Goal: Use online tool/utility: Utilize a website feature to perform a specific function

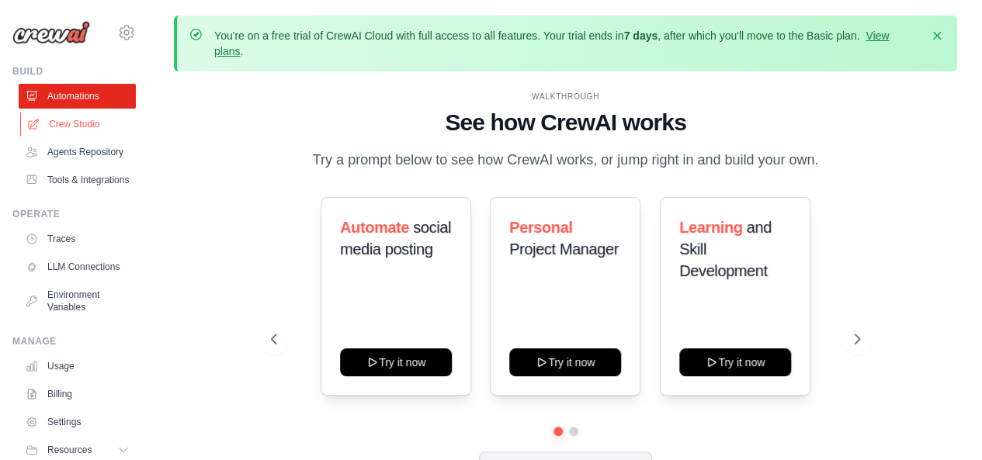
click at [88, 120] on link "Crew Studio" at bounding box center [78, 124] width 117 height 25
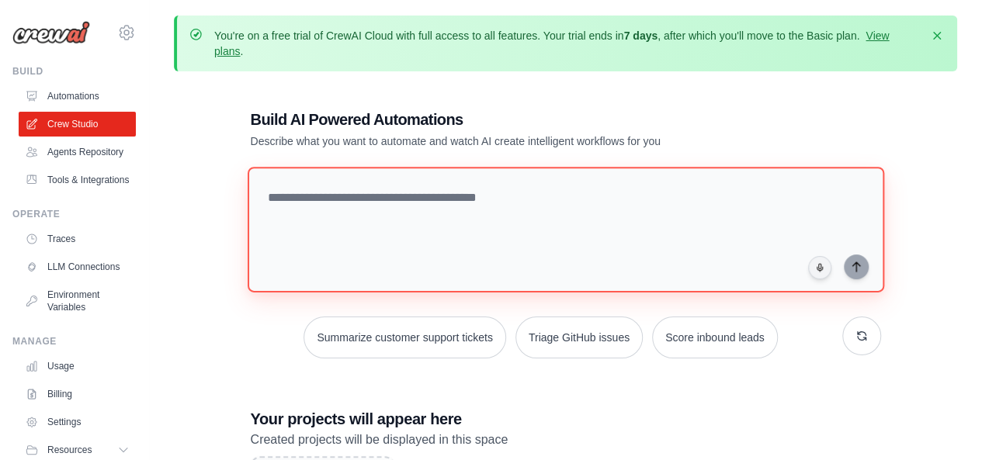
click at [559, 201] on textarea at bounding box center [565, 230] width 637 height 126
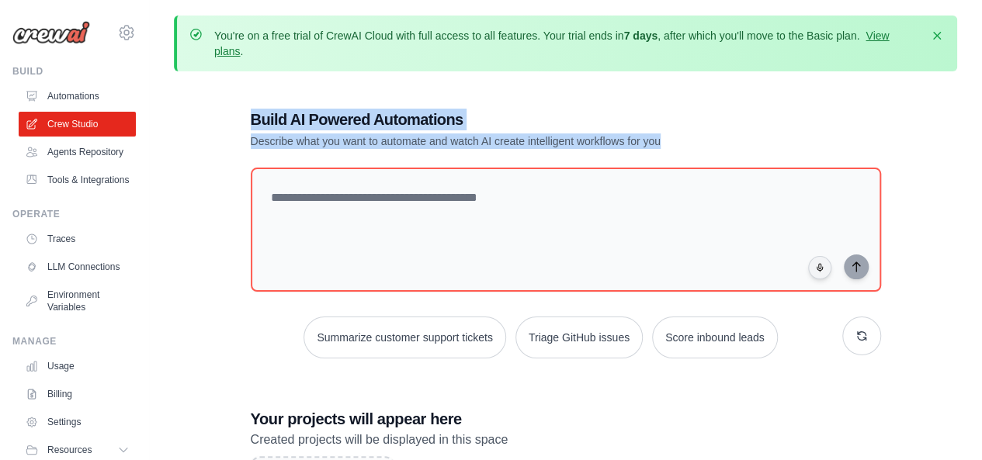
drag, startPoint x: 249, startPoint y: 119, endPoint x: 703, endPoint y: 157, distance: 455.8
click at [703, 157] on div "Build AI Powered Automations Describe what you want to automate and watch AI cr…" at bounding box center [566, 360] width 668 height 553
copy div "Build AI Powered Automations Describe what you want to automate and watch AI cr…"
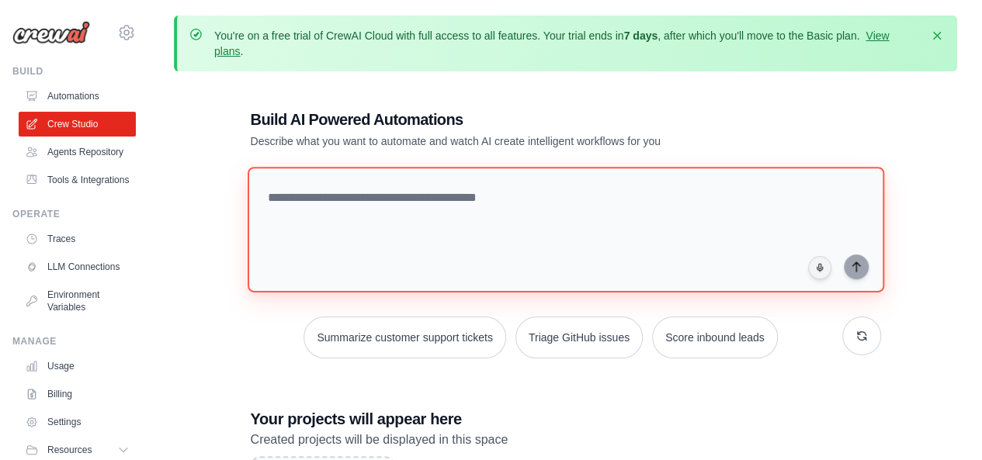
click at [381, 181] on textarea at bounding box center [565, 230] width 637 height 126
paste textarea "**********"
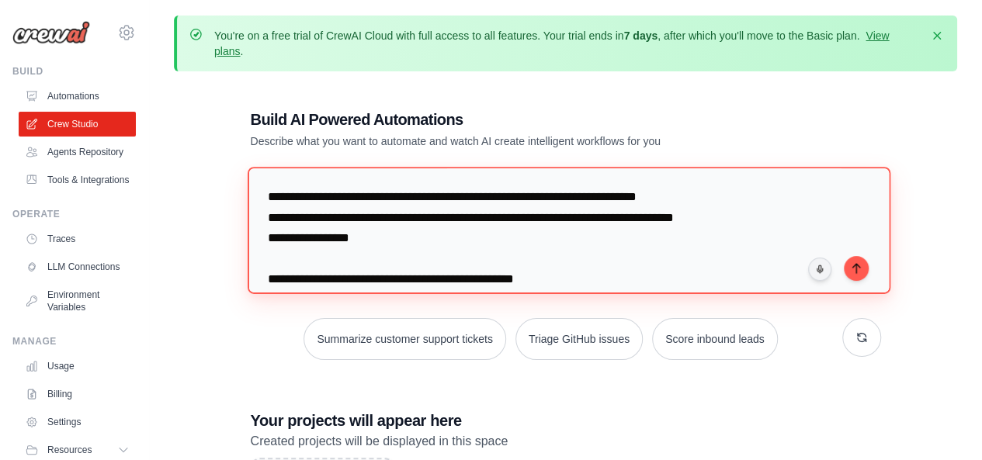
click at [745, 220] on textarea "**********" at bounding box center [568, 230] width 643 height 127
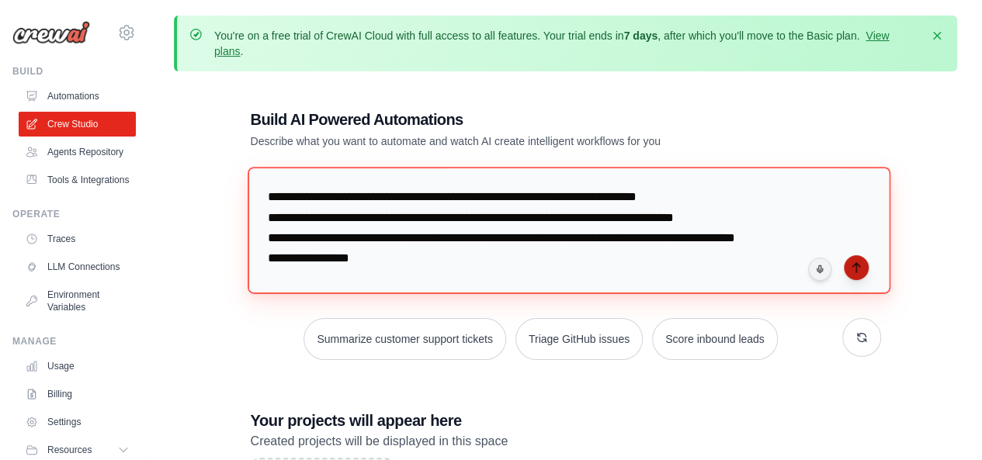
type textarea "**********"
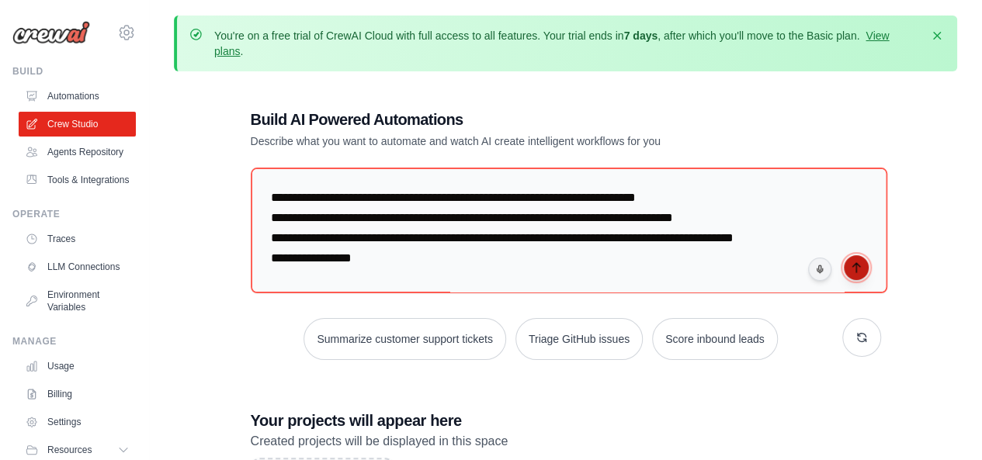
click at [856, 268] on icon "submit" at bounding box center [856, 268] width 12 height 12
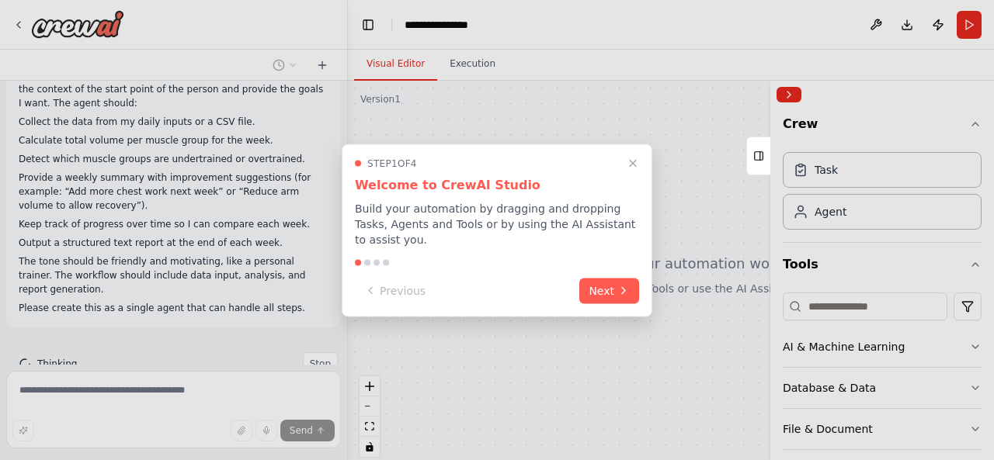
scroll to position [71, 0]
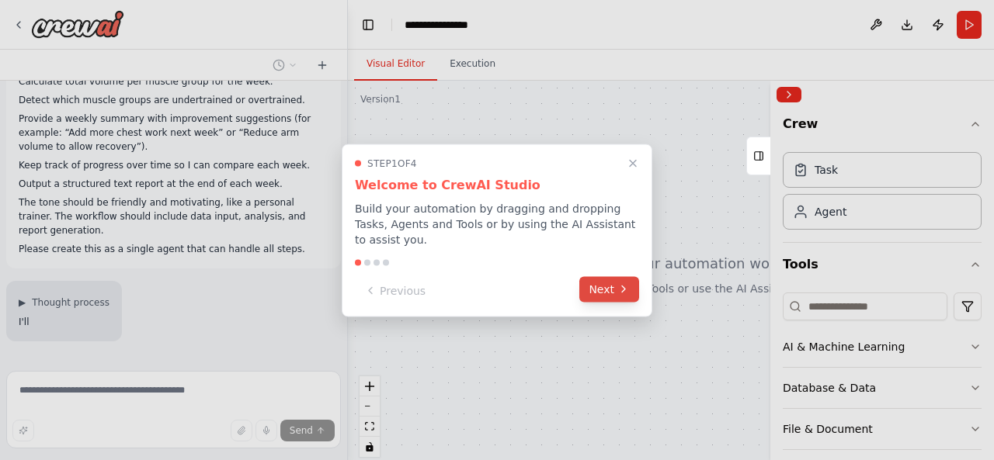
click at [605, 280] on button "Next" at bounding box center [609, 289] width 60 height 26
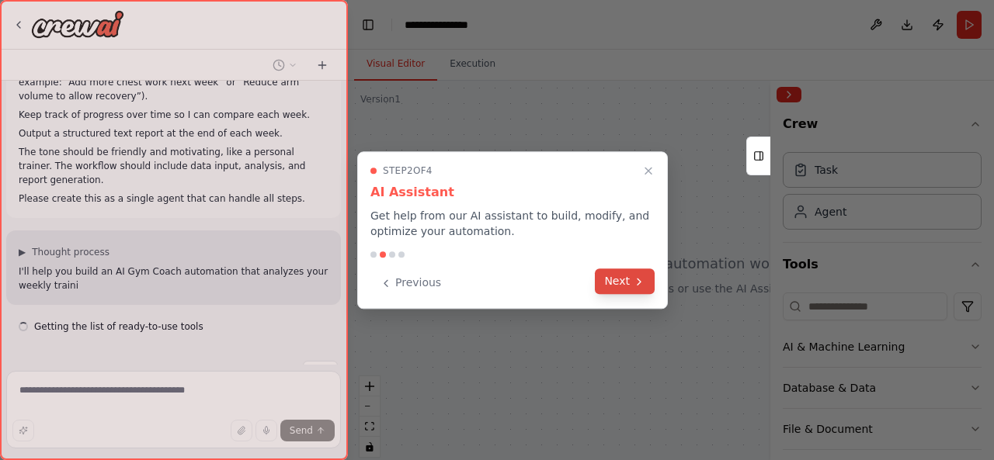
scroll to position [189, 0]
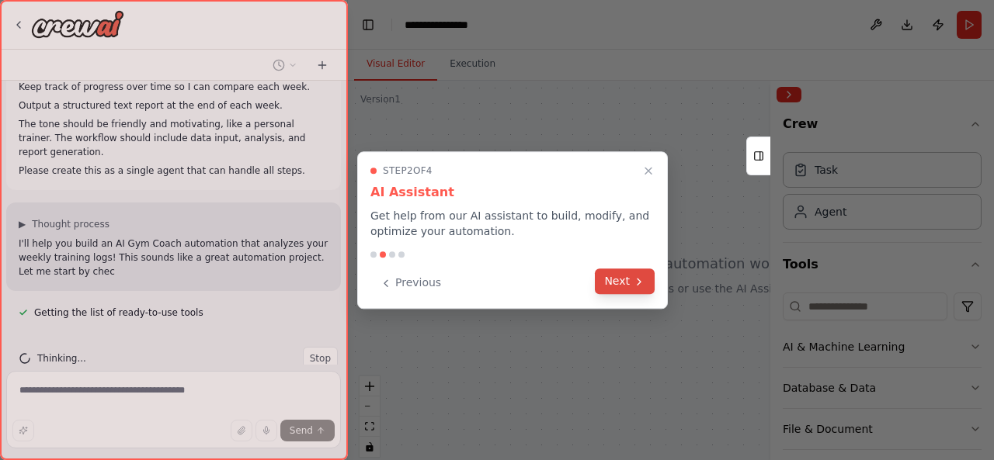
click at [626, 282] on button "Next" at bounding box center [625, 282] width 60 height 26
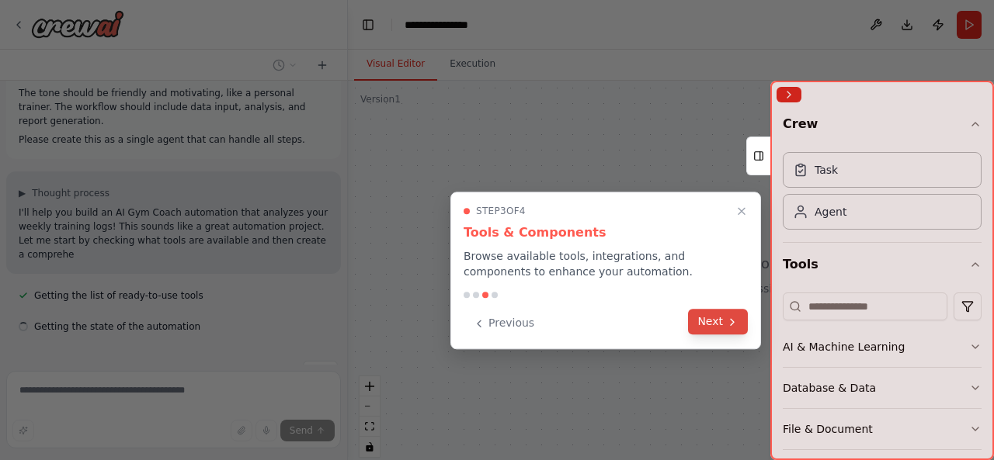
scroll to position [248, 0]
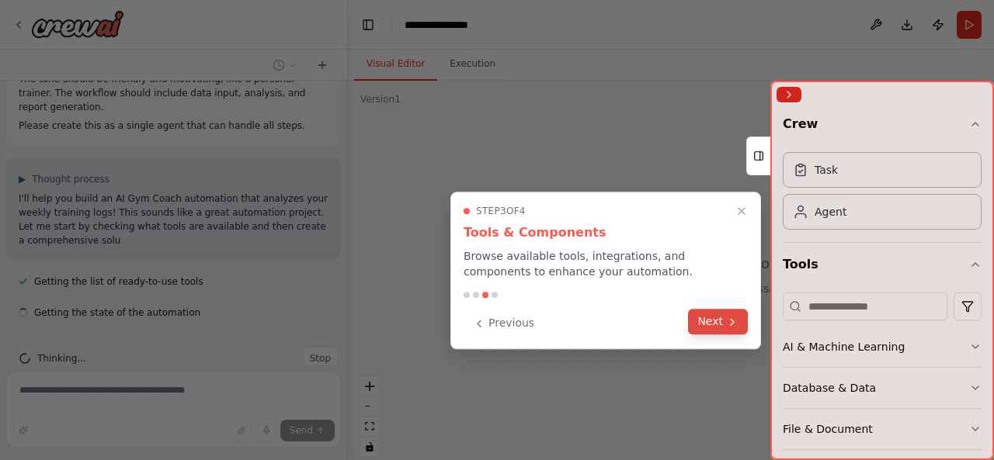
click at [710, 319] on button "Next" at bounding box center [718, 322] width 60 height 26
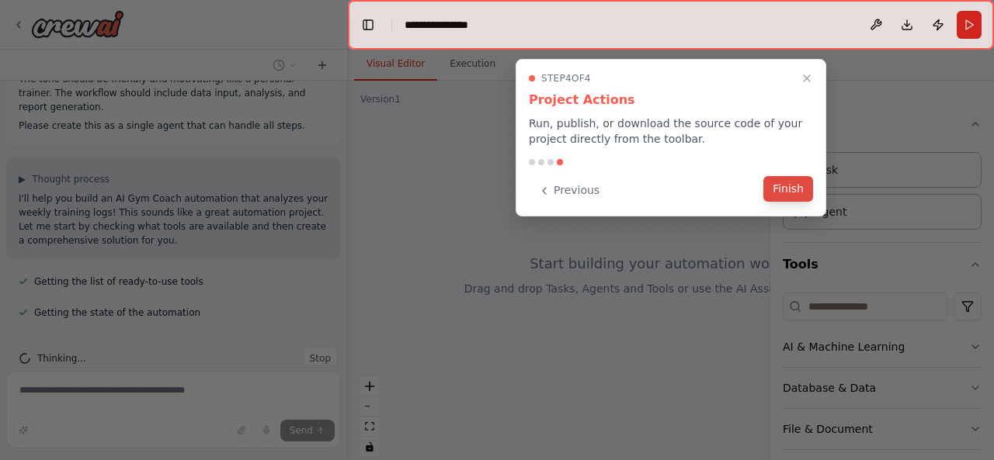
click at [788, 189] on button "Finish" at bounding box center [788, 189] width 50 height 26
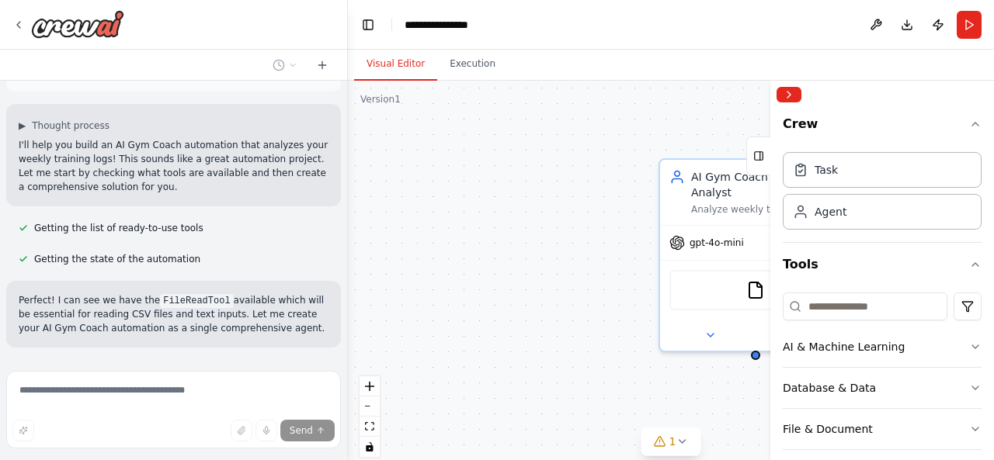
scroll to position [325, 0]
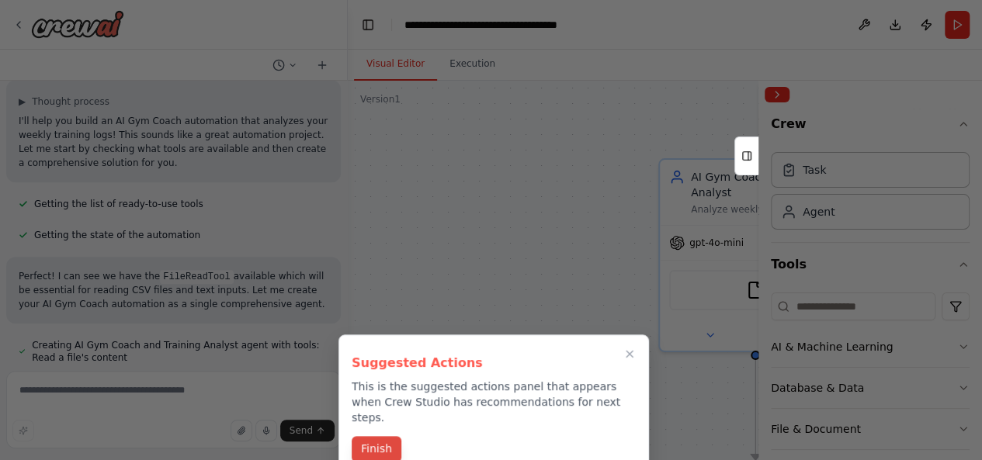
click at [383, 436] on button "Finish" at bounding box center [377, 449] width 50 height 26
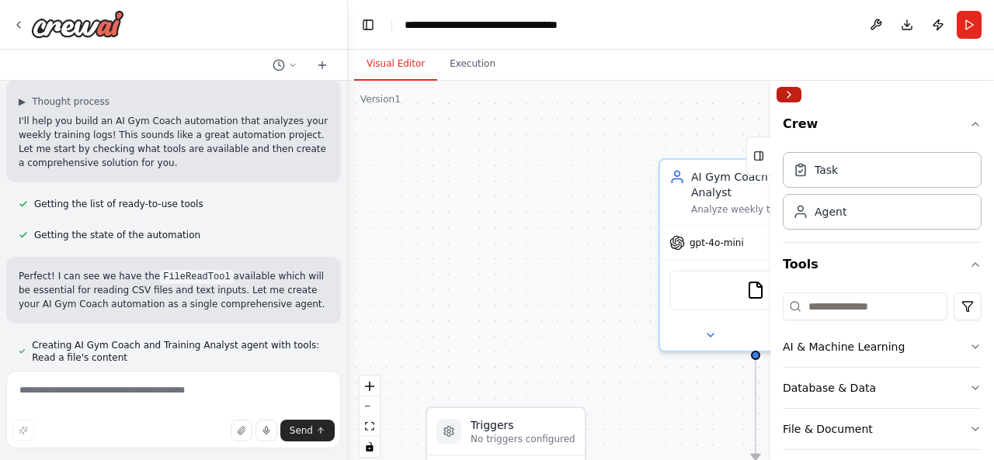
click at [790, 96] on button "Collapse right sidebar" at bounding box center [788, 95] width 25 height 16
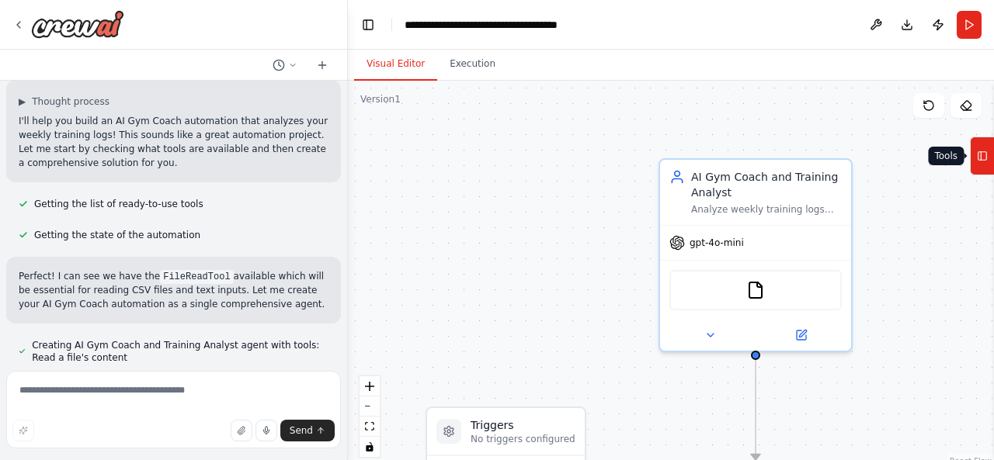
click at [982, 154] on icon at bounding box center [982, 156] width 11 height 25
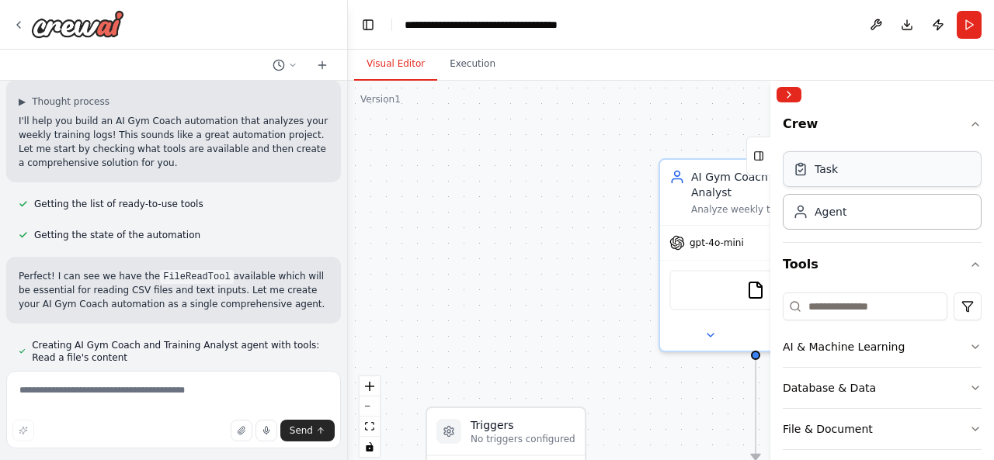
click at [844, 177] on div "Task" at bounding box center [882, 169] width 199 height 36
click at [842, 210] on div "Agent" at bounding box center [831, 211] width 32 height 16
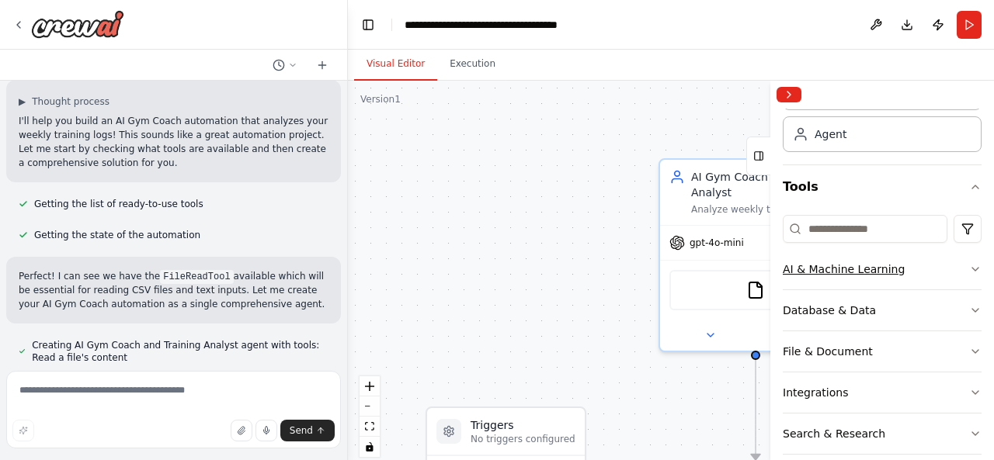
click at [969, 266] on icon "button" at bounding box center [975, 269] width 12 height 12
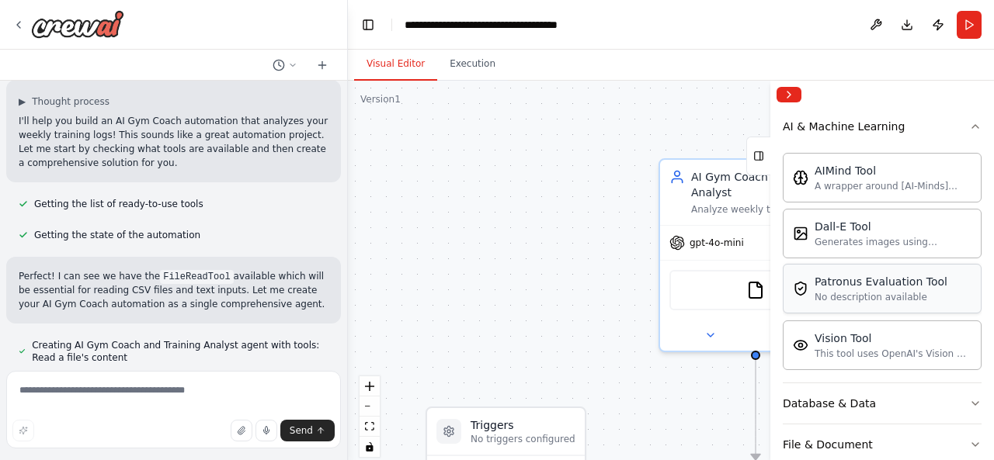
scroll to position [233, 0]
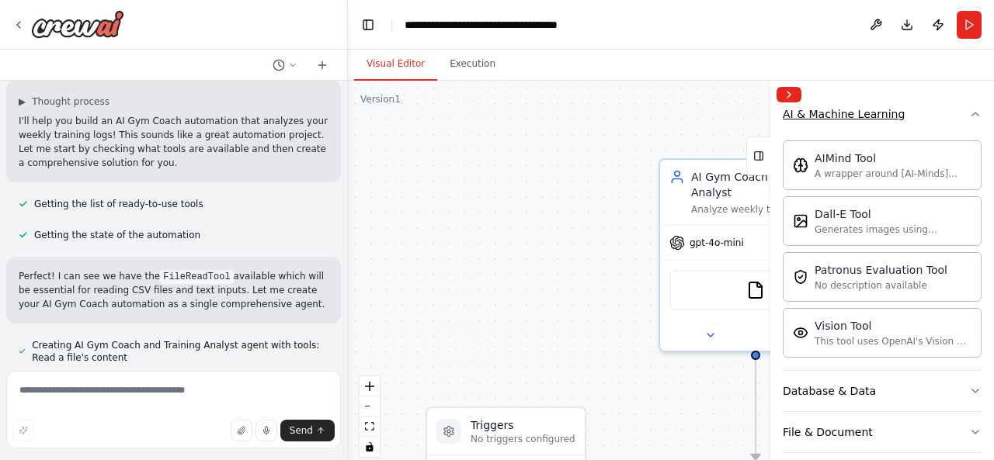
click at [969, 111] on icon "button" at bounding box center [975, 114] width 12 height 12
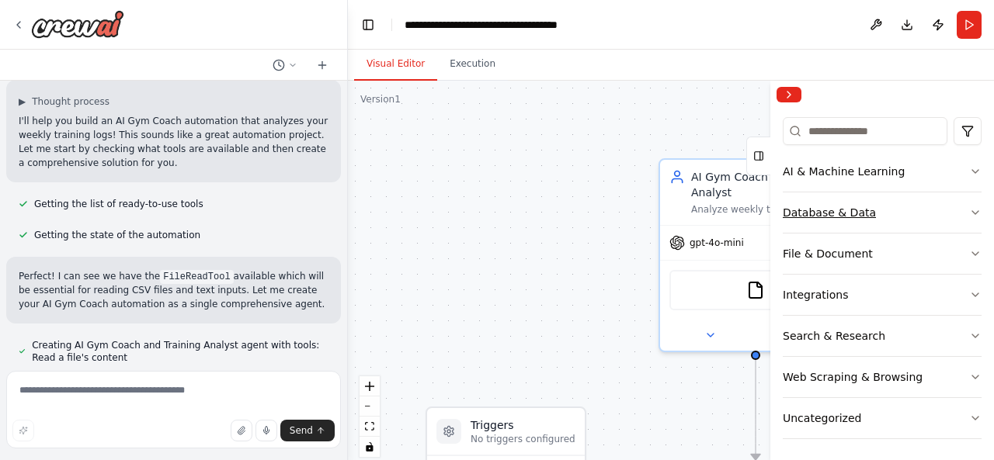
click at [951, 210] on button "Database & Data" at bounding box center [882, 213] width 199 height 40
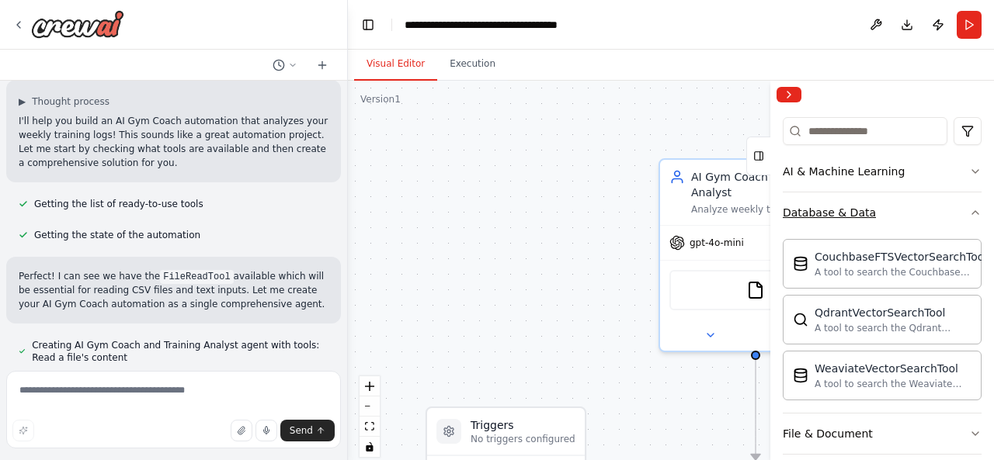
click at [969, 207] on icon "button" at bounding box center [975, 213] width 12 height 12
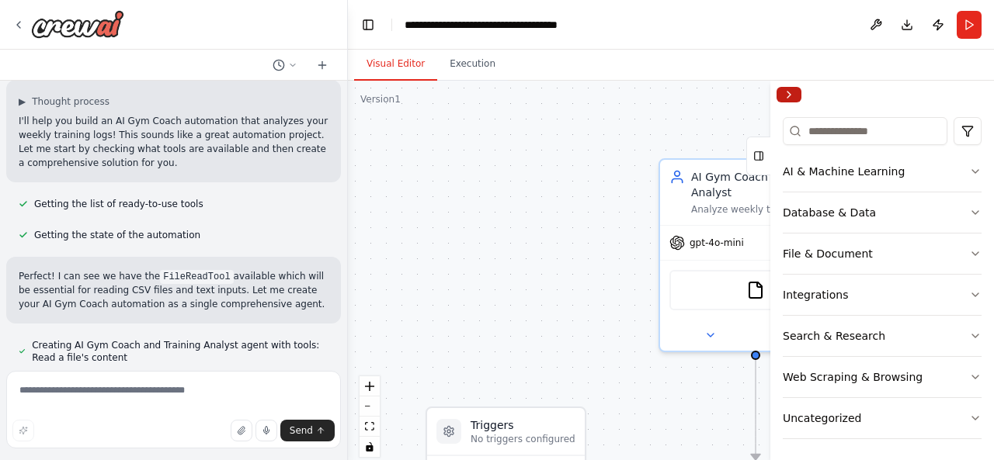
click at [795, 93] on button "Collapse right sidebar" at bounding box center [788, 95] width 25 height 16
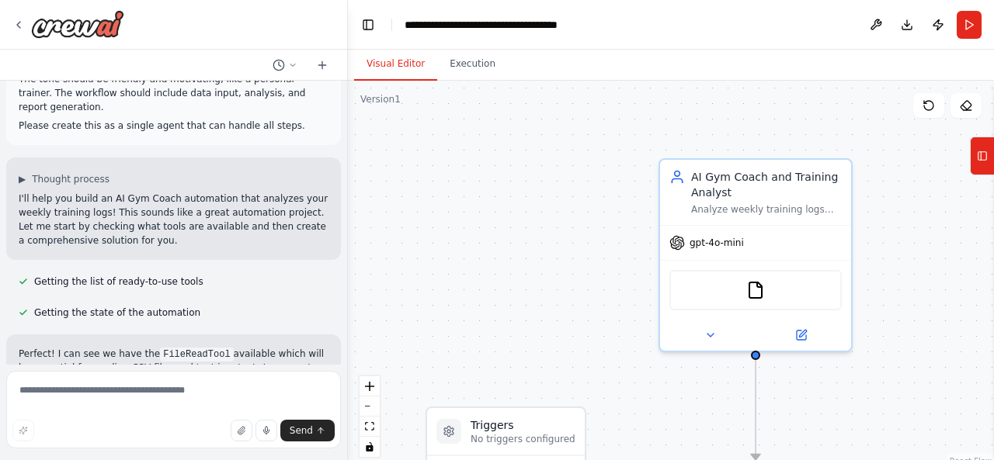
scroll to position [325, 0]
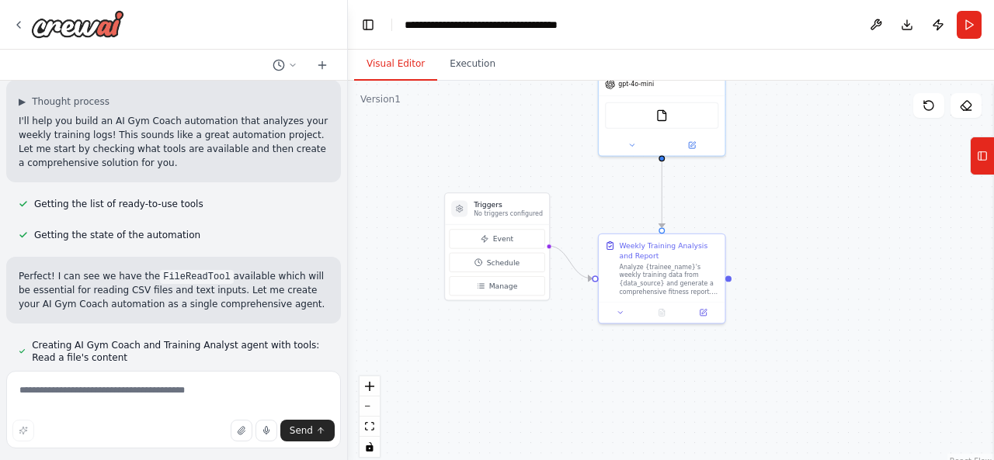
drag, startPoint x: 646, startPoint y: 346, endPoint x: 628, endPoint y: 189, distance: 157.1
click at [628, 189] on div ".deletable-edge-delete-btn { width: 20px; height: 20px; border: 0px solid #ffff…" at bounding box center [671, 275] width 646 height 388
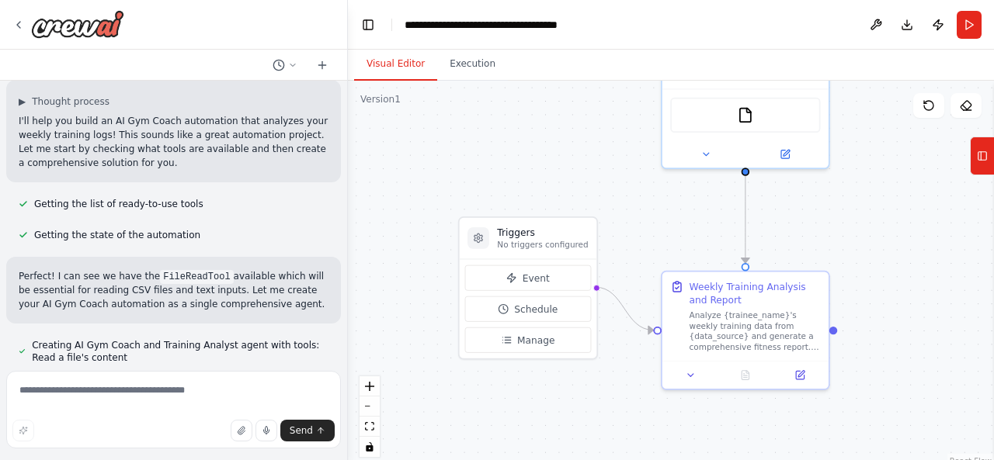
drag, startPoint x: 603, startPoint y: 214, endPoint x: 635, endPoint y: 228, distance: 35.2
click at [636, 228] on div ".deletable-edge-delete-btn { width: 20px; height: 20px; border: 0px solid #ffff…" at bounding box center [671, 275] width 646 height 388
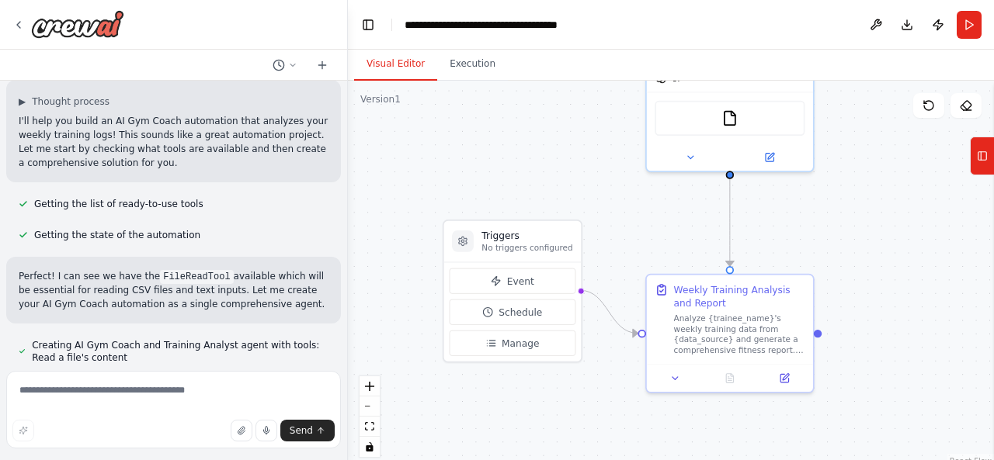
drag, startPoint x: 213, startPoint y: 247, endPoint x: 273, endPoint y: 274, distance: 66.4
click at [273, 274] on p "Perfect! I can see we have the FileReadTool available which will be essential f…" at bounding box center [174, 290] width 310 height 42
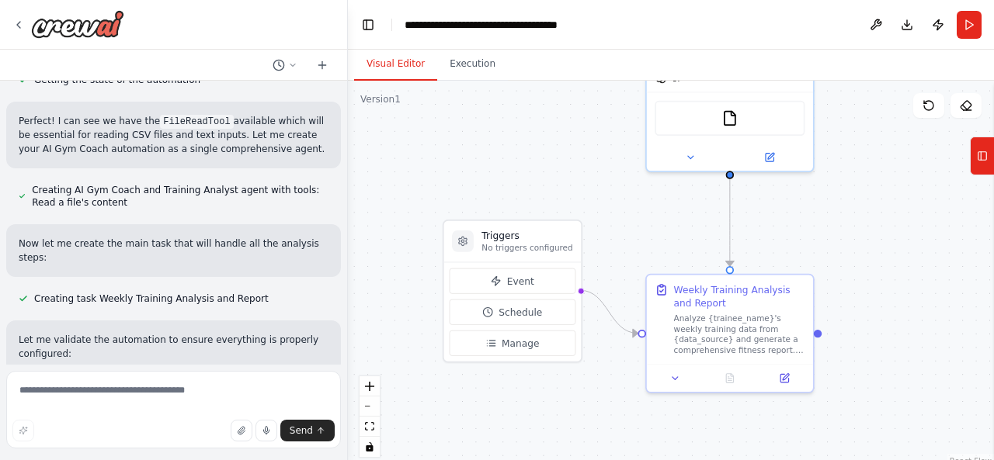
scroll to position [558, 0]
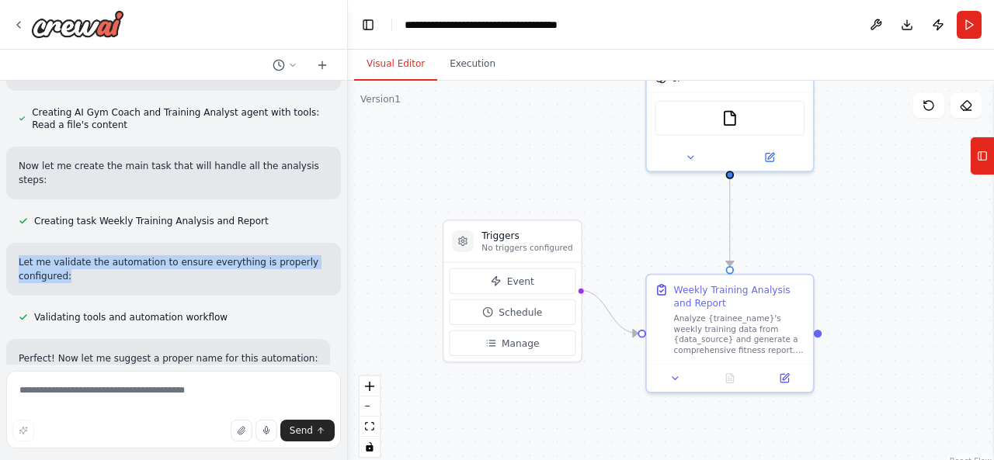
drag, startPoint x: 19, startPoint y: 213, endPoint x: 102, endPoint y: 238, distance: 86.9
click at [102, 255] on p "Let me validate the automation to ensure everything is properly configured:" at bounding box center [174, 269] width 310 height 28
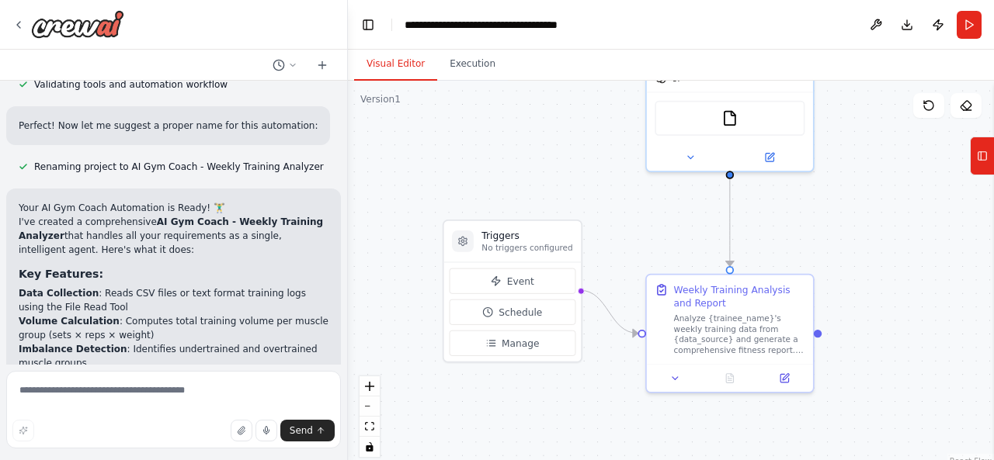
scroll to position [869, 0]
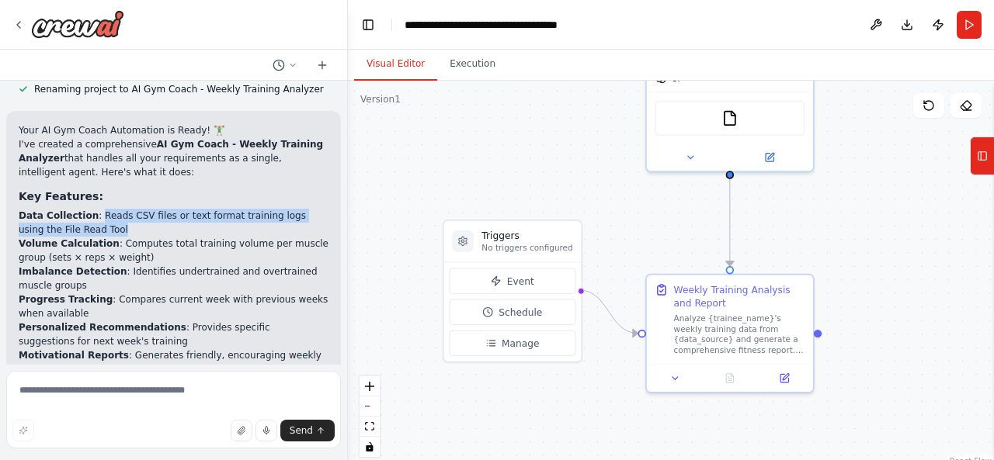
drag, startPoint x: 91, startPoint y: 168, endPoint x: 100, endPoint y: 189, distance: 22.9
click at [100, 209] on li "Data Collection : Reads CSV files or text format training logs using the File R…" at bounding box center [174, 223] width 310 height 28
click at [116, 237] on li "Volume Calculation : Computes total training volume per muscle group (sets × re…" at bounding box center [174, 251] width 310 height 28
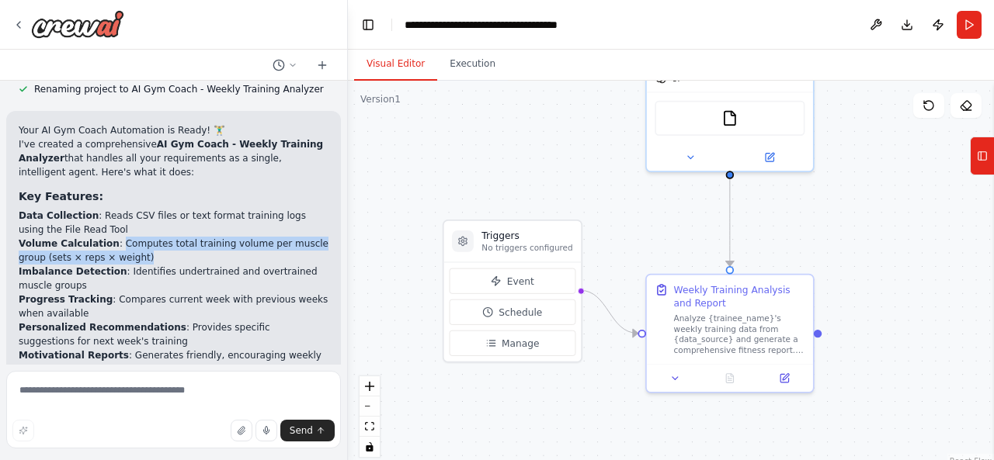
drag, startPoint x: 108, startPoint y: 201, endPoint x: 120, endPoint y: 211, distance: 15.4
click at [120, 237] on li "Volume Calculation : Computes total training volume per muscle group (sets × re…" at bounding box center [174, 251] width 310 height 28
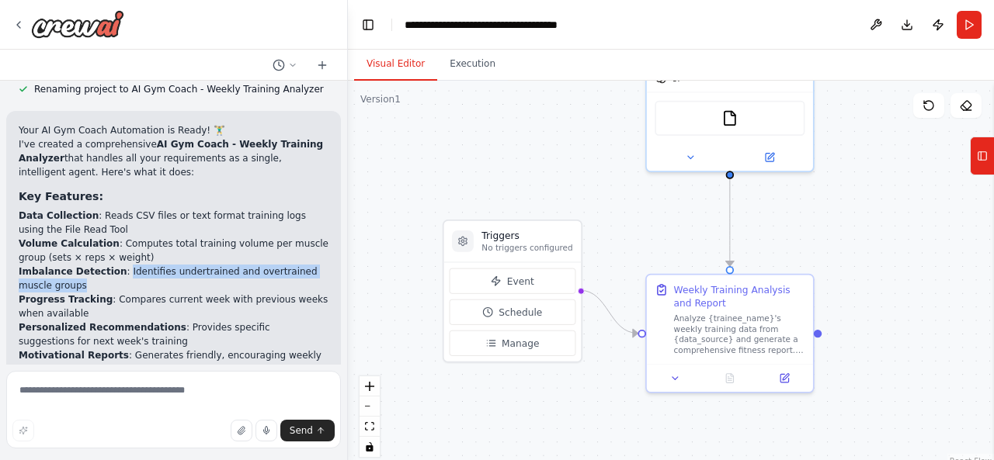
drag, startPoint x: 113, startPoint y: 228, endPoint x: 118, endPoint y: 248, distance: 20.9
click at [118, 265] on li "Imbalance Detection : Identifies undertrained and overtrained muscle groups" at bounding box center [174, 279] width 310 height 28
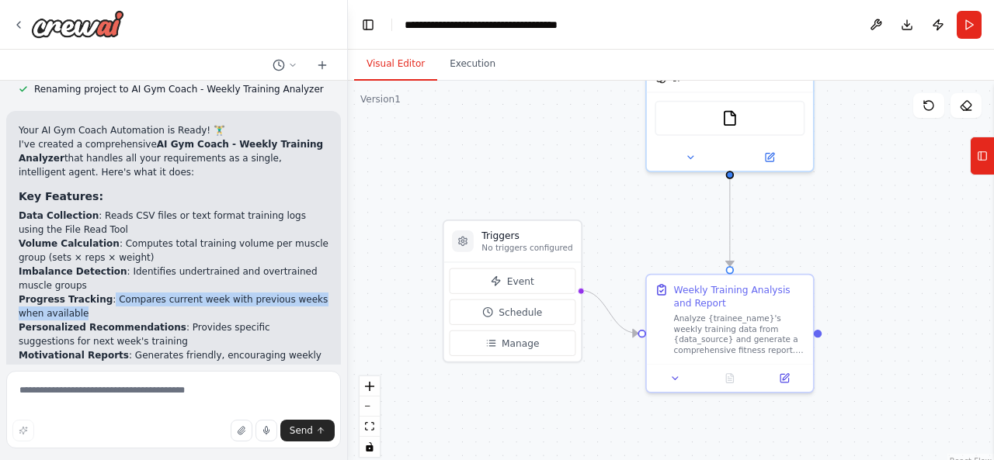
drag, startPoint x: 99, startPoint y: 255, endPoint x: 107, endPoint y: 273, distance: 18.8
click at [107, 293] on li "Progress Tracking : Compares current week with previous weeks when available" at bounding box center [174, 307] width 310 height 28
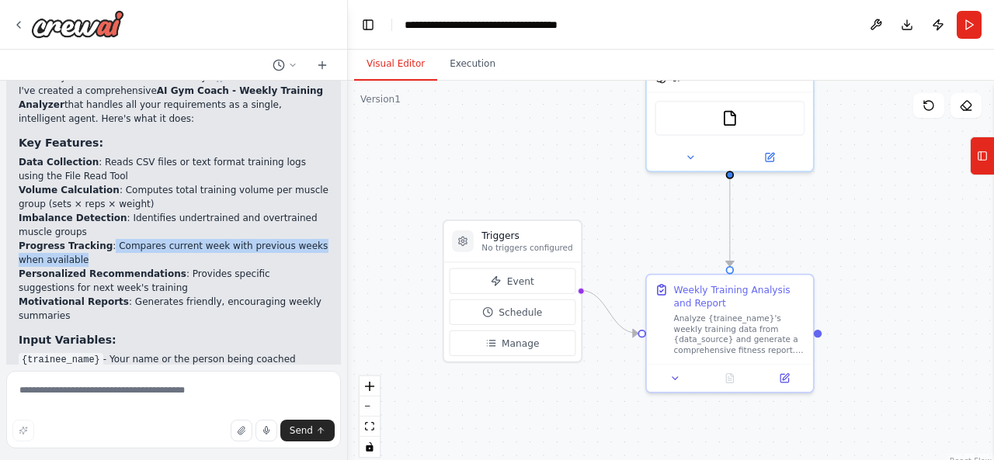
scroll to position [947, 0]
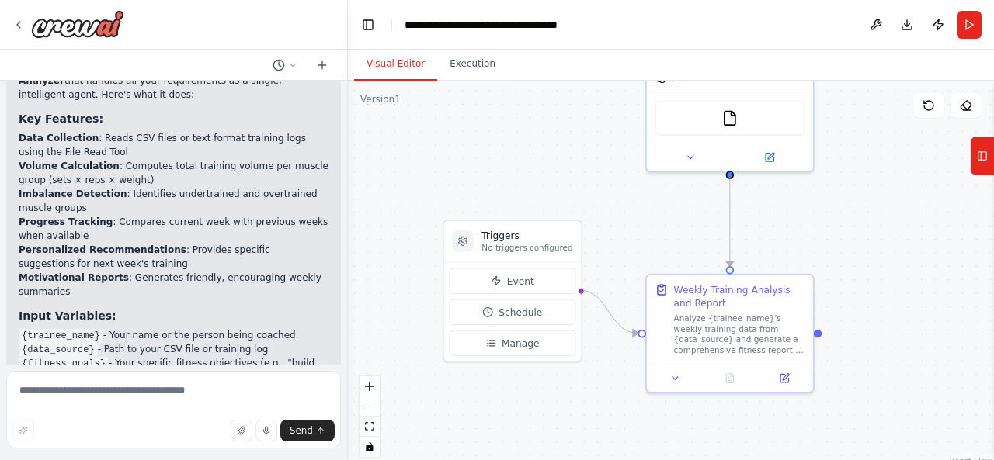
click at [165, 243] on li "Personalized Recommendations : Provides specific suggestions for next week's tr…" at bounding box center [174, 257] width 310 height 28
drag, startPoint x: 163, startPoint y: 207, endPoint x: 166, endPoint y: 228, distance: 21.2
click at [166, 243] on li "Personalized Recommendations : Provides specific suggestions for next week's tr…" at bounding box center [174, 257] width 310 height 28
drag, startPoint x: 118, startPoint y: 235, endPoint x: 126, endPoint y: 249, distance: 16.0
click at [126, 271] on li "Motivational Reports : Generates friendly, encouraging weekly summaries" at bounding box center [174, 285] width 310 height 28
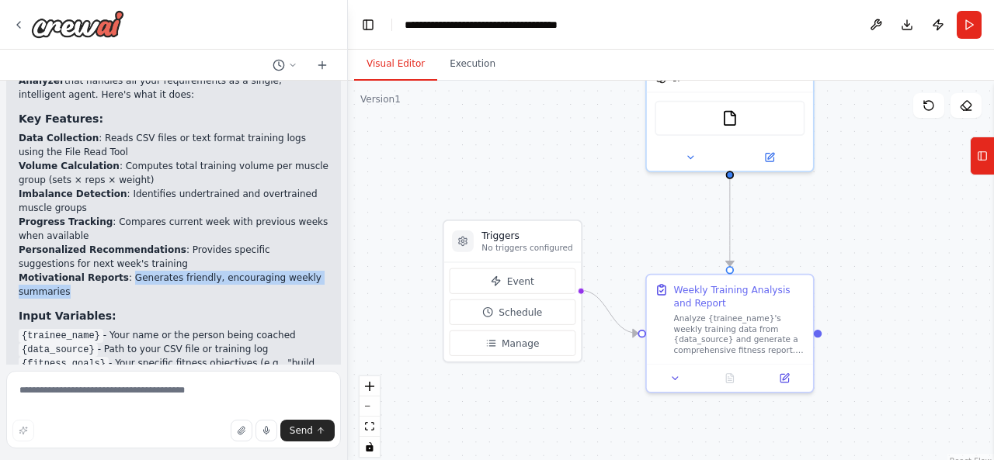
click at [126, 271] on li "Motivational Reports : Generates friendly, encouraging weekly summaries" at bounding box center [174, 285] width 310 height 28
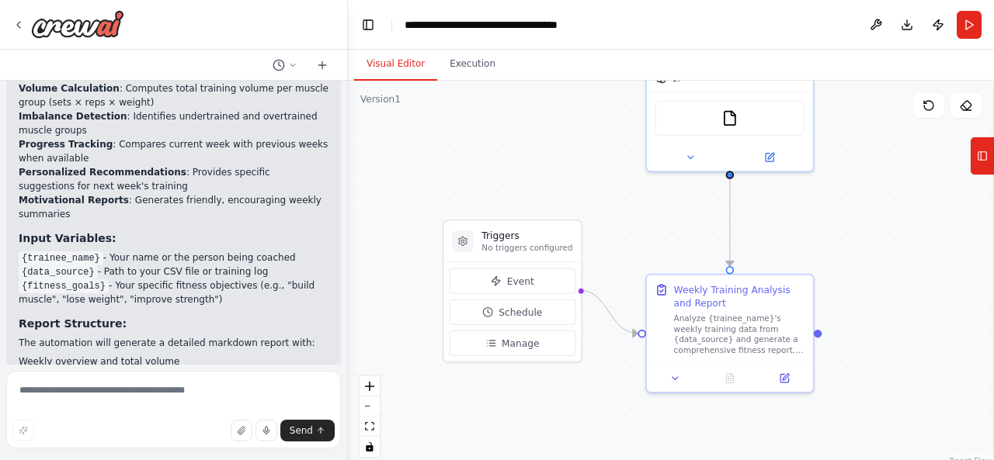
drag, startPoint x: 106, startPoint y: 215, endPoint x: 281, endPoint y: 220, distance: 175.5
click at [281, 251] on li "{trainee_name} - Your name or the person being coached" at bounding box center [174, 258] width 310 height 14
click at [170, 251] on li "{trainee_name} - Your name or the person being coached" at bounding box center [174, 258] width 310 height 14
drag, startPoint x: 99, startPoint y: 228, endPoint x: 248, endPoint y: 231, distance: 148.3
click at [248, 265] on li "{data_source} - Path to your CSV file or training log" at bounding box center [174, 272] width 310 height 14
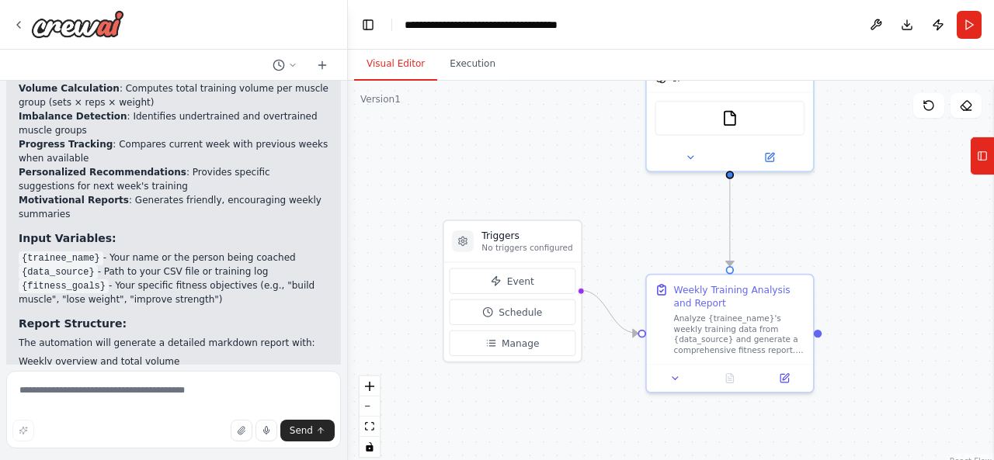
click at [248, 265] on li "{data_source} - Path to your CSV file or training log" at bounding box center [174, 272] width 310 height 14
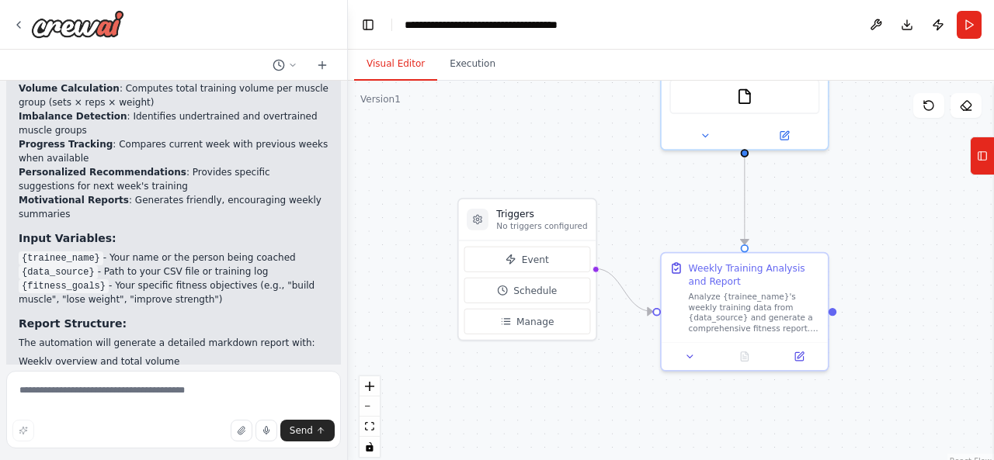
drag, startPoint x: 812, startPoint y: 229, endPoint x: 790, endPoint y: 210, distance: 29.7
click at [823, 206] on div ".deletable-edge-delete-btn { width: 20px; height: 20px; border: 0px solid #ffff…" at bounding box center [671, 275] width 646 height 388
click at [981, 163] on icon at bounding box center [982, 156] width 11 height 25
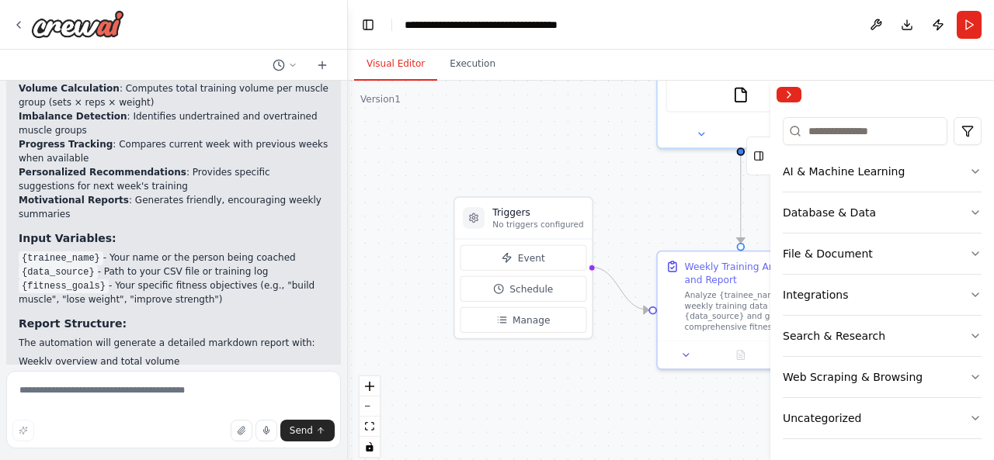
scroll to position [0, 0]
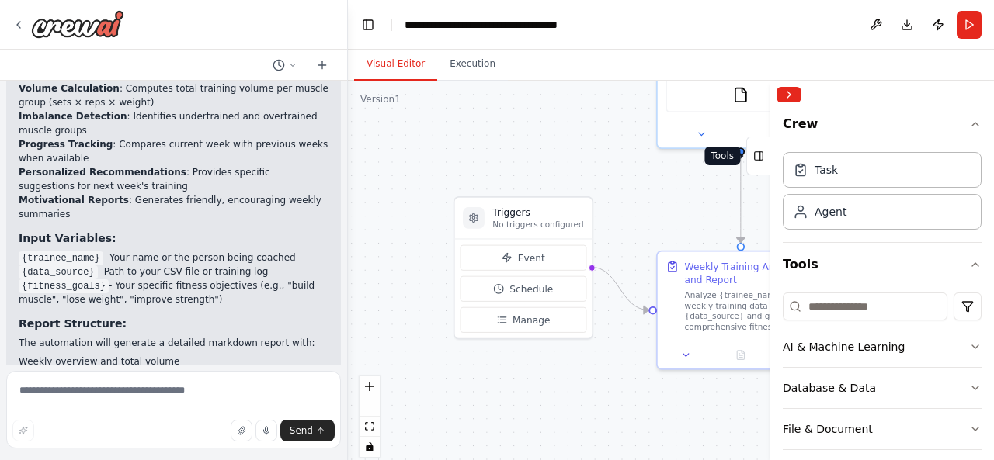
click at [764, 166] on button "Tools" at bounding box center [758, 156] width 24 height 39
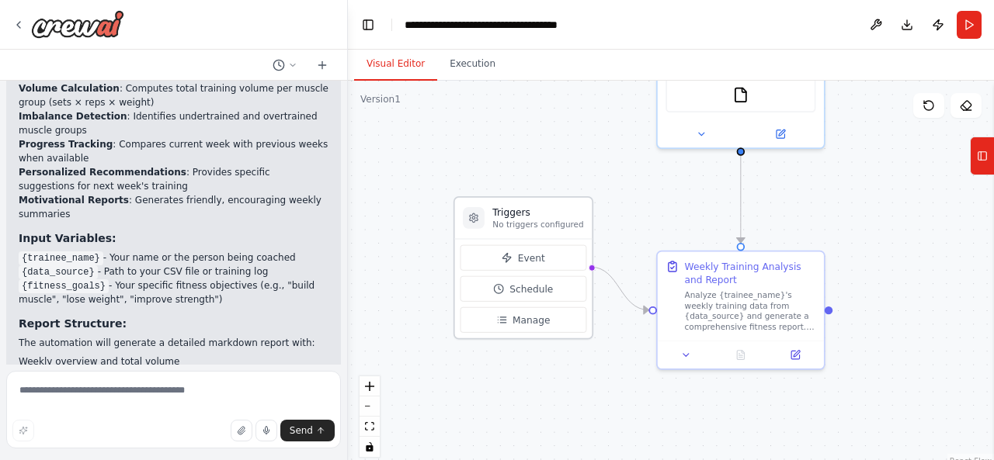
click at [516, 217] on h3 "Triggers" at bounding box center [537, 212] width 91 height 13
click at [470, 70] on button "Execution" at bounding box center [472, 64] width 71 height 33
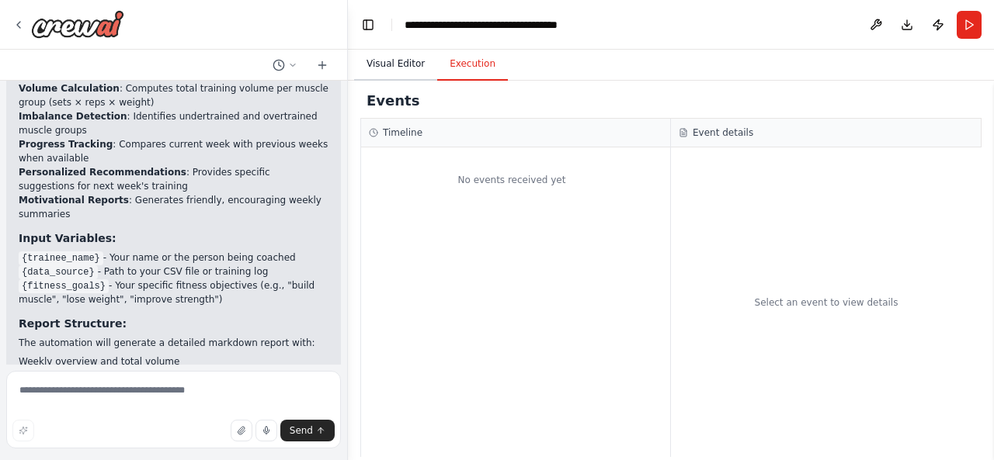
click at [387, 61] on button "Visual Editor" at bounding box center [395, 64] width 83 height 33
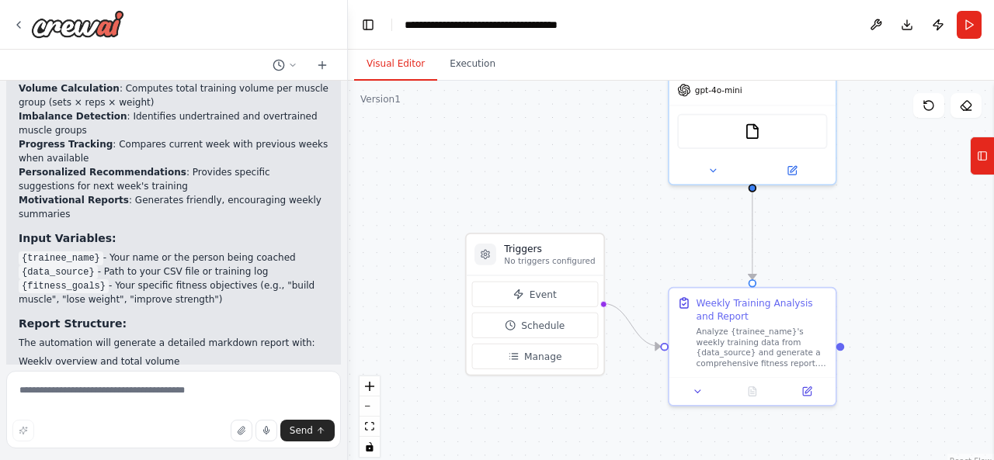
drag, startPoint x: 713, startPoint y: 196, endPoint x: 609, endPoint y: 245, distance: 114.6
click at [724, 232] on div ".deletable-edge-delete-btn { width: 20px; height: 20px; border: 0px solid #ffff…" at bounding box center [671, 275] width 646 height 388
drag, startPoint x: 113, startPoint y: 241, endPoint x: 230, endPoint y: 259, distance: 118.6
click at [230, 279] on li "{fitness_goals} - Your specific fitness objectives (e.g., "build muscle", "lose…" at bounding box center [174, 293] width 310 height 28
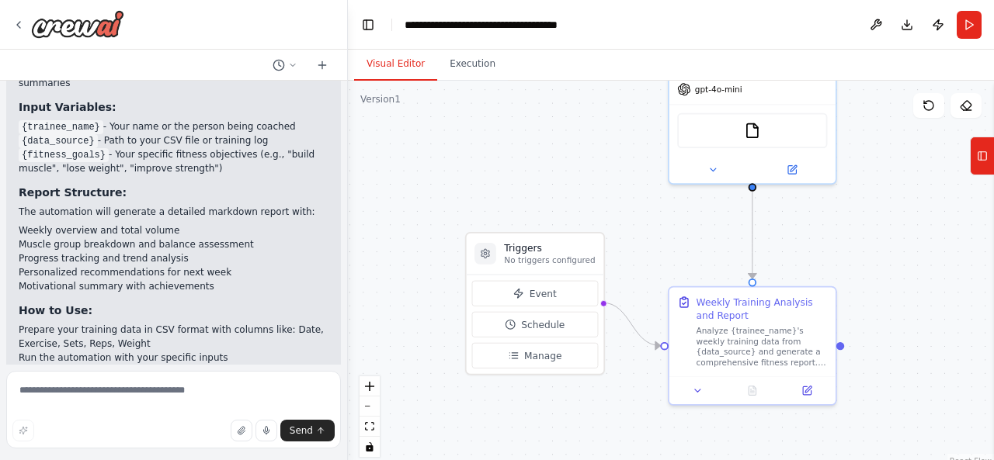
scroll to position [1179, 0]
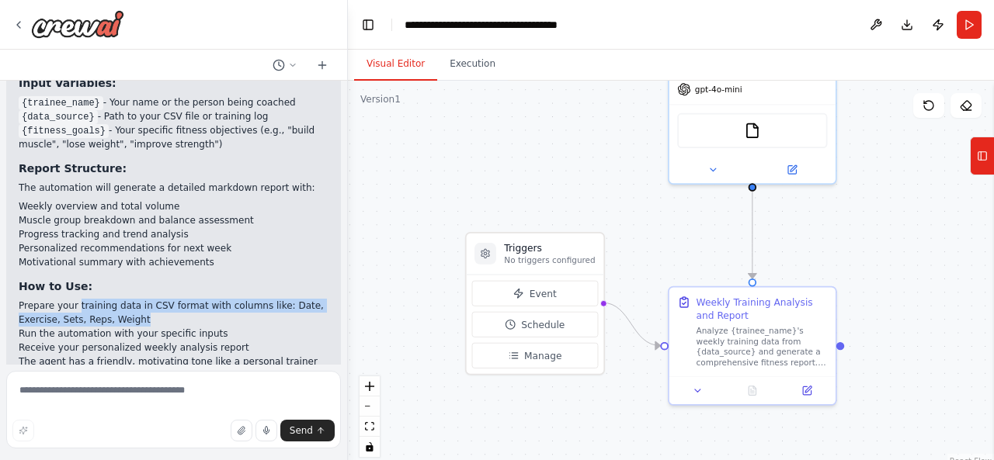
drag, startPoint x: 75, startPoint y: 263, endPoint x: 173, endPoint y: 276, distance: 99.4
click at [173, 299] on li "Prepare your training data in CSV format with columns like: Date, Exercise, Set…" at bounding box center [174, 313] width 310 height 28
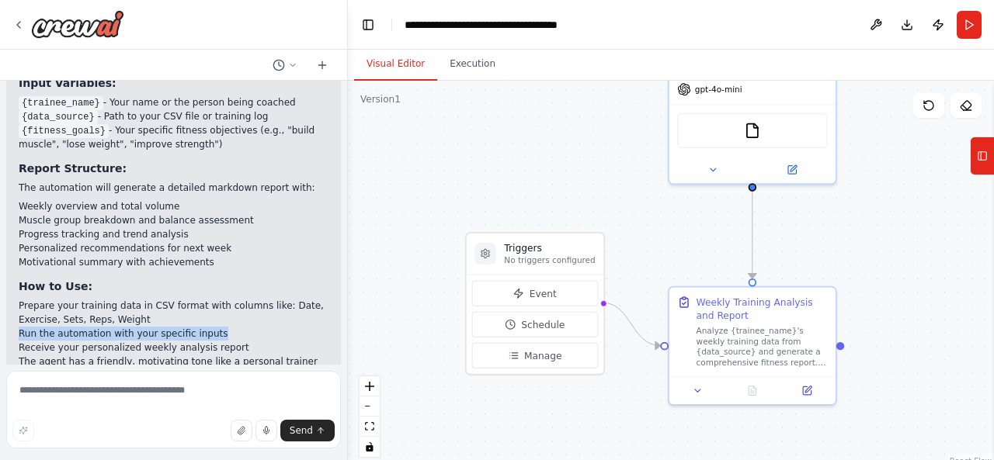
drag, startPoint x: 16, startPoint y: 289, endPoint x: 211, endPoint y: 288, distance: 194.9
click at [211, 288] on div "Your AI Gym Coach Automation is Ready! 🏋️‍♂️ I've created a comprehensive AI Gy…" at bounding box center [173, 113] width 335 height 627
click at [211, 327] on li "Run the automation with your specific inputs" at bounding box center [174, 334] width 310 height 14
drag, startPoint x: 201, startPoint y: 295, endPoint x: 43, endPoint y: 291, distance: 158.4
click at [43, 327] on li "Run the automation with your specific inputs" at bounding box center [174, 334] width 310 height 14
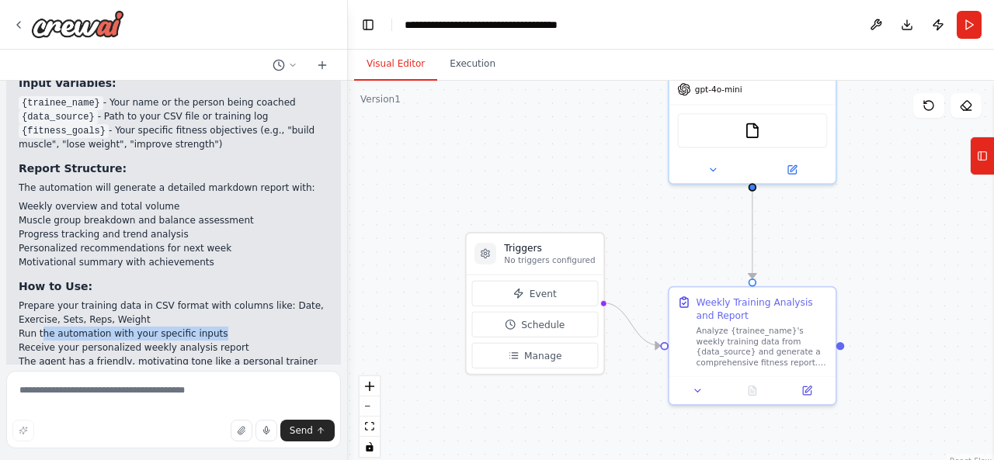
click at [8, 291] on div "Your AI Gym Coach Automation is Ready! 🏋️‍♂️ I've created a comprehensive AI Gy…" at bounding box center [173, 113] width 335 height 627
click at [9, 291] on div "Your AI Gym Coach Automation is Ready! 🏋️‍♂️ I've created a comprehensive AI Gy…" at bounding box center [173, 113] width 335 height 627
click at [16, 290] on div "Your AI Gym Coach Automation is Ready! 🏋️‍♂️ I've created a comprehensive AI Gy…" at bounding box center [173, 113] width 335 height 627
drag, startPoint x: 16, startPoint y: 305, endPoint x: 216, endPoint y: 302, distance: 200.4
click at [216, 302] on div "Your AI Gym Coach Automation is Ready! 🏋️‍♂️ I've created a comprehensive AI Gy…" at bounding box center [173, 113] width 335 height 627
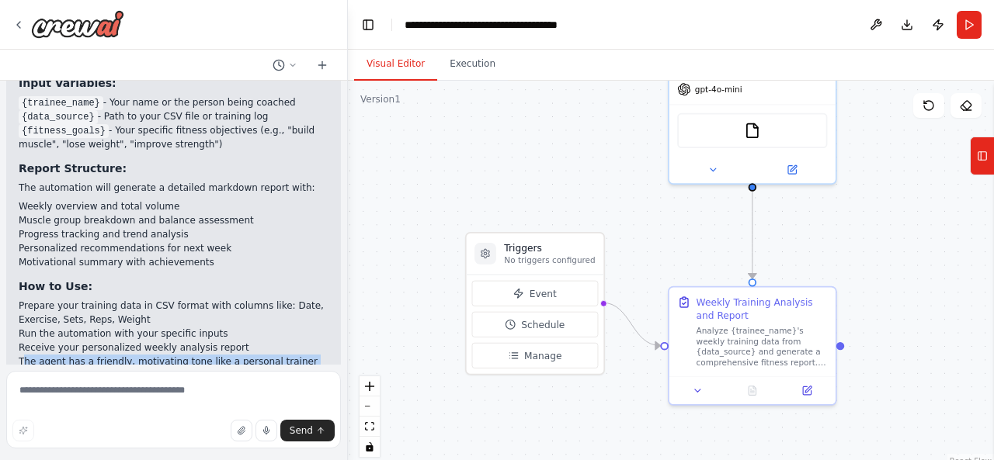
drag, startPoint x: 23, startPoint y: 317, endPoint x: 275, endPoint y: 334, distance: 252.2
click at [275, 355] on p "The agent has a friendly, motivating tone like a personal trainer and will adap…" at bounding box center [174, 376] width 310 height 42
click at [276, 355] on p "The agent has a friendly, motivating tone like a personal trainer and will adap…" at bounding box center [174, 376] width 310 height 42
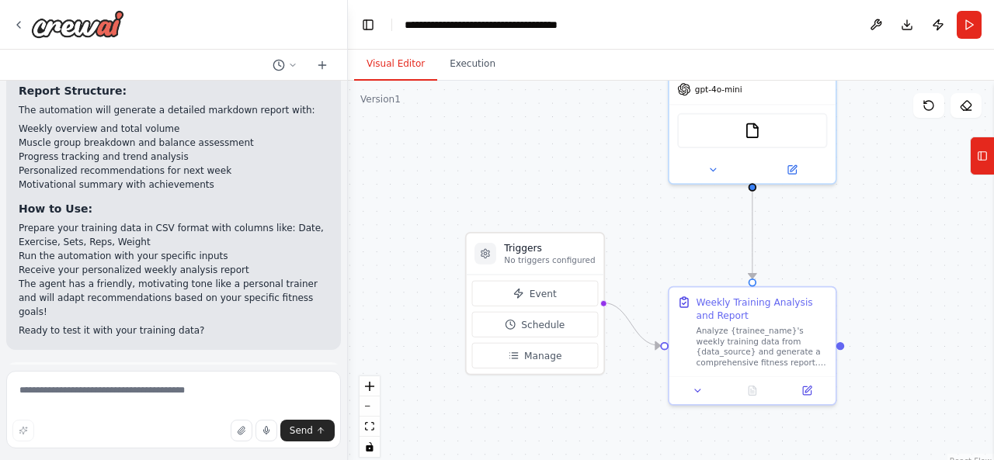
click at [203, 324] on p "Ready to test it with your training data?" at bounding box center [174, 331] width 310 height 14
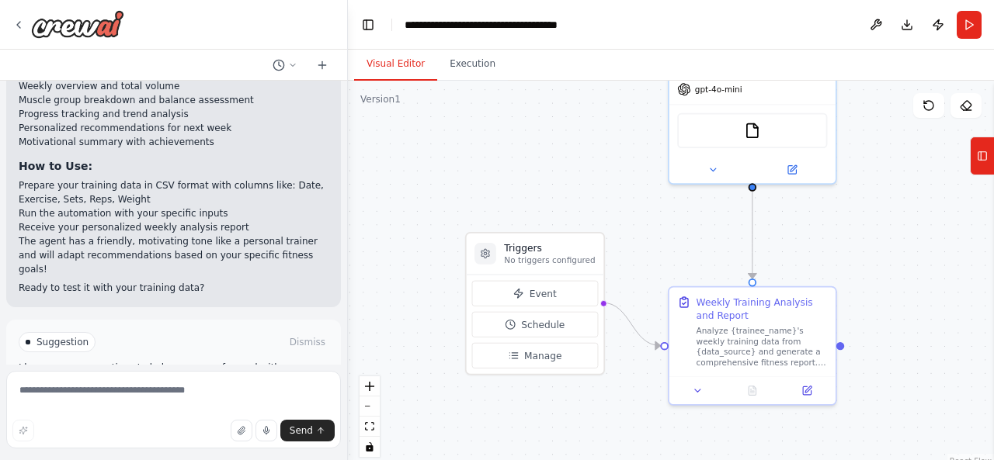
scroll to position [1322, 0]
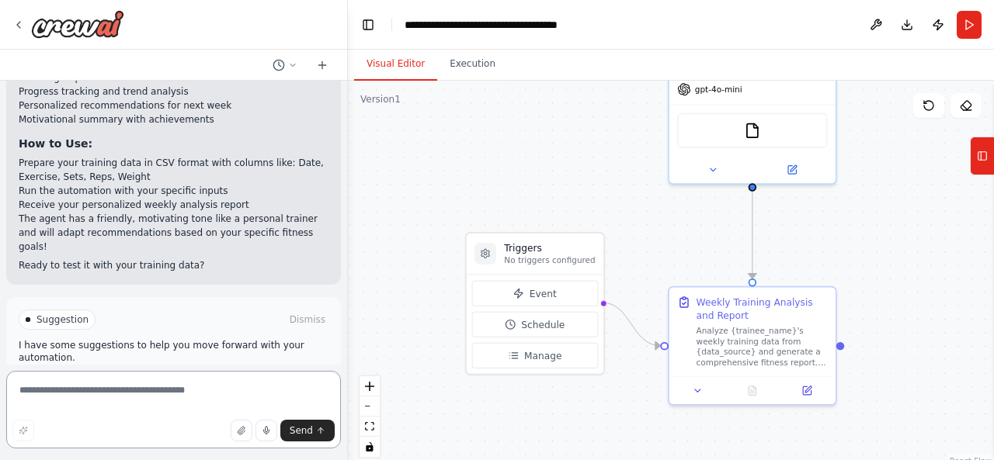
click at [201, 384] on textarea at bounding box center [173, 410] width 335 height 78
type textarea "*"
click at [492, 256] on div at bounding box center [485, 254] width 22 height 22
click at [485, 260] on div at bounding box center [485, 254] width 22 height 22
click at [525, 251] on h3 "Triggers" at bounding box center [549, 247] width 91 height 13
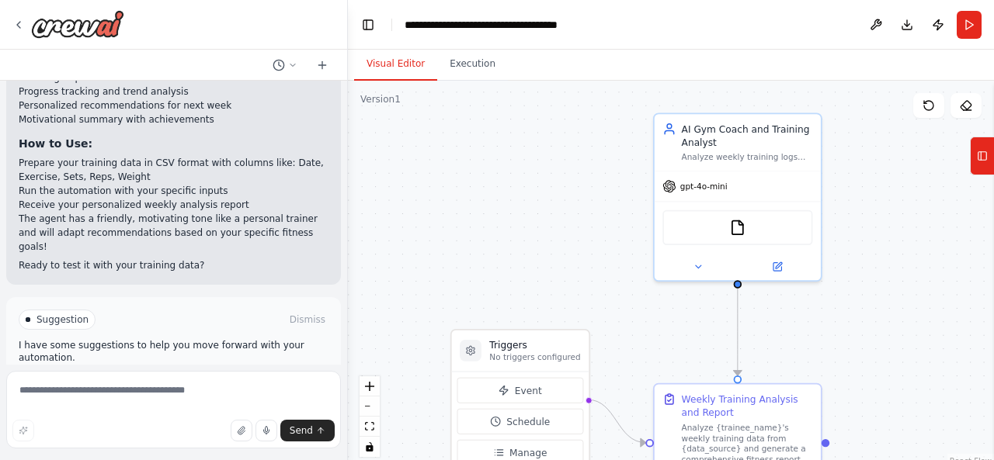
drag, startPoint x: 704, startPoint y: 210, endPoint x: 691, endPoint y: 314, distance: 105.7
click at [691, 314] on div ".deletable-edge-delete-btn { width: 20px; height: 20px; border: 0px solid #ffff…" at bounding box center [671, 275] width 646 height 388
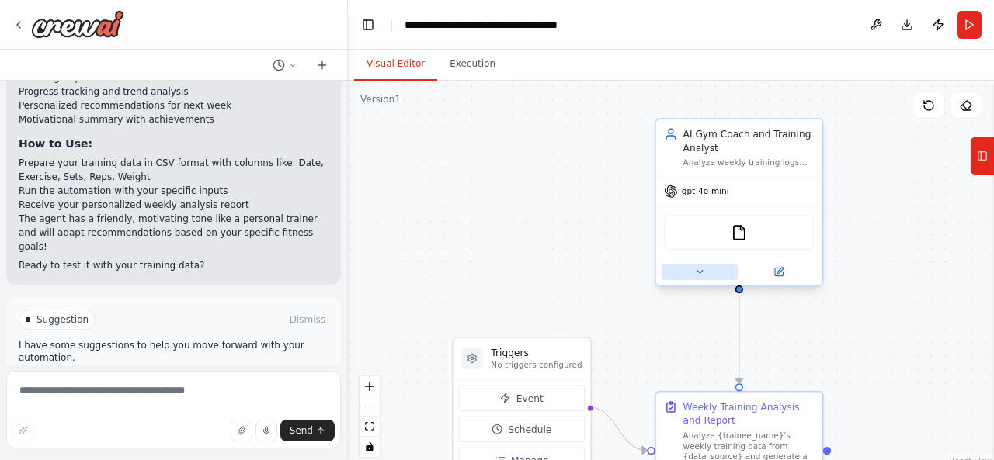
click at [700, 276] on icon at bounding box center [699, 271] width 11 height 11
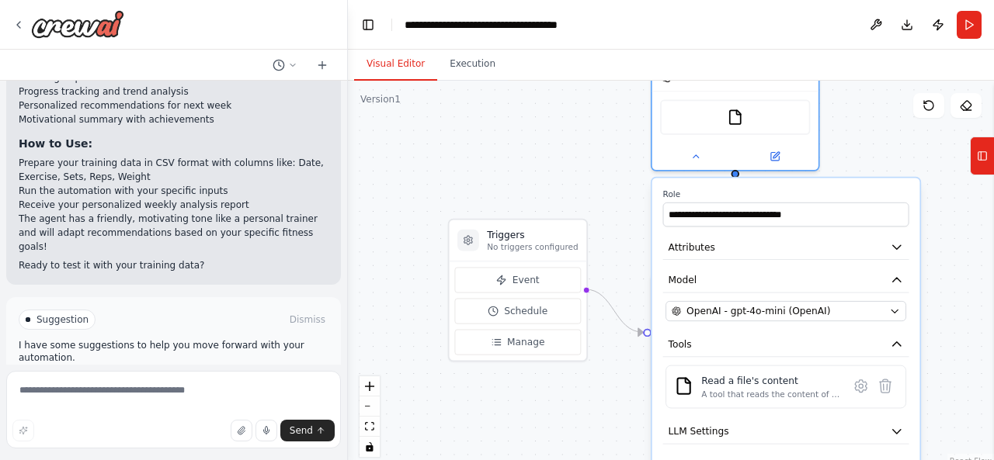
drag, startPoint x: 881, startPoint y: 240, endPoint x: 881, endPoint y: 127, distance: 112.6
click at [881, 127] on div ".deletable-edge-delete-btn { width: 20px; height: 20px; border: 0px solid #ffff…" at bounding box center [671, 275] width 646 height 388
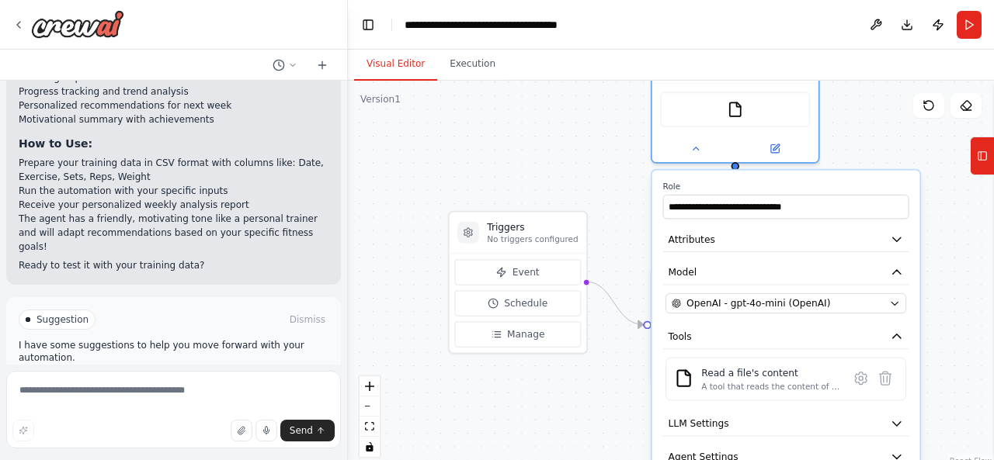
click at [880, 116] on div ".deletable-edge-delete-btn { width: 20px; height: 20px; border: 0px solid #ffff…" at bounding box center [671, 275] width 646 height 388
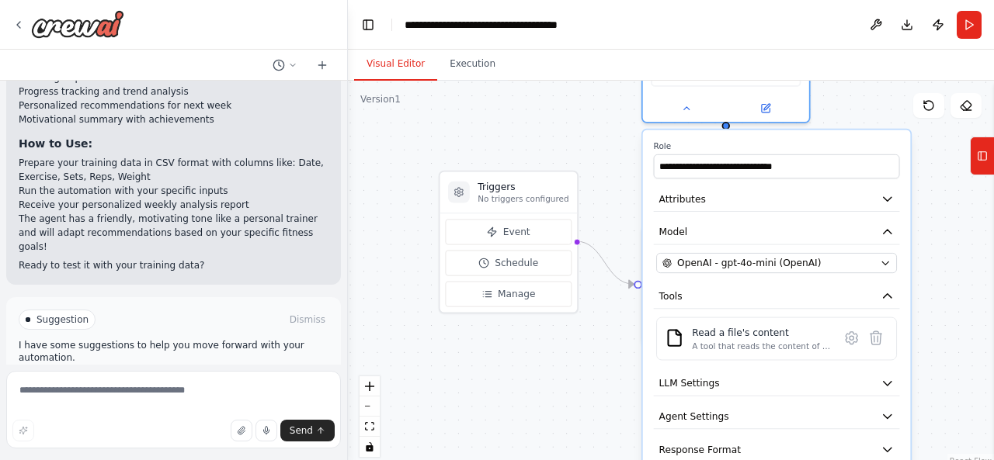
drag, startPoint x: 879, startPoint y: 113, endPoint x: 860, endPoint y: 82, distance: 36.9
click at [866, 69] on div "Visual Editor Execution Version 1 Show Tools Hide Agents .deletable-edge-delete…" at bounding box center [671, 255] width 646 height 411
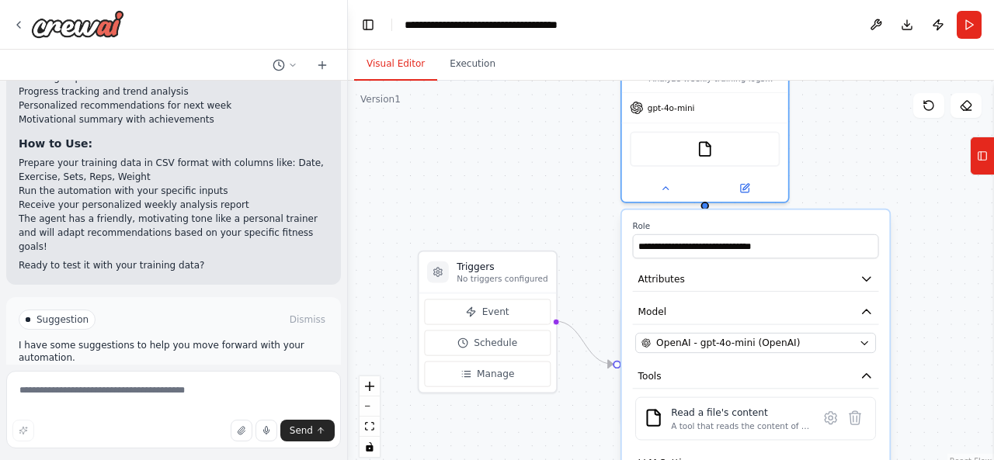
drag, startPoint x: 950, startPoint y: 272, endPoint x: 927, endPoint y: 421, distance: 150.9
click at [932, 429] on div ".deletable-edge-delete-btn { width: 20px; height: 20px; border: 0px solid #ffff…" at bounding box center [671, 275] width 646 height 388
click at [745, 195] on div at bounding box center [703, 187] width 166 height 27
click at [742, 186] on icon at bounding box center [744, 185] width 6 height 6
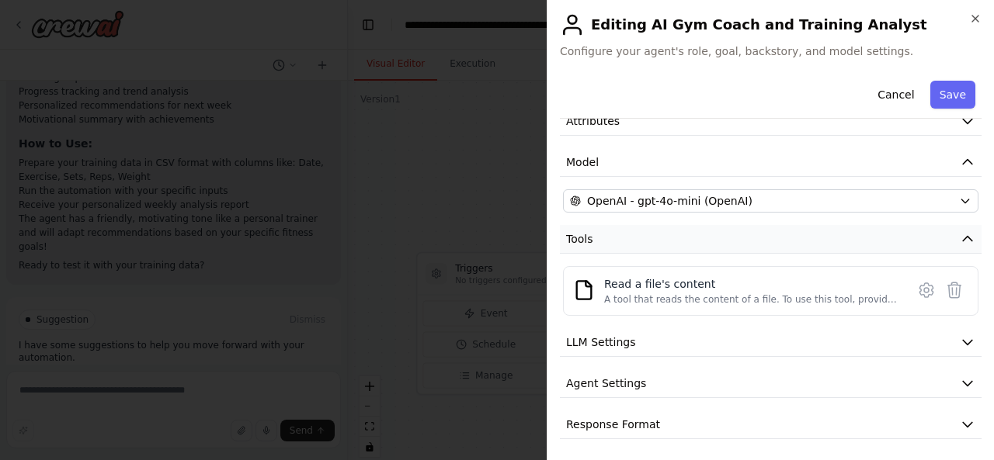
scroll to position [81, 0]
click at [960, 418] on icon "button" at bounding box center [968, 424] width 16 height 16
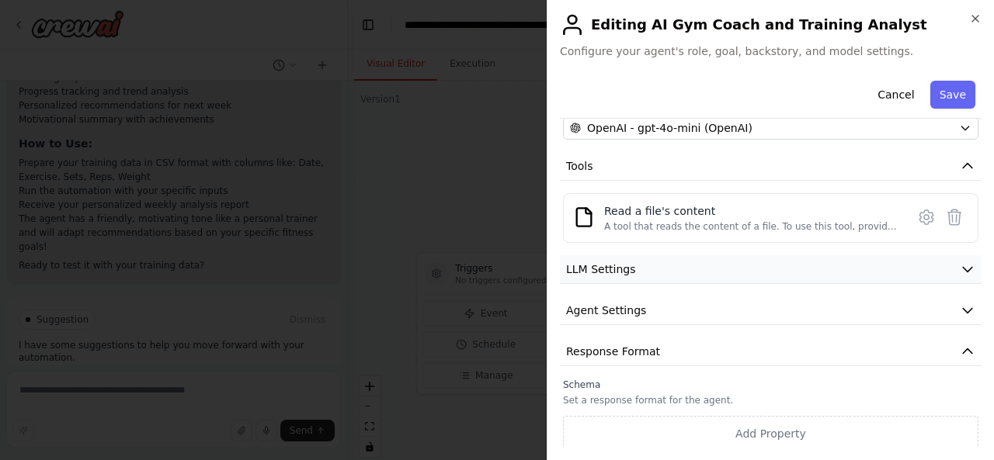
click at [960, 345] on icon "button" at bounding box center [968, 352] width 16 height 16
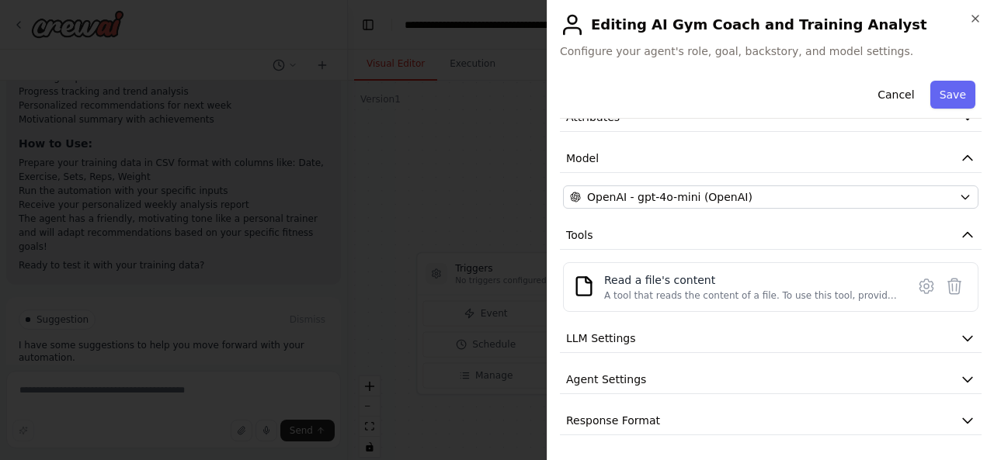
scroll to position [81, 0]
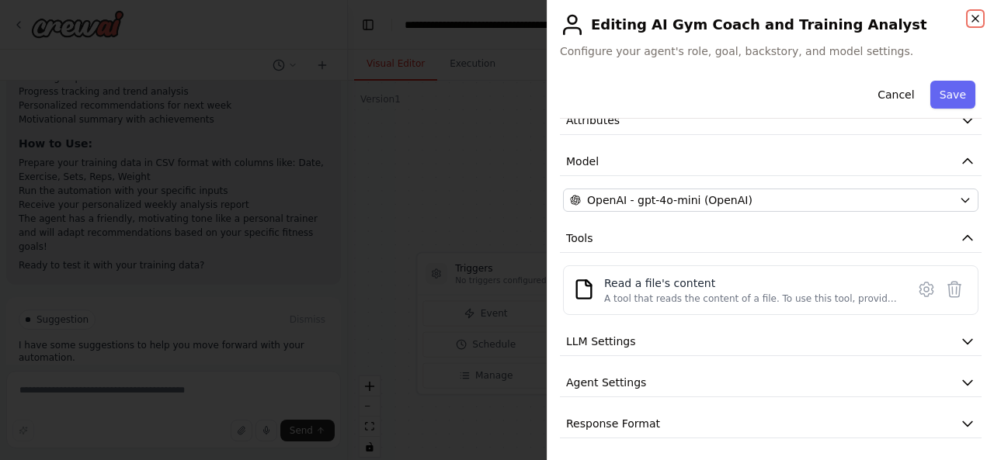
click at [980, 16] on icon "button" at bounding box center [975, 18] width 12 height 12
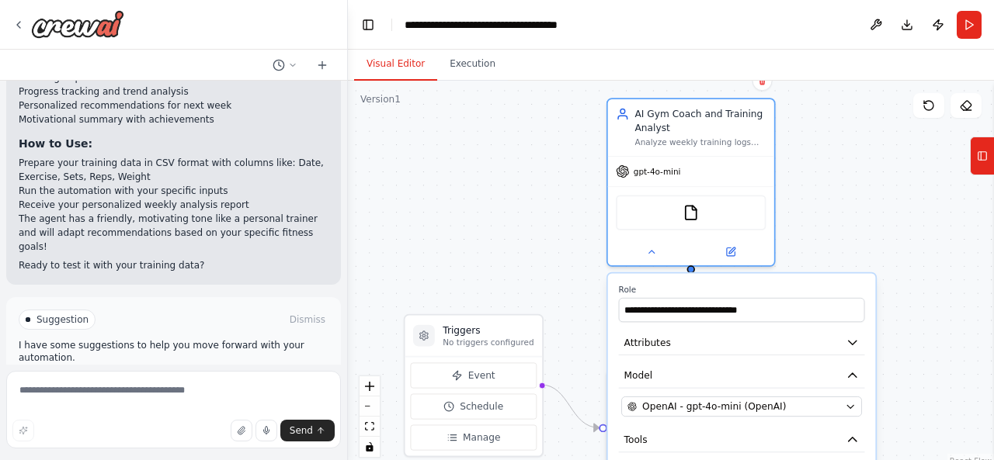
drag, startPoint x: 849, startPoint y: 175, endPoint x: 831, endPoint y: 285, distance: 110.9
click at [831, 285] on div ".deletable-edge-delete-btn { width: 20px; height: 20px; border: 0px solid #ffff…" at bounding box center [671, 275] width 646 height 388
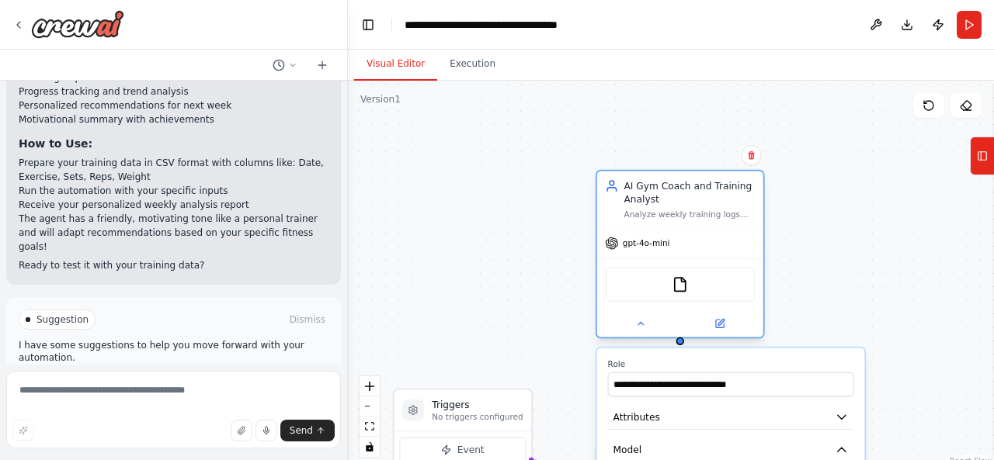
click at [658, 218] on div "Analyze weekly training logs from {data_source} for {trainee_name}, calculate m…" at bounding box center [689, 214] width 131 height 11
click at [655, 188] on div "AI Gym Coach and Training Analyst" at bounding box center [689, 192] width 131 height 27
click at [818, 252] on div ".deletable-edge-delete-btn { width: 20px; height: 20px; border: 0px solid #ffff…" at bounding box center [671, 275] width 646 height 388
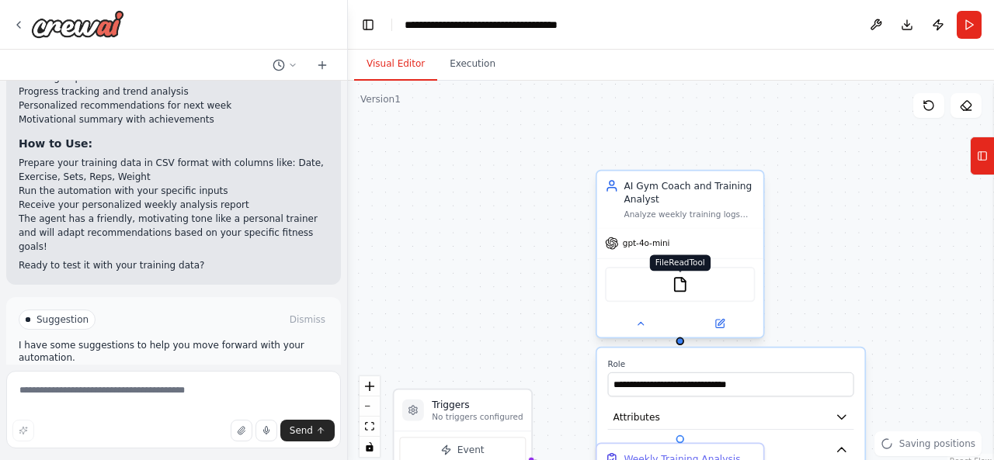
click at [677, 285] on img at bounding box center [680, 284] width 16 height 16
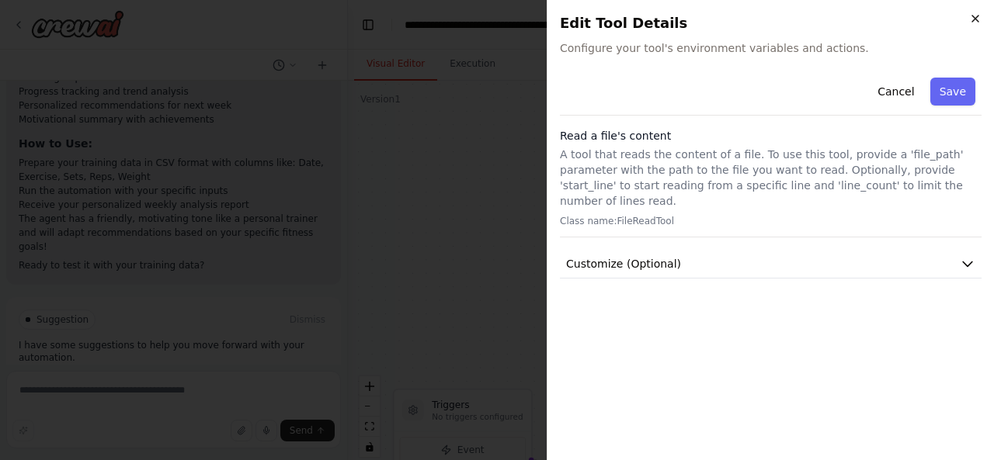
click at [977, 17] on icon "button" at bounding box center [975, 18] width 12 height 12
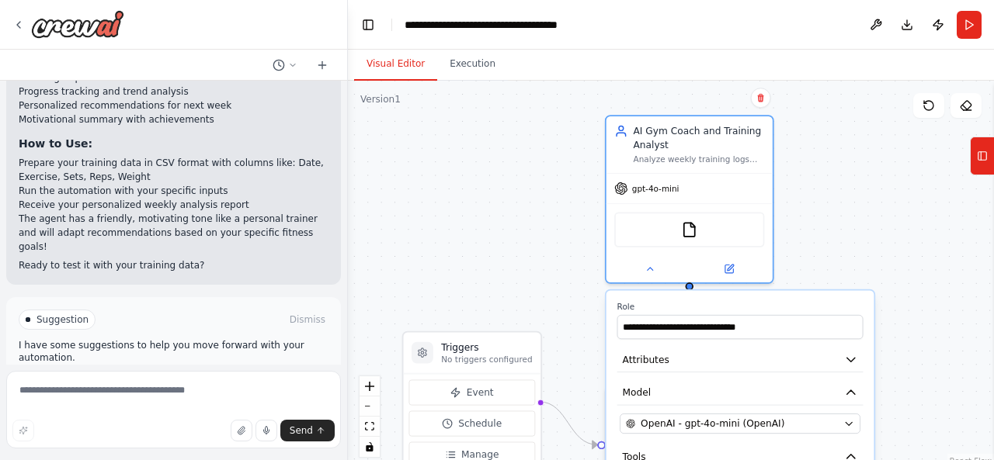
drag, startPoint x: 860, startPoint y: 165, endPoint x: 873, endPoint y: 41, distance: 124.1
click at [873, 41] on main "**********" at bounding box center [671, 230] width 646 height 460
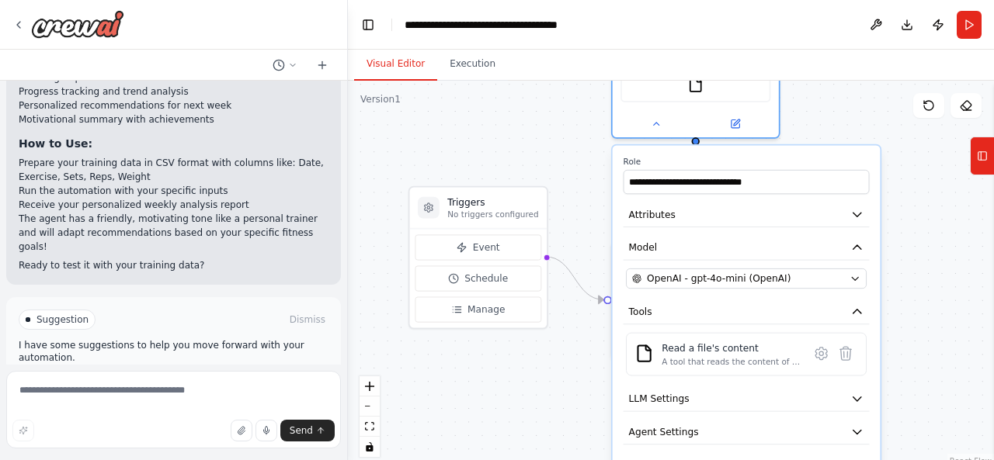
drag, startPoint x: 909, startPoint y: 226, endPoint x: 903, endPoint y: 207, distance: 20.4
click at [903, 207] on div ".deletable-edge-delete-btn { width: 20px; height: 20px; border: 0px solid #ffff…" at bounding box center [671, 275] width 646 height 388
drag, startPoint x: 746, startPoint y: 127, endPoint x: 756, endPoint y: 132, distance: 10.8
click at [745, 127] on button at bounding box center [734, 121] width 76 height 16
click at [853, 126] on div ".deletable-edge-delete-btn { width: 20px; height: 20px; border: 0px solid #ffff…" at bounding box center [671, 275] width 646 height 388
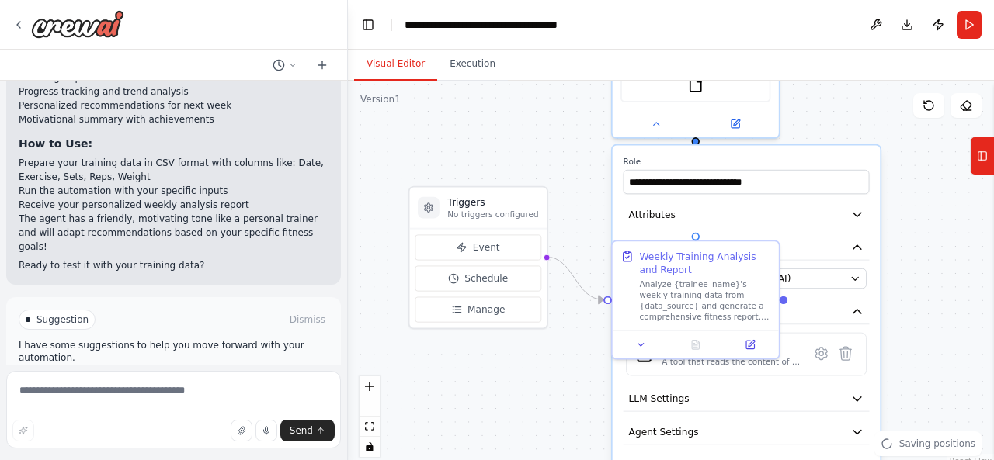
click at [910, 239] on div ".deletable-edge-delete-btn { width: 20px; height: 20px; border: 0px solid #ffff…" at bounding box center [671, 275] width 646 height 388
click at [651, 129] on div at bounding box center [696, 121] width 166 height 27
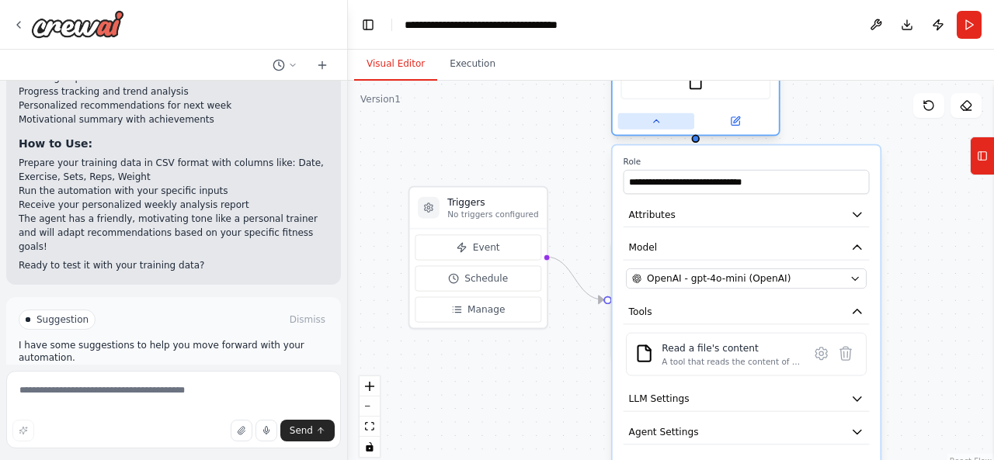
click at [656, 123] on icon at bounding box center [656, 121] width 11 height 11
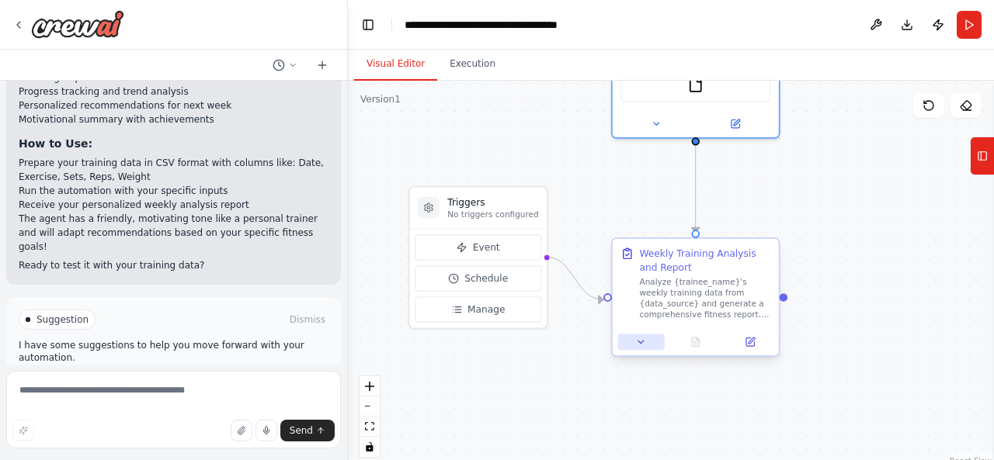
click at [642, 346] on icon at bounding box center [641, 342] width 11 height 11
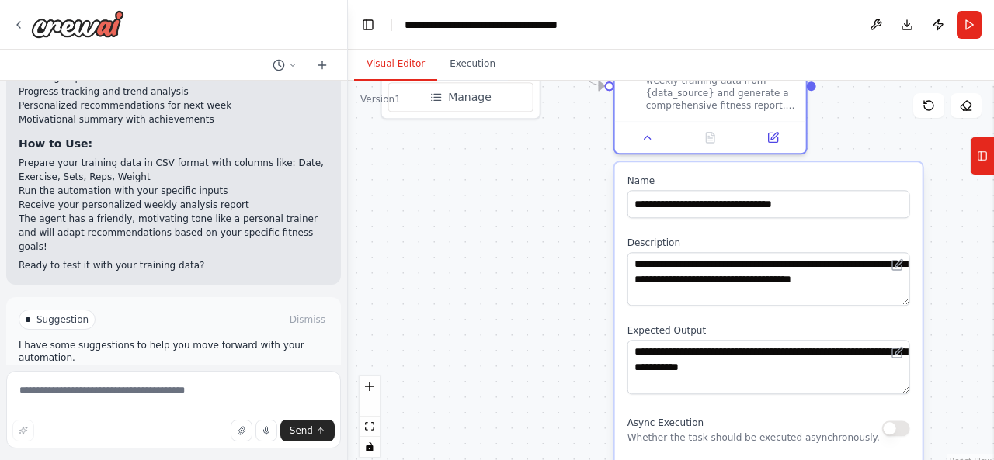
drag, startPoint x: 859, startPoint y: 244, endPoint x: 860, endPoint y: 84, distance: 160.0
click at [860, 84] on div ".deletable-edge-delete-btn { width: 20px; height: 20px; border: 0px solid #ffff…" at bounding box center [671, 275] width 646 height 388
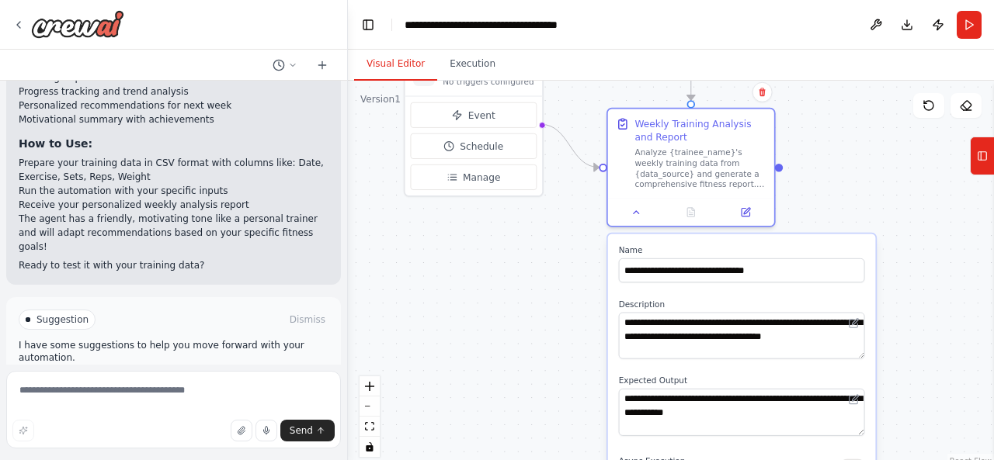
drag, startPoint x: 922, startPoint y: 288, endPoint x: 884, endPoint y: 425, distance: 142.1
click at [891, 426] on div ".deletable-edge-delete-btn { width: 20px; height: 20px; border: 0px solid #ffff…" at bounding box center [671, 275] width 646 height 388
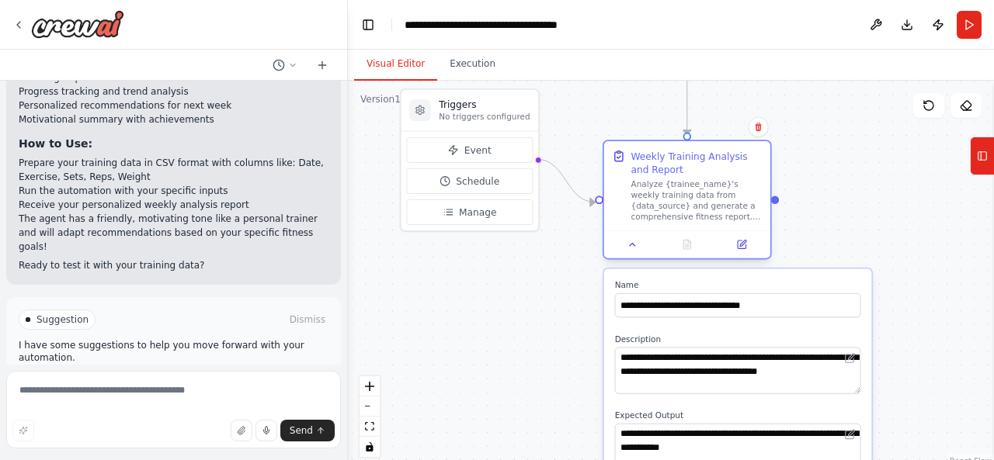
drag, startPoint x: 627, startPoint y: 249, endPoint x: 669, endPoint y: 248, distance: 41.9
click at [628, 249] on icon at bounding box center [632, 244] width 11 height 11
click at [637, 250] on button at bounding box center [633, 245] width 47 height 16
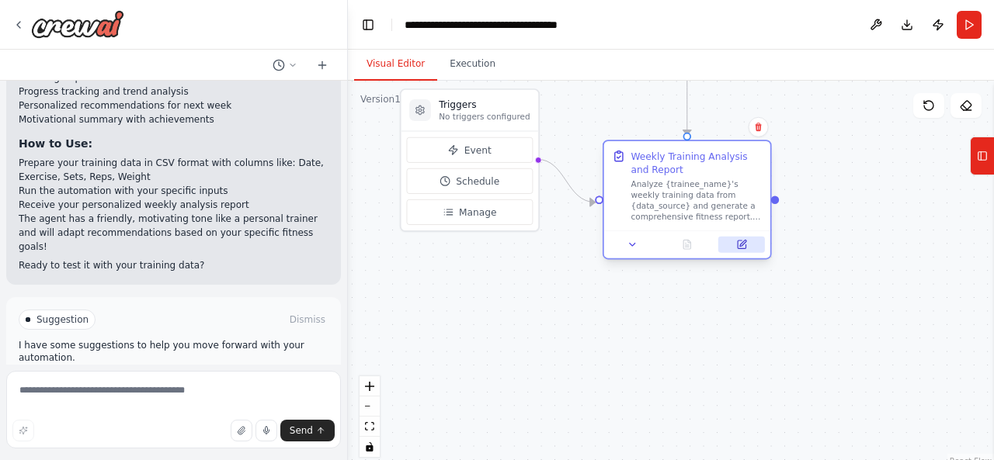
click at [751, 243] on button at bounding box center [741, 245] width 47 height 16
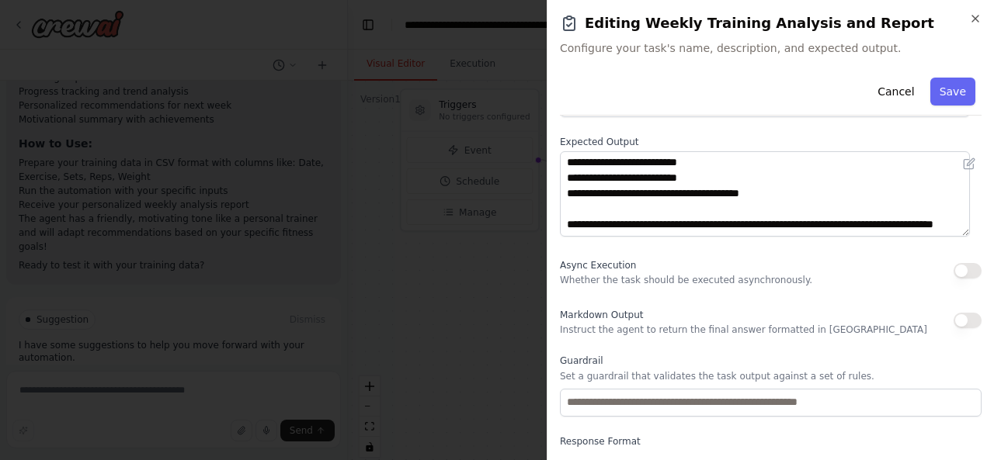
scroll to position [233, 0]
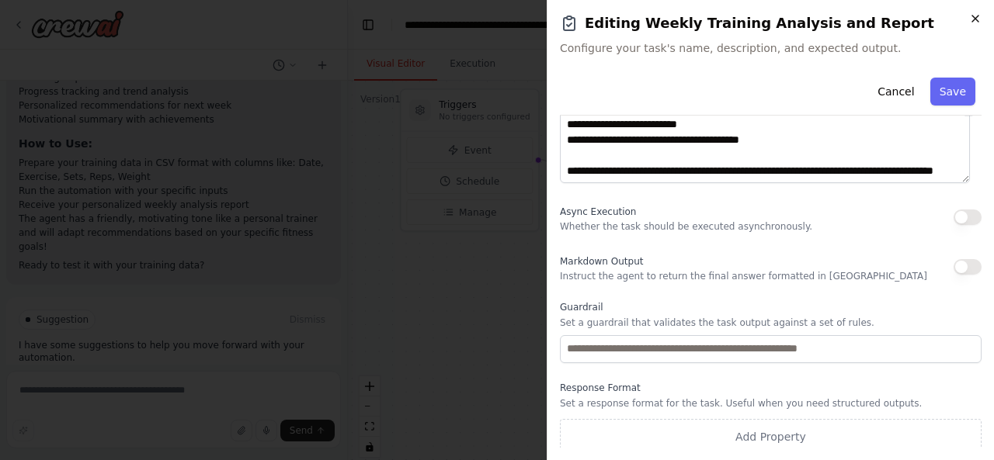
click at [980, 19] on icon "button" at bounding box center [975, 18] width 12 height 12
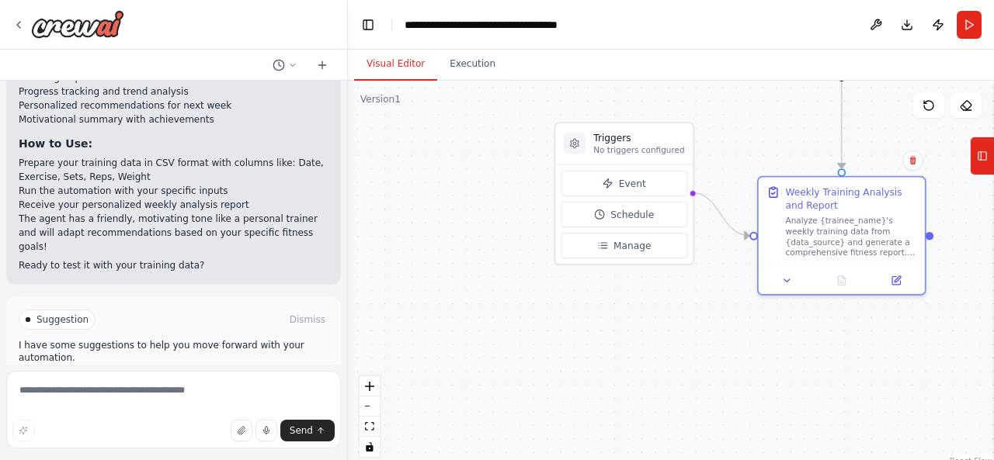
drag, startPoint x: 527, startPoint y: 300, endPoint x: 592, endPoint y: 367, distance: 92.8
click at [683, 338] on div ".deletable-edge-delete-btn { width: 20px; height: 20px; border: 0px solid #ffff…" at bounding box center [671, 275] width 646 height 388
click at [272, 397] on textarea at bounding box center [173, 410] width 335 height 78
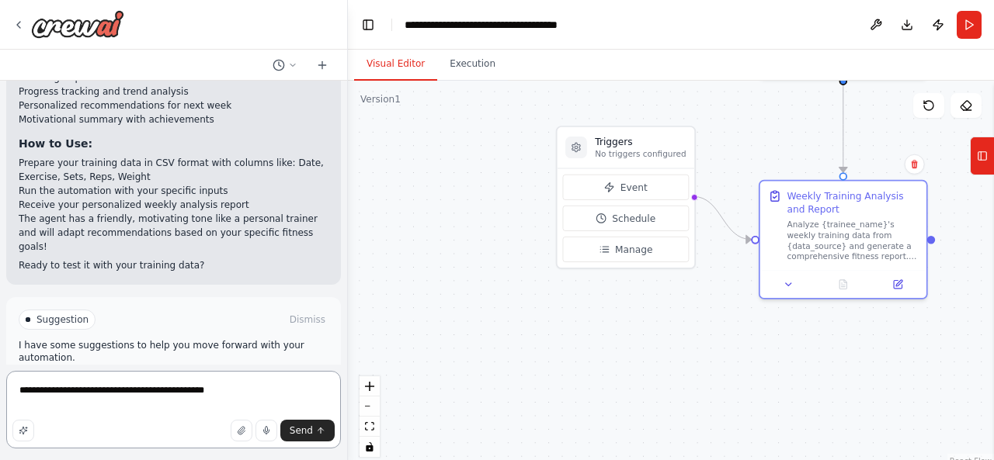
type textarea "**********"
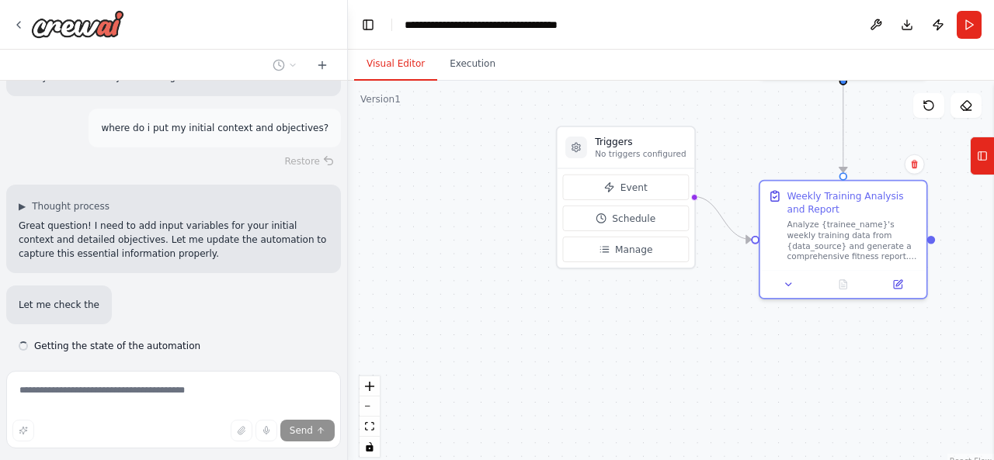
scroll to position [1516, 0]
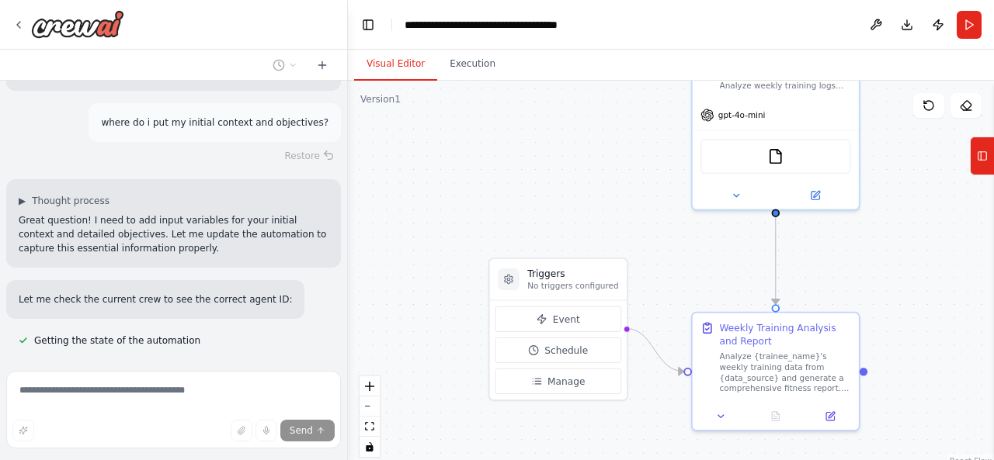
drag, startPoint x: 506, startPoint y: 211, endPoint x: 444, endPoint y: 330, distance: 134.1
click at [444, 332] on div ".deletable-edge-delete-btn { width: 20px; height: 20px; border: 0px solid #ffff…" at bounding box center [671, 275] width 646 height 388
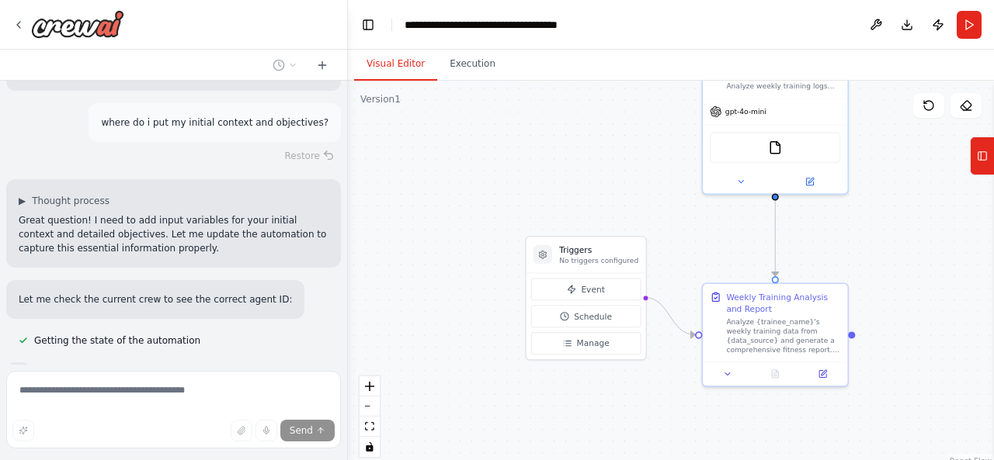
drag, startPoint x: 561, startPoint y: 196, endPoint x: 601, endPoint y: 196, distance: 39.6
click at [603, 172] on div ".deletable-edge-delete-btn { width: 20px; height: 20px; border: 0px solid #ffff…" at bounding box center [671, 275] width 646 height 388
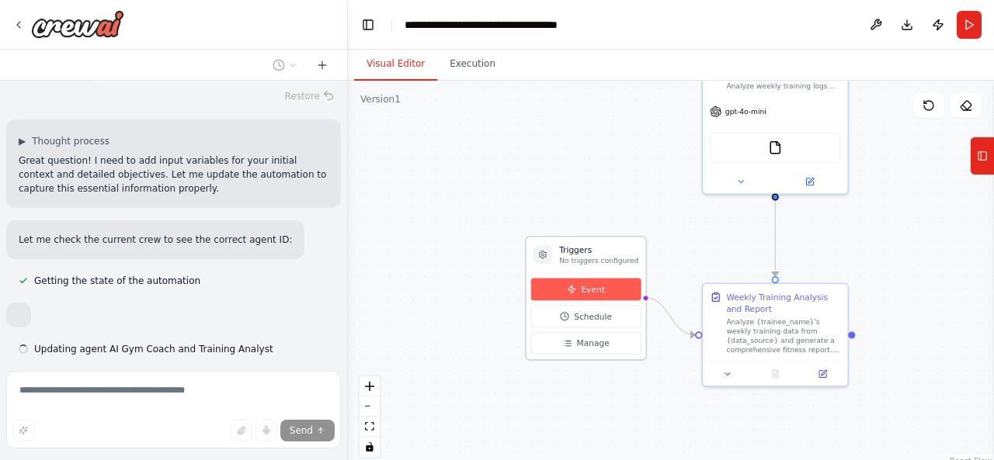
scroll to position [1599, 0]
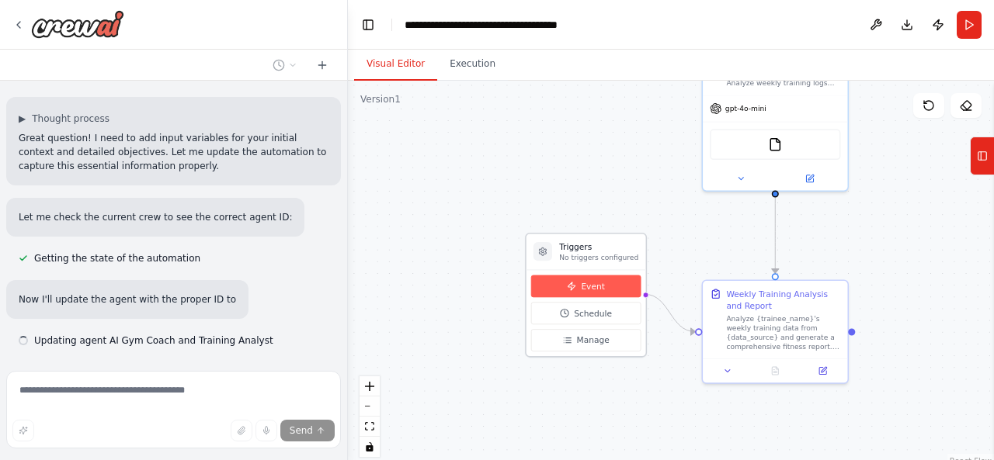
click at [589, 288] on span "Event" at bounding box center [592, 286] width 23 height 12
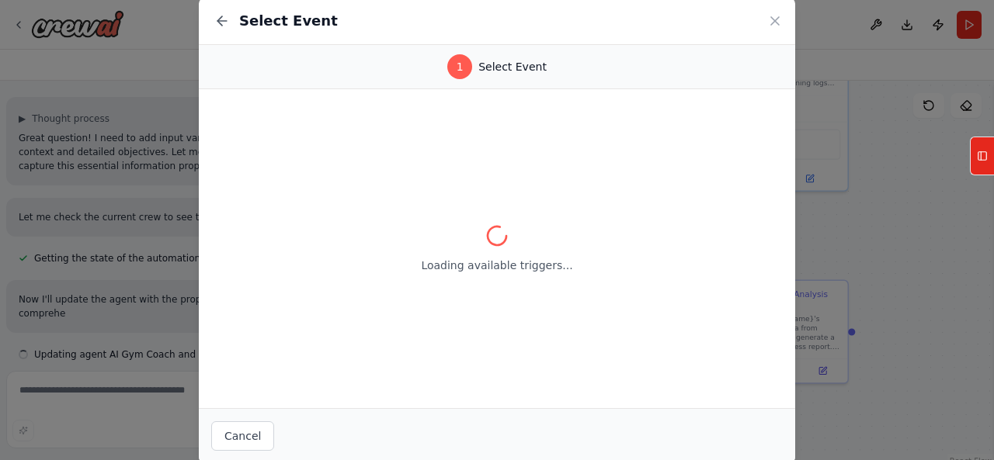
scroll to position [1613, 0]
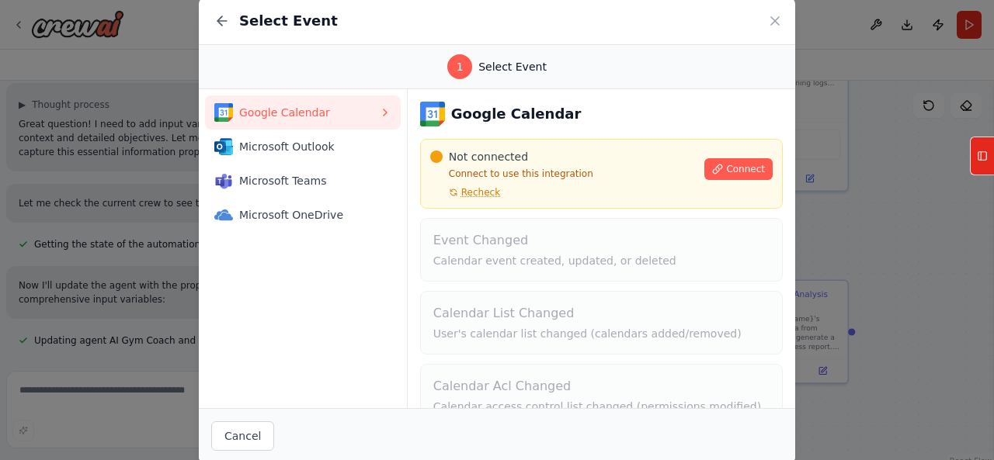
click at [773, 24] on icon at bounding box center [775, 21] width 16 height 16
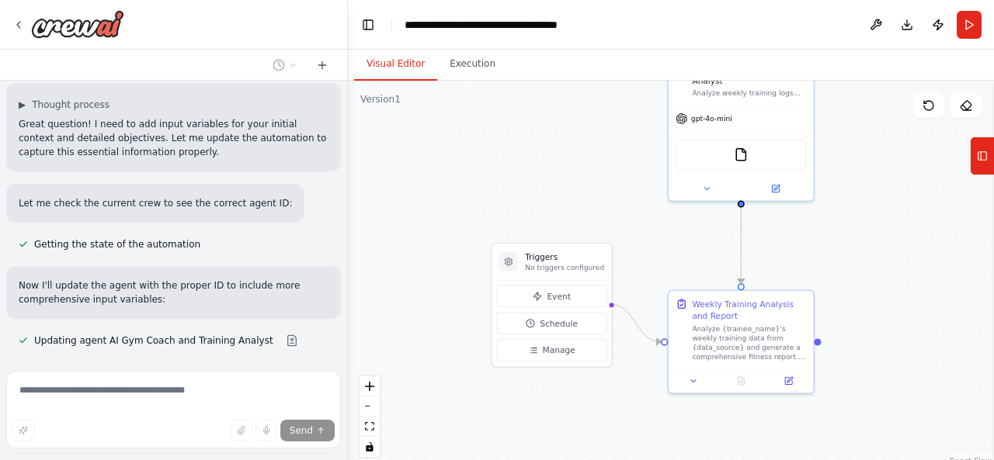
drag, startPoint x: 593, startPoint y: 369, endPoint x: 561, endPoint y: 378, distance: 33.9
click at [561, 378] on div ".deletable-edge-delete-btn { width: 20px; height: 20px; border: 0px solid #ffff…" at bounding box center [671, 275] width 646 height 388
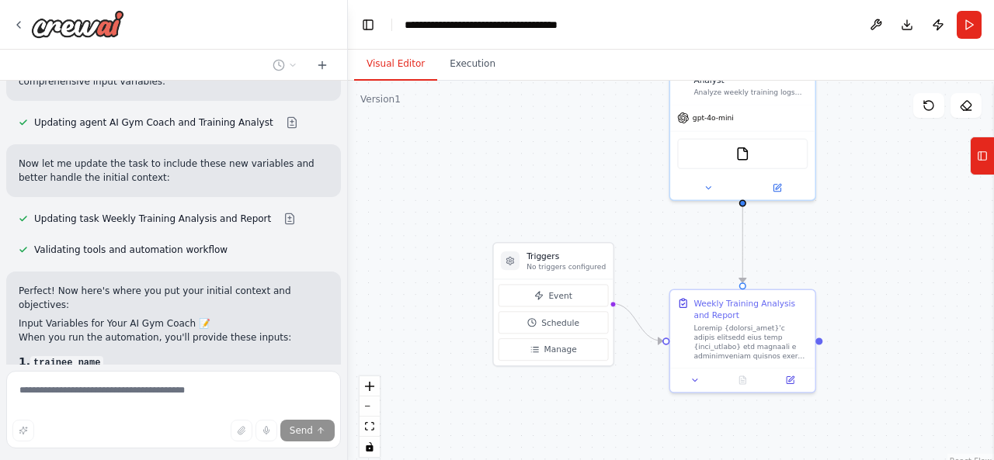
scroll to position [1855, 0]
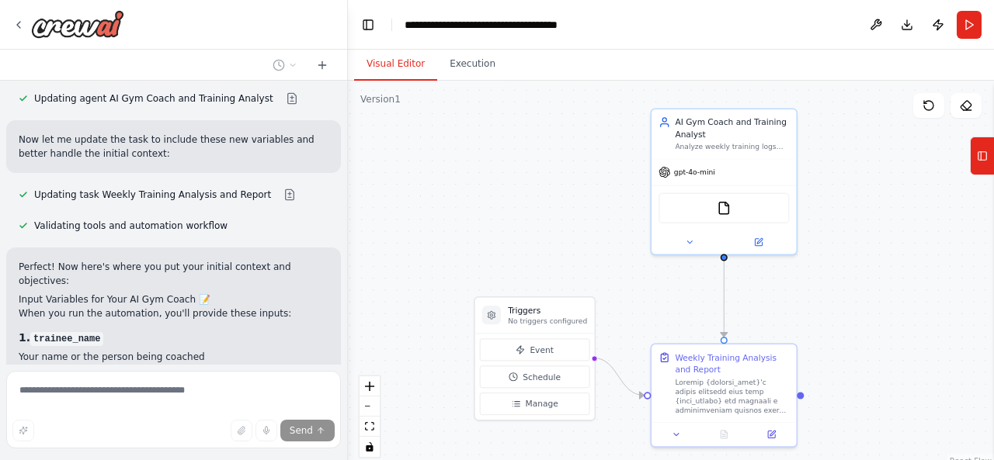
drag, startPoint x: 567, startPoint y: 175, endPoint x: 567, endPoint y: 212, distance: 37.3
click at [567, 212] on div ".deletable-edge-delete-btn { width: 20px; height: 20px; border: 0px solid #ffff…" at bounding box center [671, 275] width 646 height 388
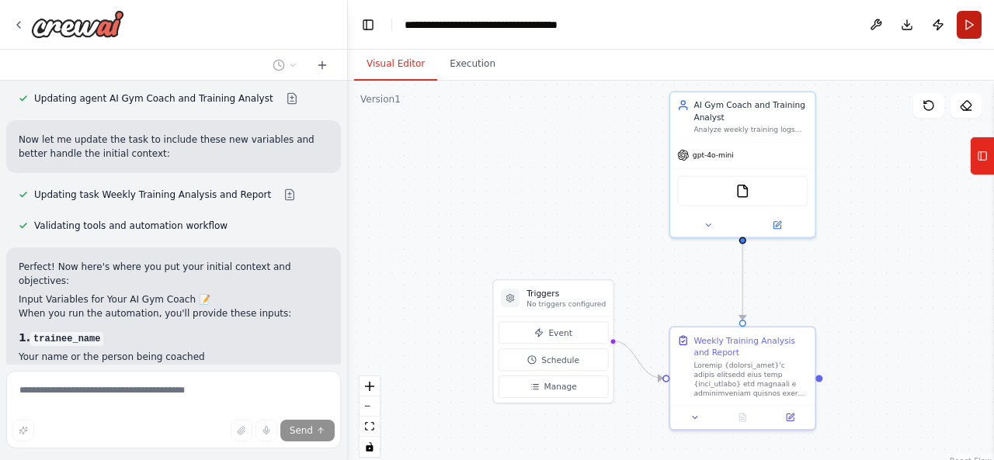
click at [972, 16] on button "Run" at bounding box center [969, 25] width 25 height 28
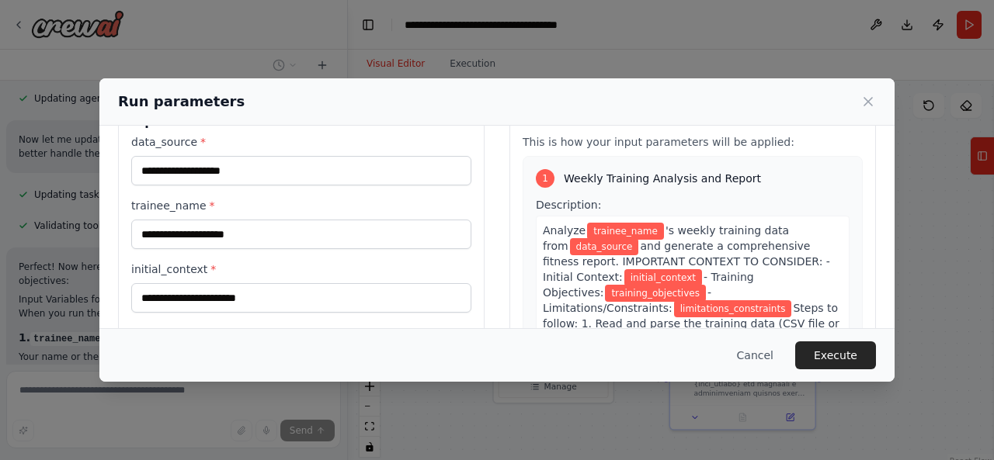
scroll to position [0, 0]
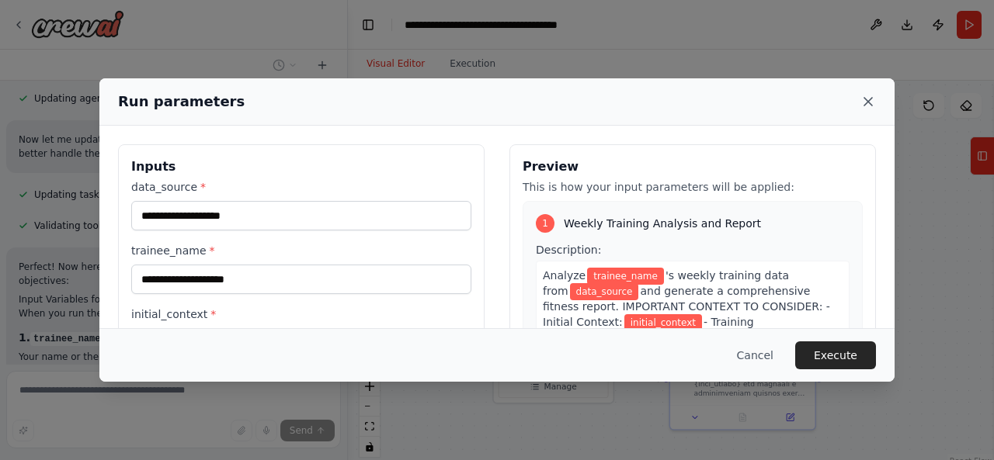
click at [867, 109] on icon at bounding box center [868, 102] width 16 height 16
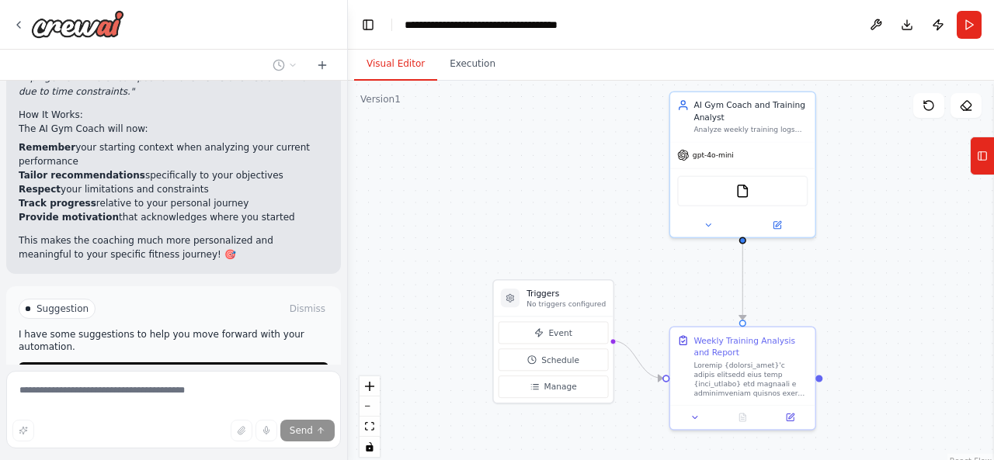
scroll to position [2321, 0]
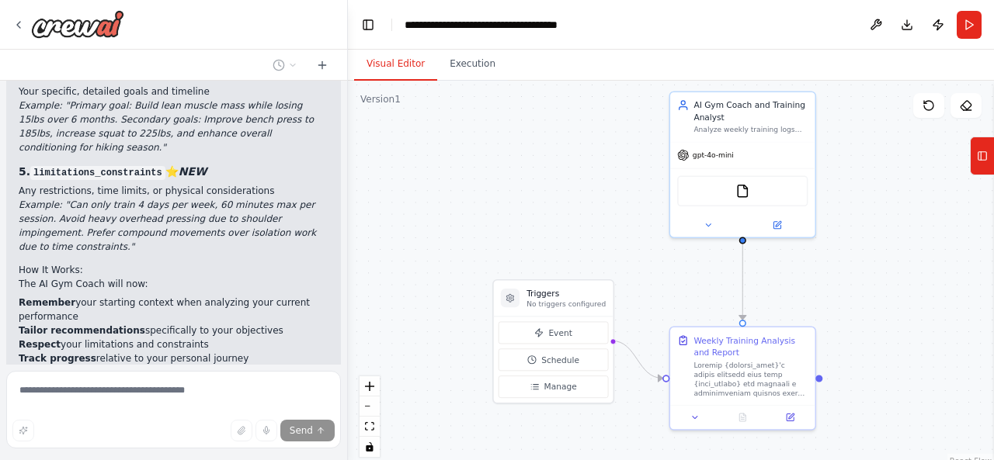
drag, startPoint x: 132, startPoint y: 234, endPoint x: 249, endPoint y: 234, distance: 117.2
click at [249, 324] on li "Tailor recommendations specifically to your objectives" at bounding box center [174, 331] width 310 height 14
drag, startPoint x: 57, startPoint y: 246, endPoint x: 175, endPoint y: 246, distance: 118.0
click at [175, 338] on li "Respect your limitations and constraints" at bounding box center [174, 345] width 310 height 14
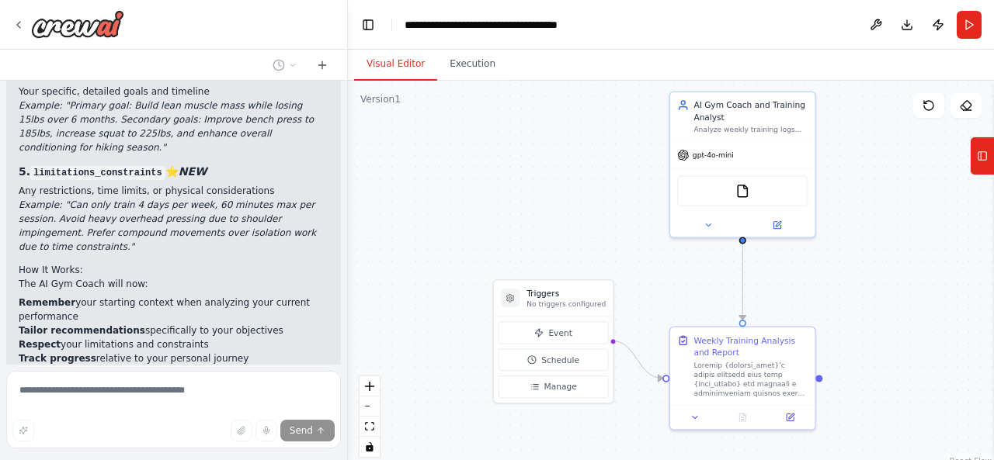
drag, startPoint x: 81, startPoint y: 259, endPoint x: 272, endPoint y: 279, distance: 192.1
click at [272, 296] on ul "Remember your starting context when analyzing your current performance Tailor r…" at bounding box center [174, 338] width 310 height 84
click at [272, 366] on li "Provide motivation that acknowledges where you started" at bounding box center [174, 373] width 310 height 14
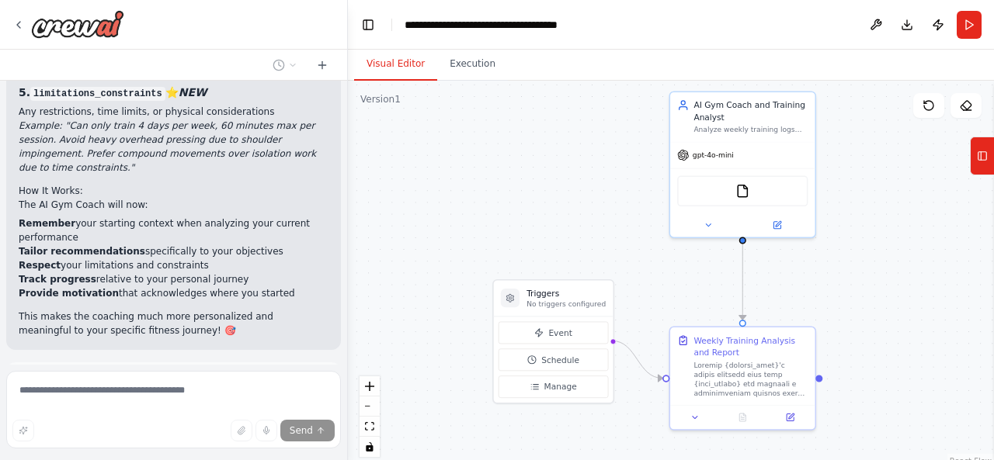
scroll to position [2483, 0]
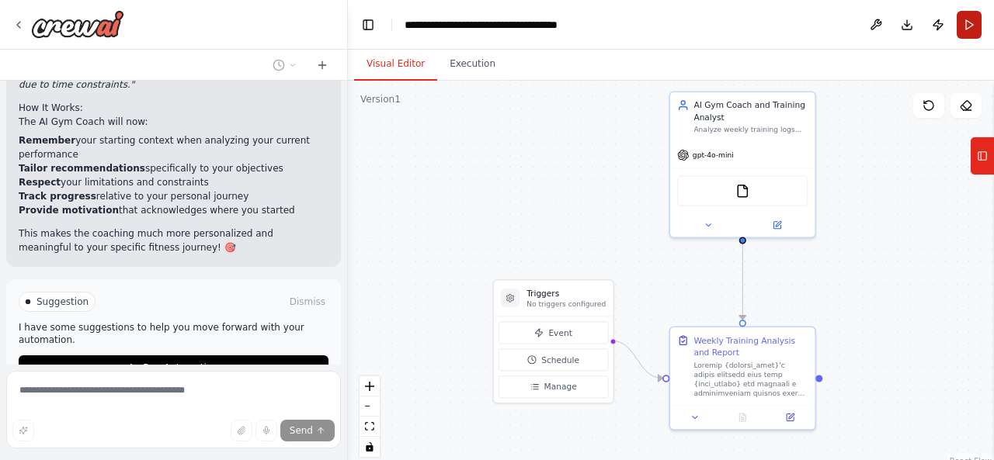
click at [967, 23] on button "Run" at bounding box center [969, 25] width 25 height 28
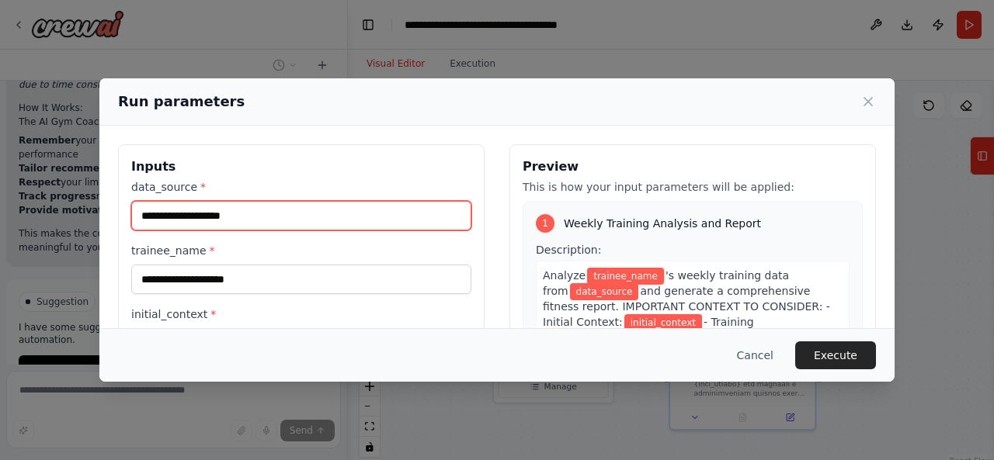
click at [259, 212] on input "data_source *" at bounding box center [301, 216] width 340 height 30
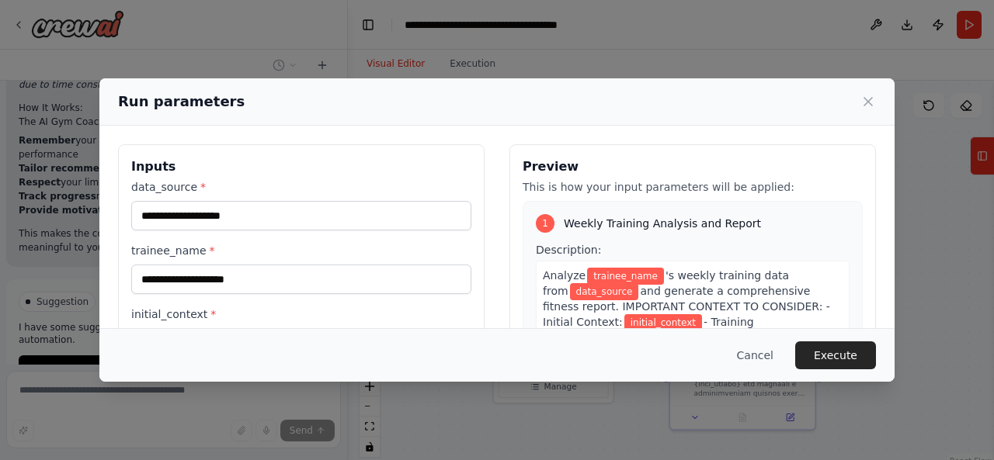
click at [262, 181] on label "data_source *" at bounding box center [301, 187] width 340 height 16
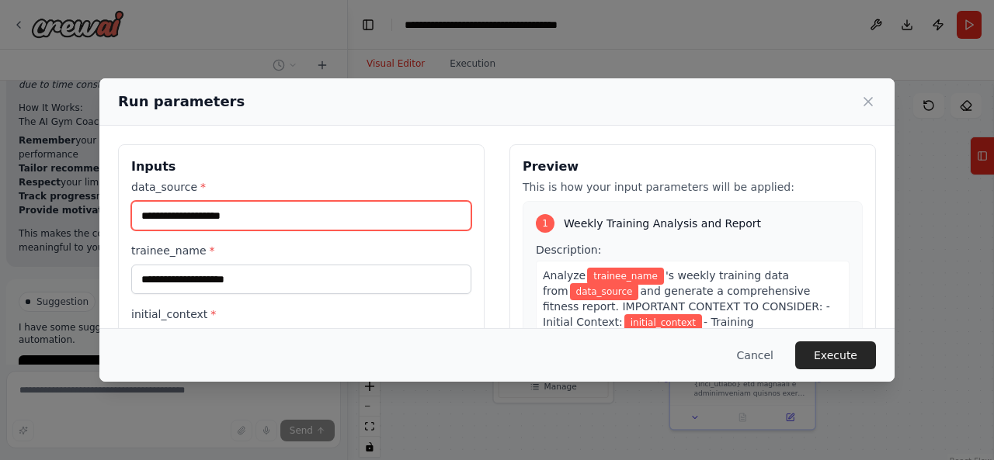
click at [262, 201] on input "data_source *" at bounding box center [301, 216] width 340 height 30
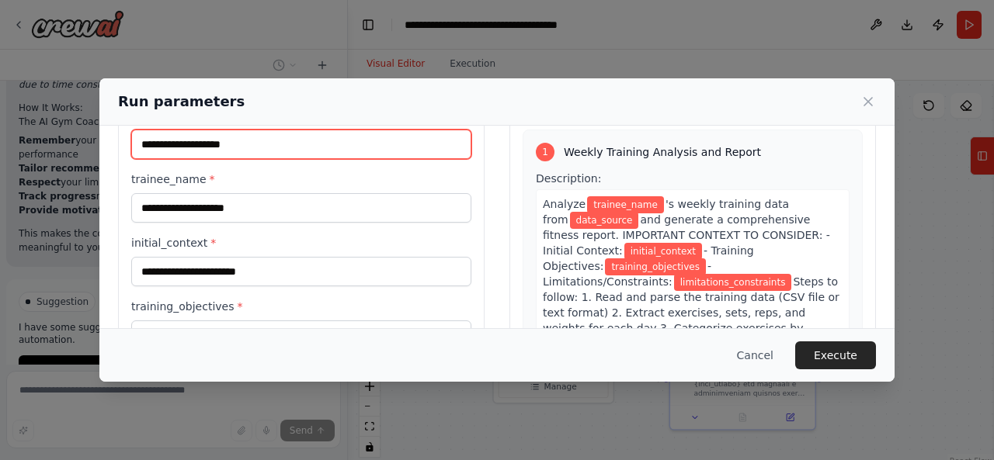
scroll to position [78, 0]
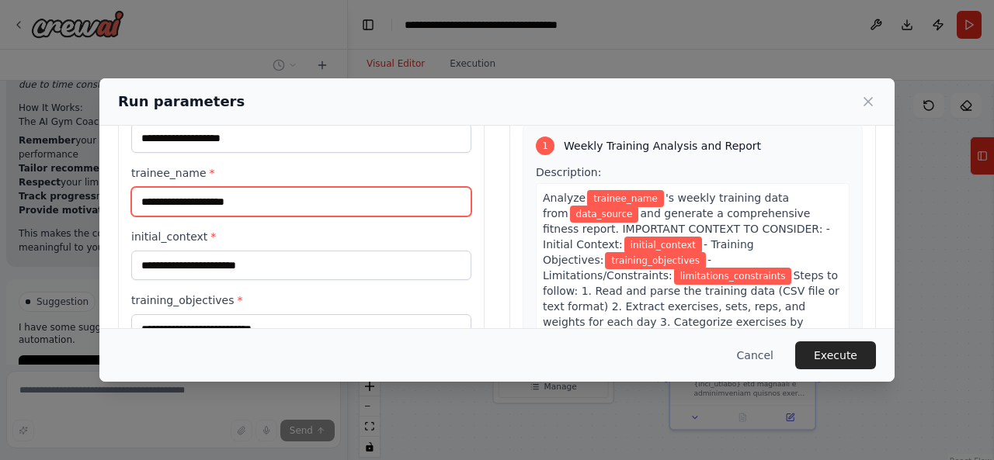
click at [278, 201] on input "trainee_name *" at bounding box center [301, 202] width 340 height 30
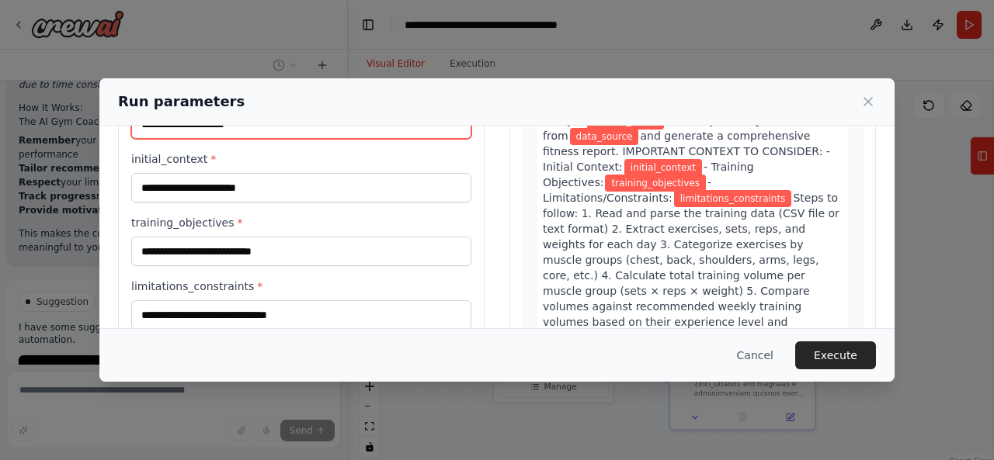
scroll to position [200, 0]
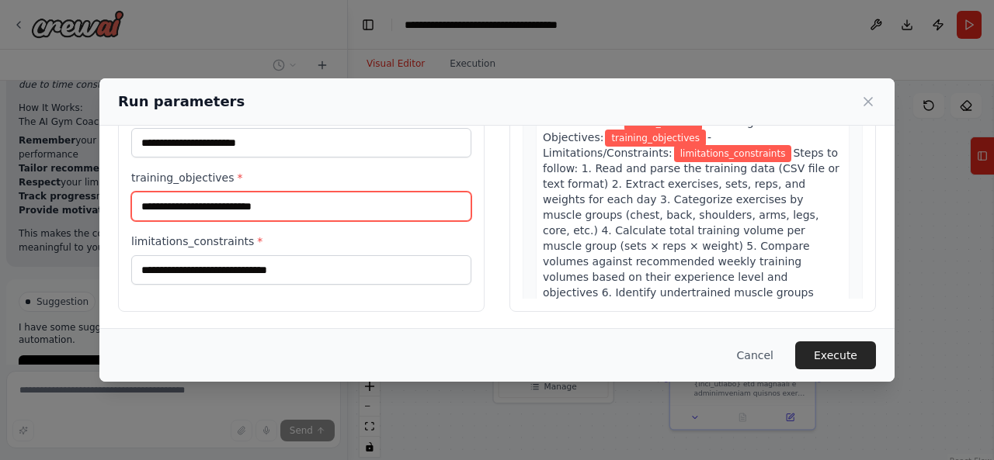
click at [278, 207] on input "training_objectives *" at bounding box center [301, 207] width 340 height 30
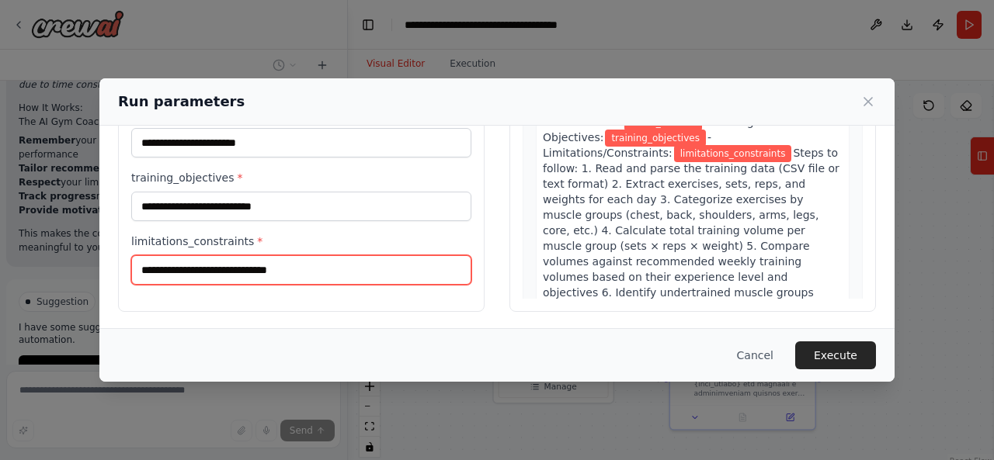
click at [283, 263] on input "limitations_constraints *" at bounding box center [301, 270] width 340 height 30
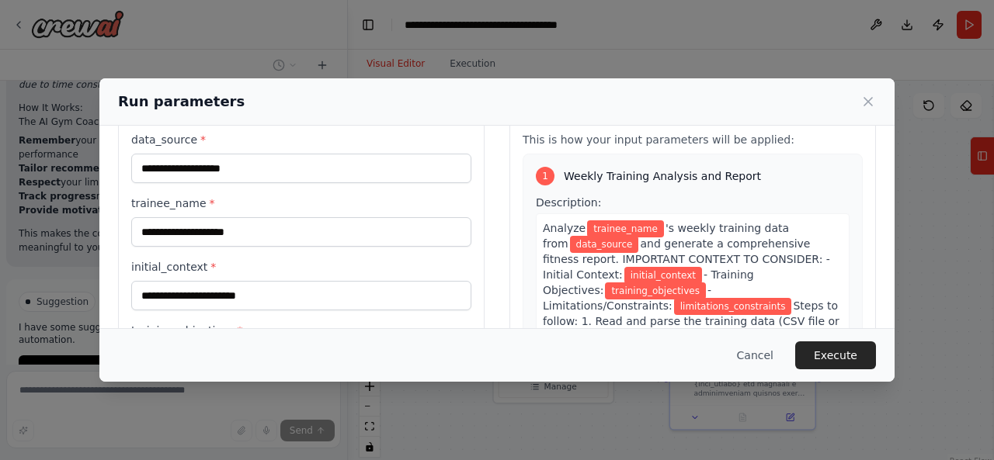
scroll to position [78, 0]
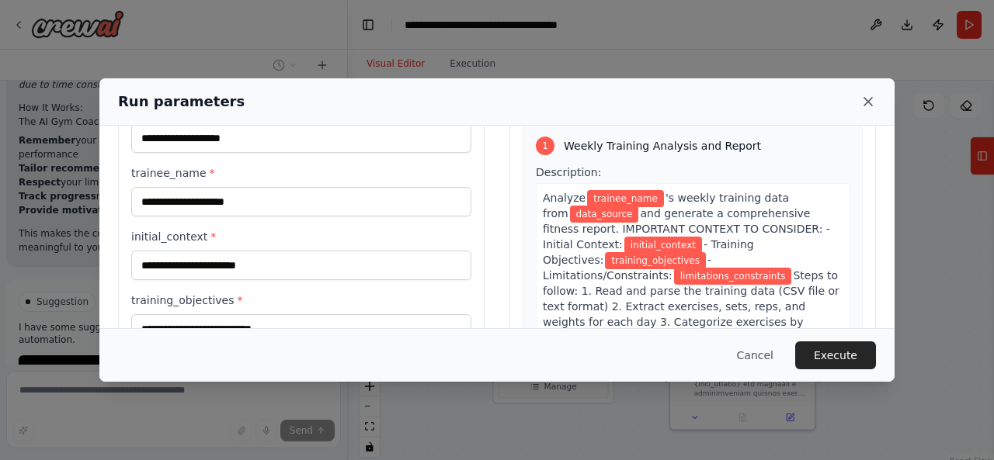
click at [870, 103] on icon at bounding box center [868, 102] width 16 height 16
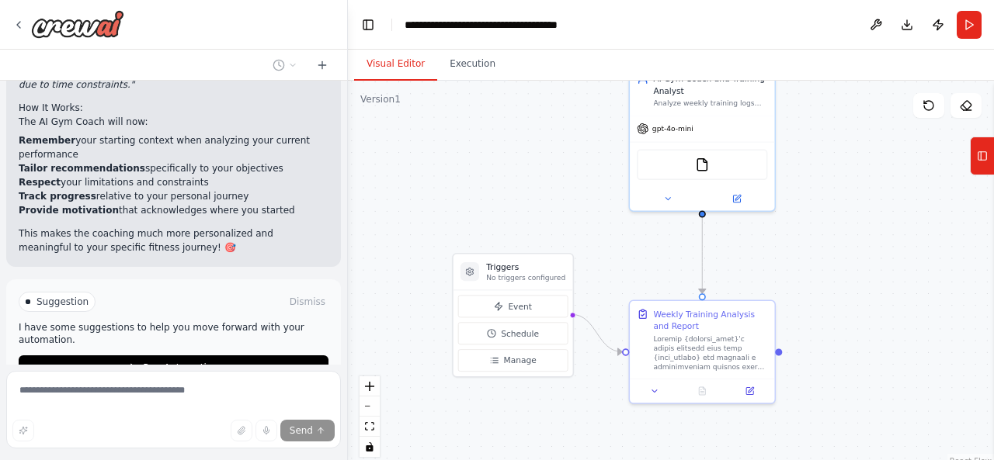
drag, startPoint x: 670, startPoint y: 288, endPoint x: 630, endPoint y: 262, distance: 48.2
click at [630, 262] on div ".deletable-edge-delete-btn { width: 20px; height: 20px; border: 0px solid #ffff…" at bounding box center [671, 275] width 646 height 388
click at [310, 423] on span "Stop" at bounding box center [320, 429] width 21 height 12
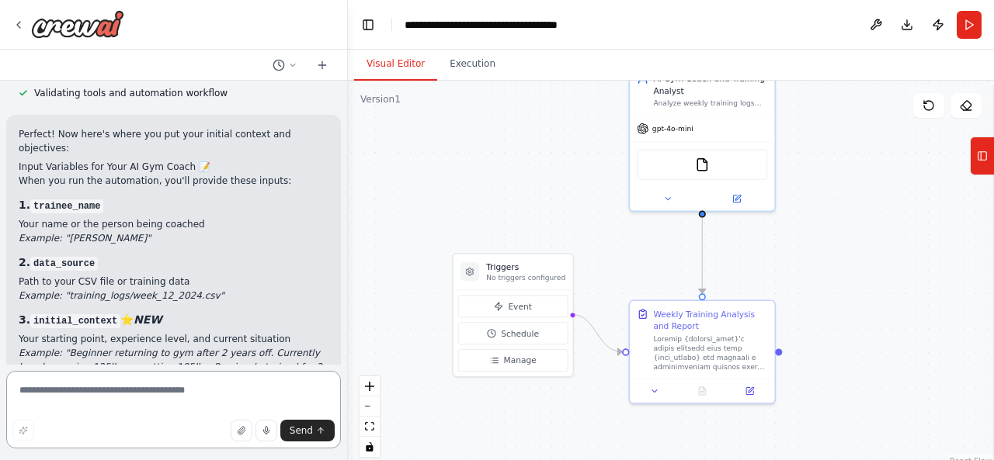
scroll to position [2065, 0]
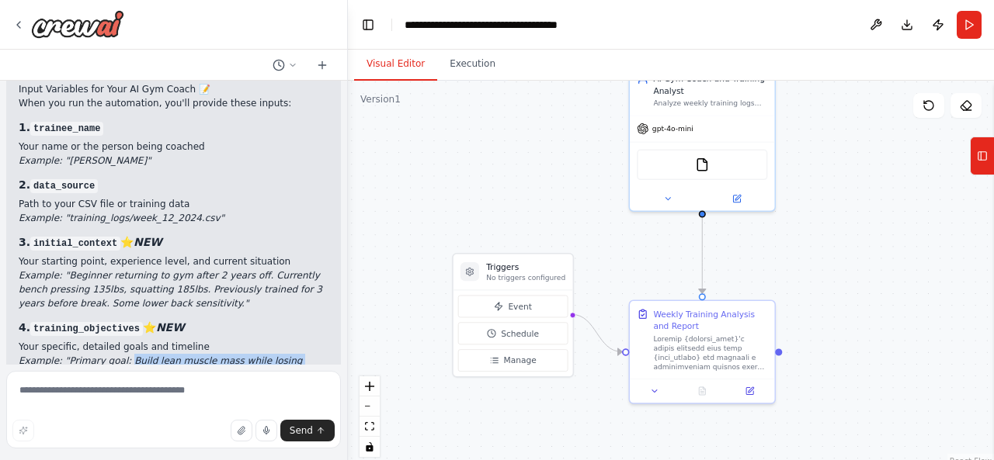
drag, startPoint x: 117, startPoint y: 291, endPoint x: 267, endPoint y: 325, distance: 153.7
click at [267, 354] on li "Example: "Primary goal: Build lean muscle mass while losing 15lbs over 6 months…" at bounding box center [174, 382] width 310 height 56
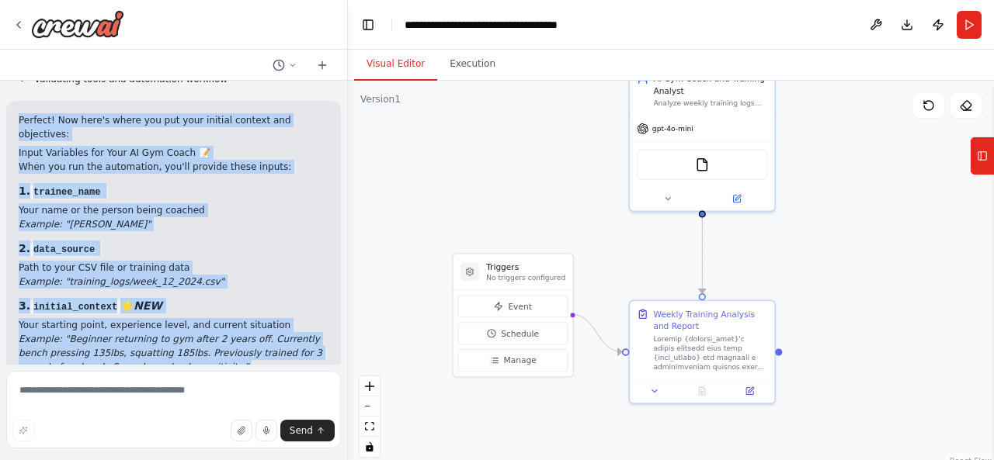
scroll to position [2298, 0]
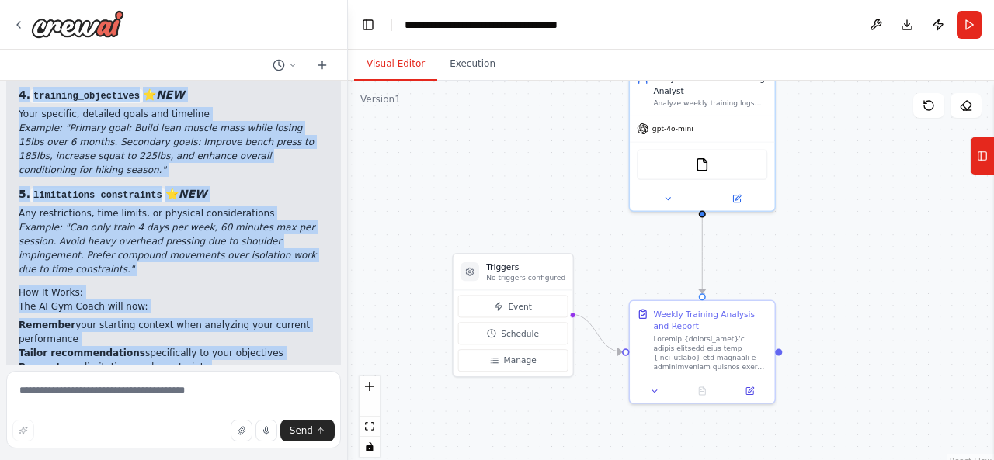
drag, startPoint x: 12, startPoint y: 151, endPoint x: 261, endPoint y: 332, distance: 307.4
click at [261, 332] on div "Perfect! Now here's where you put your initial context and objectives: Input Va…" at bounding box center [173, 128] width 335 height 648
copy div "Loremip! Dol sita'c adipi eli sed doei tempori utlabor etd magnaaliqu: Enima Mi…"
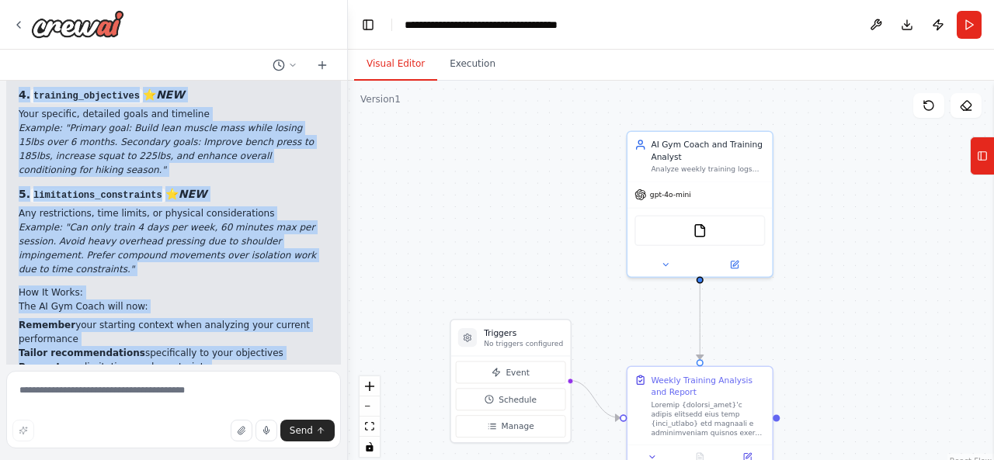
drag, startPoint x: 636, startPoint y: 240, endPoint x: 634, endPoint y: 305, distance: 65.2
click at [634, 305] on div ".deletable-edge-delete-btn { width: 20px; height: 20px; border: 0px solid #ffff…" at bounding box center [671, 275] width 646 height 388
click at [636, 302] on div ".deletable-edge-delete-btn { width: 20px; height: 20px; border: 0px solid #ffff…" at bounding box center [671, 275] width 646 height 388
click at [190, 286] on h2 "How It Works:" at bounding box center [174, 293] width 310 height 14
click at [200, 222] on em "Example: "Can only train 4 days per week, 60 minutes max per session. Avoid hea…" at bounding box center [167, 248] width 297 height 53
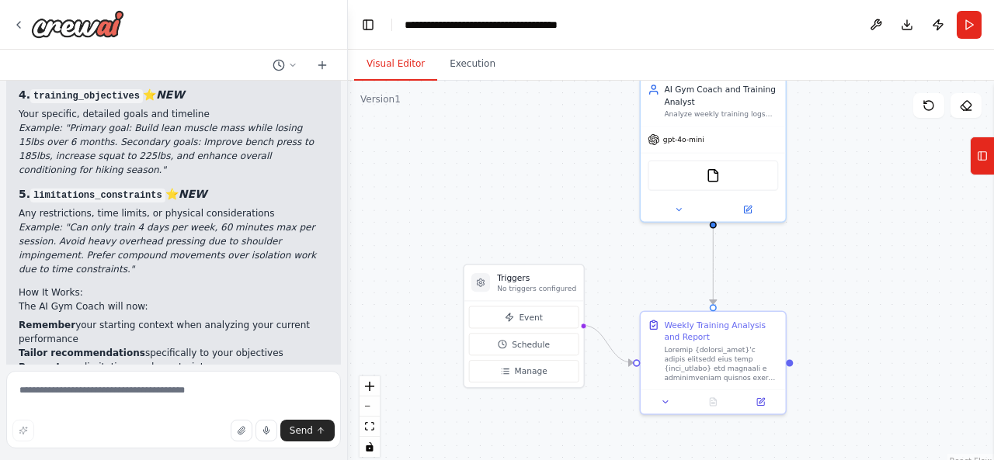
drag, startPoint x: 641, startPoint y: 274, endPoint x: 649, endPoint y: 238, distance: 36.6
click at [649, 238] on div ".deletable-edge-delete-btn { width: 20px; height: 20px; border: 0px solid #ffff…" at bounding box center [671, 275] width 646 height 388
click at [967, 20] on button "Run" at bounding box center [969, 25] width 25 height 28
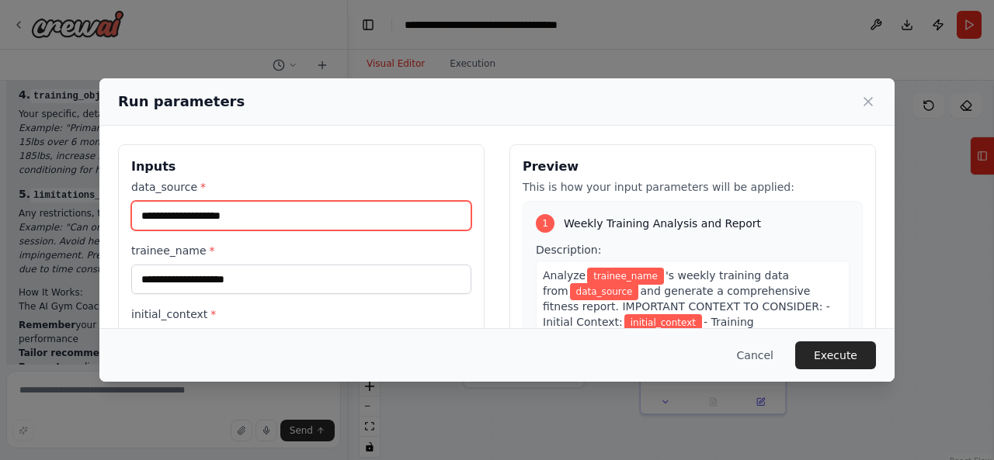
click at [303, 213] on input "data_source *" at bounding box center [301, 216] width 340 height 30
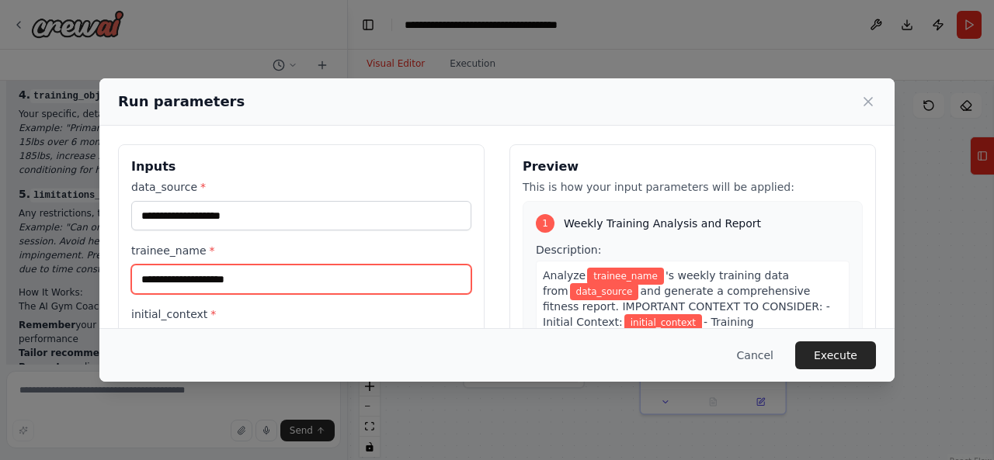
click at [290, 281] on input "trainee_name *" at bounding box center [301, 280] width 340 height 30
type input "*******"
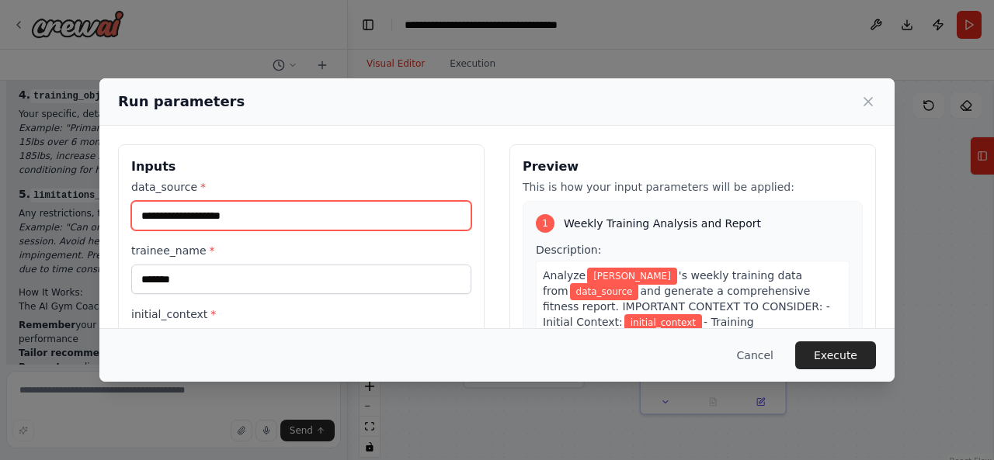
click at [248, 220] on input "data_source *" at bounding box center [301, 216] width 340 height 30
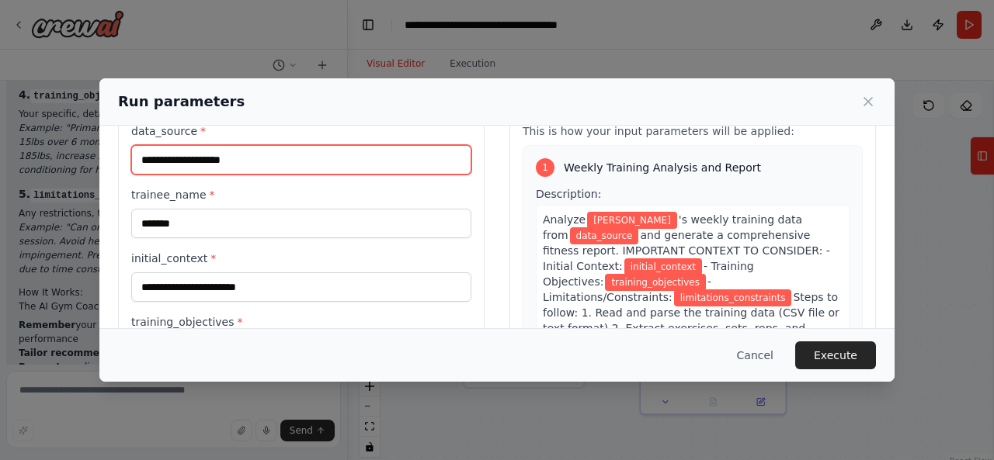
scroll to position [78, 0]
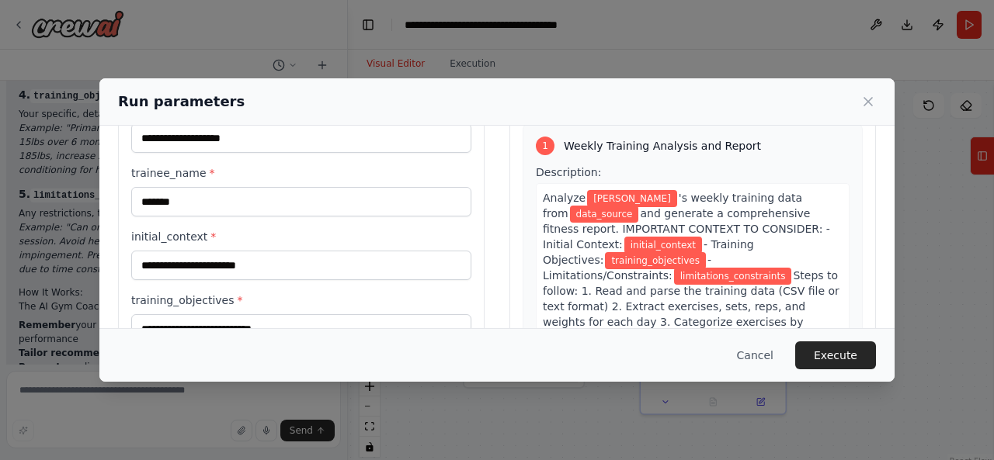
click at [248, 248] on div "initial_context *" at bounding box center [301, 254] width 340 height 51
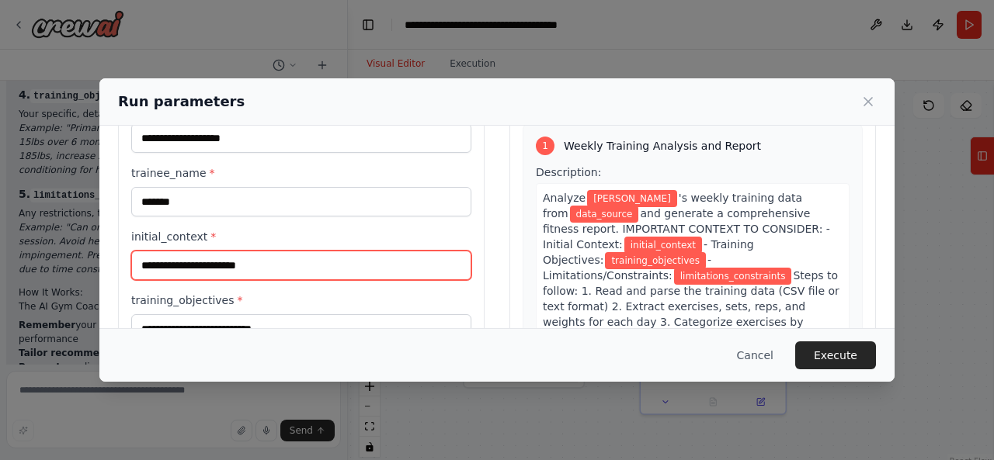
click at [248, 257] on input "initial_context *" at bounding box center [301, 266] width 340 height 30
paste input "**********"
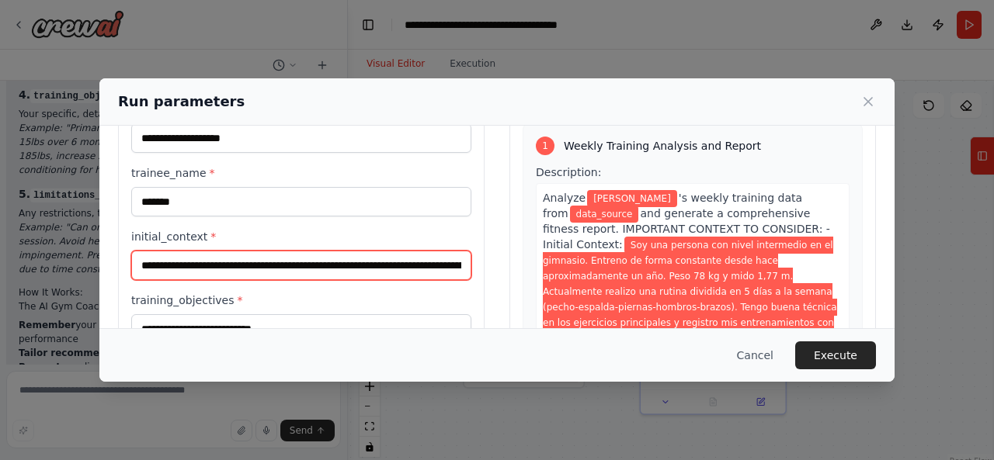
scroll to position [0, 2311]
click at [239, 269] on input "**********" at bounding box center [298, 265] width 335 height 29
click at [269, 262] on input "**********" at bounding box center [298, 265] width 335 height 29
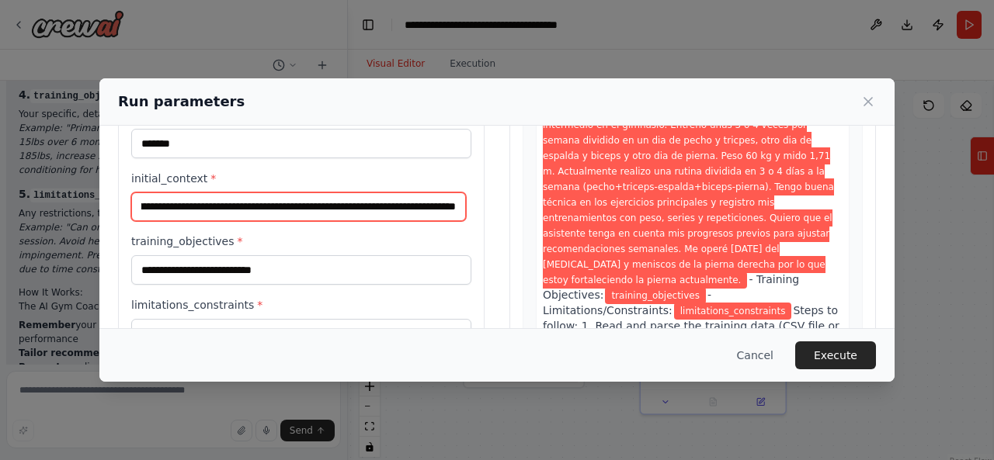
scroll to position [155, 0]
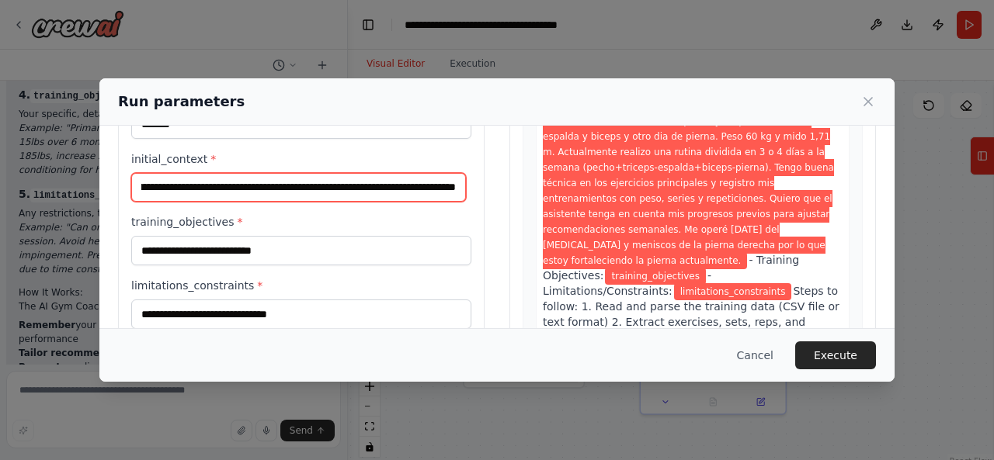
type input "**********"
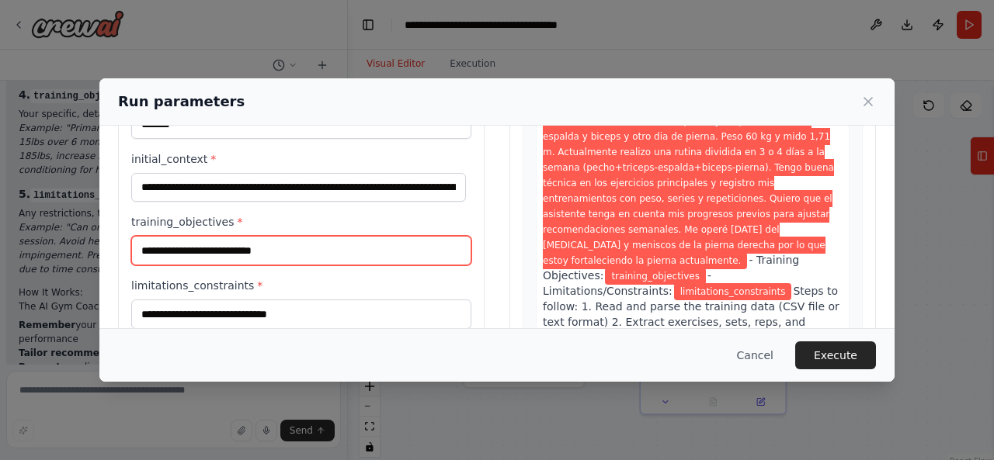
click at [300, 252] on input "training_objectives *" at bounding box center [301, 251] width 340 height 30
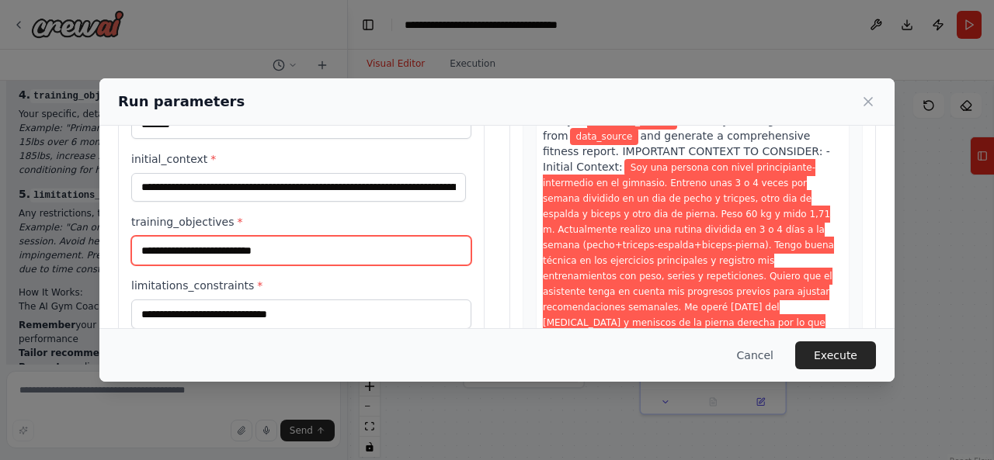
paste input "**********"
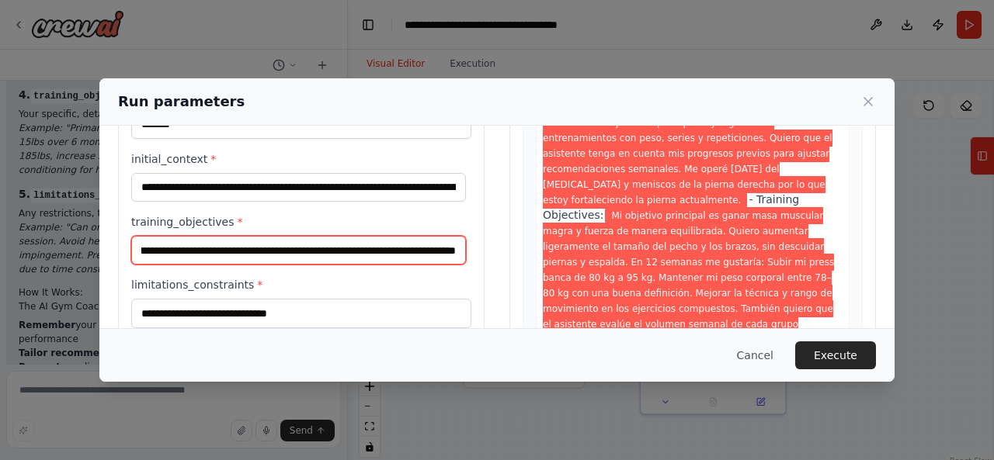
scroll to position [155, 0]
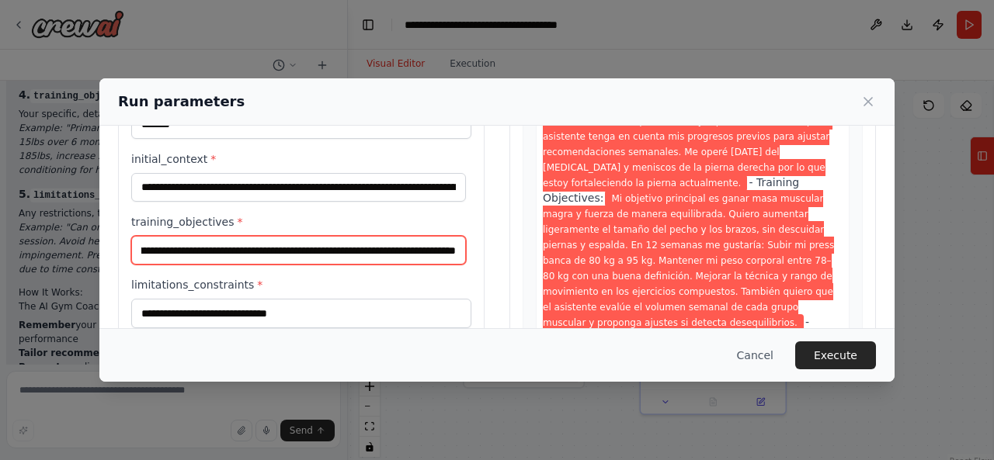
click at [262, 247] on input "**********" at bounding box center [298, 250] width 335 height 29
click at [360, 250] on input "**********" at bounding box center [298, 250] width 335 height 29
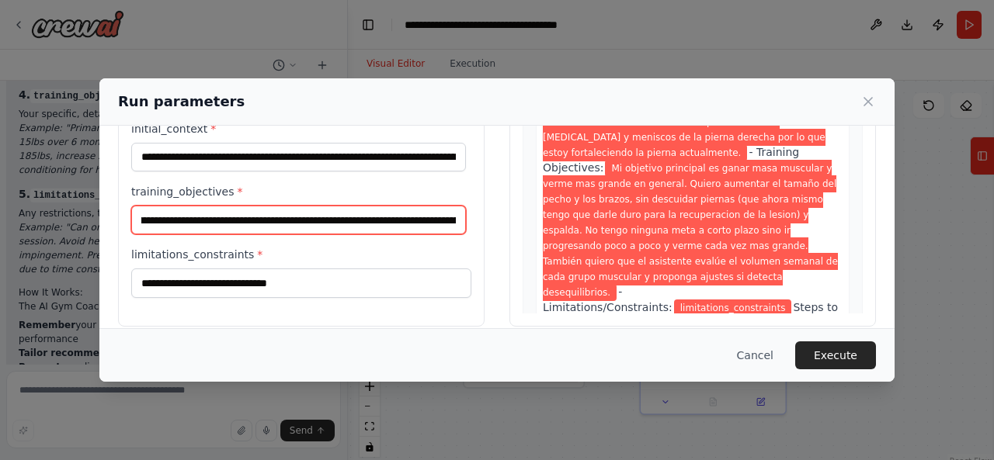
scroll to position [200, 0]
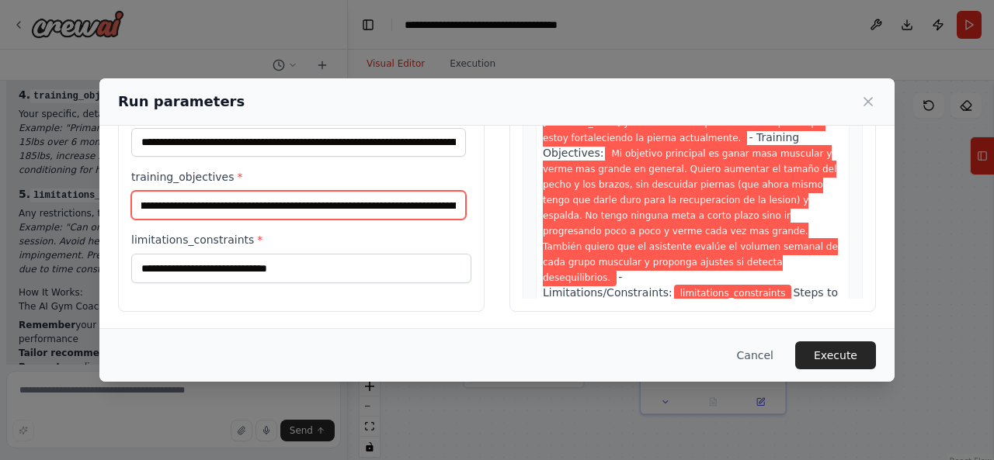
type input "**********"
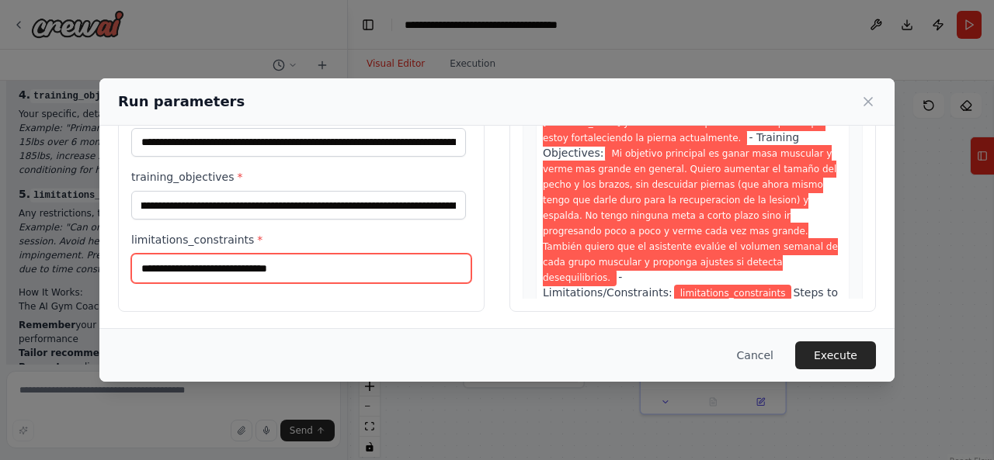
click at [291, 259] on input "limitations_constraints *" at bounding box center [301, 269] width 340 height 30
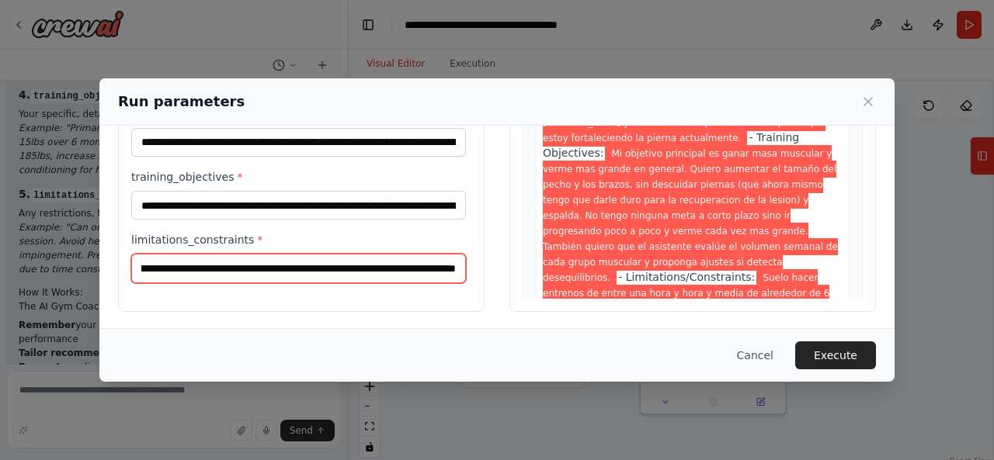
scroll to position [0, 292]
type input "**********"
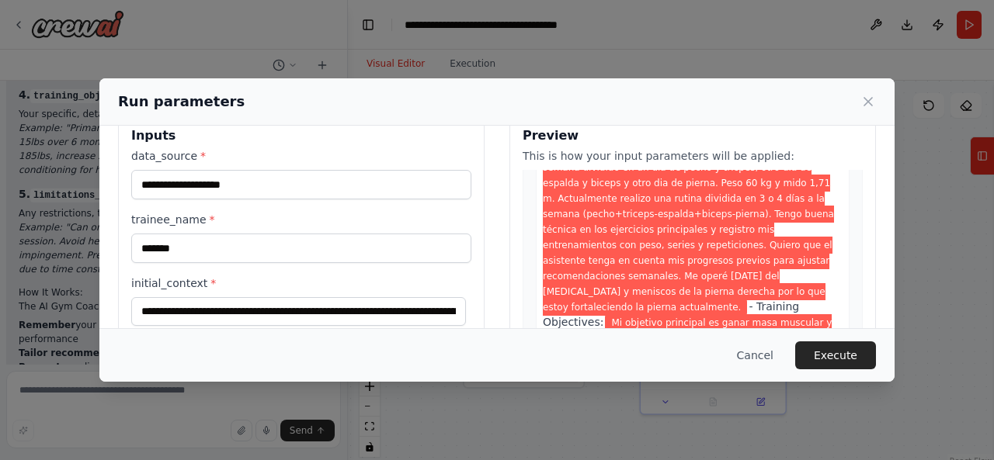
scroll to position [0, 0]
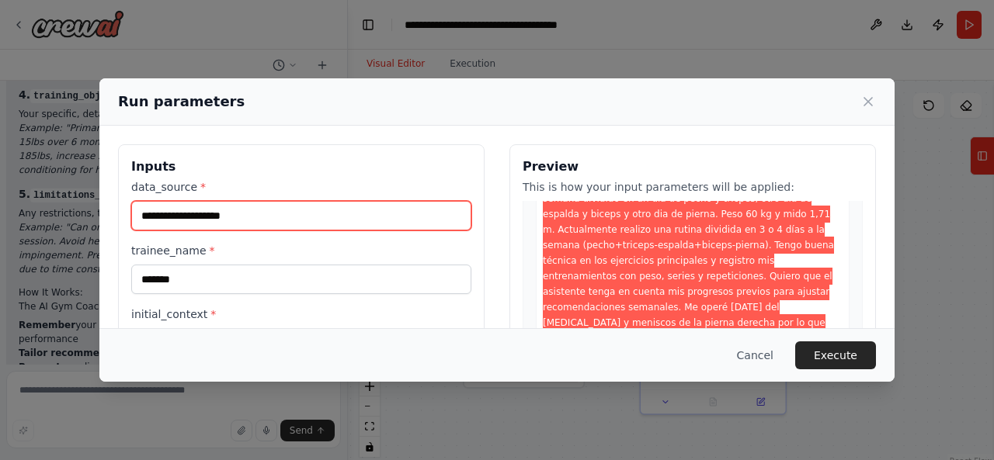
click at [301, 210] on input "data_source *" at bounding box center [301, 216] width 340 height 30
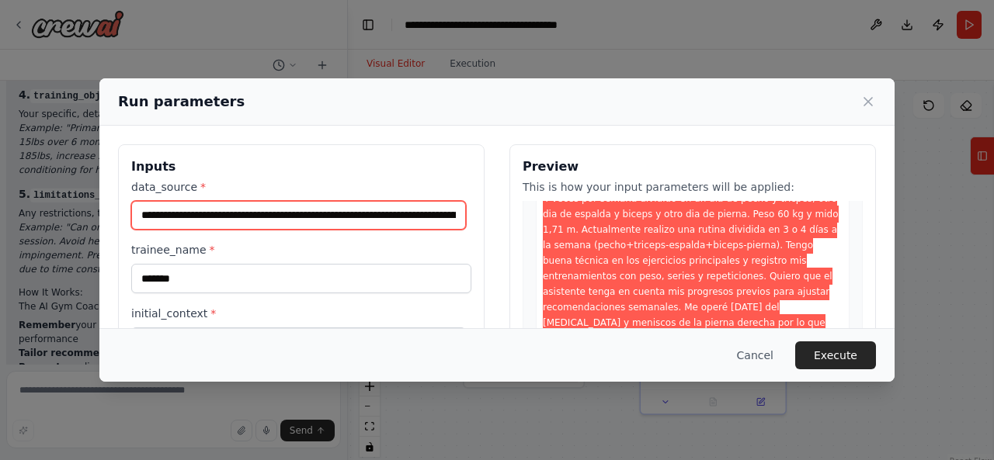
click at [455, 217] on input "**********" at bounding box center [298, 215] width 335 height 29
type input "**********"
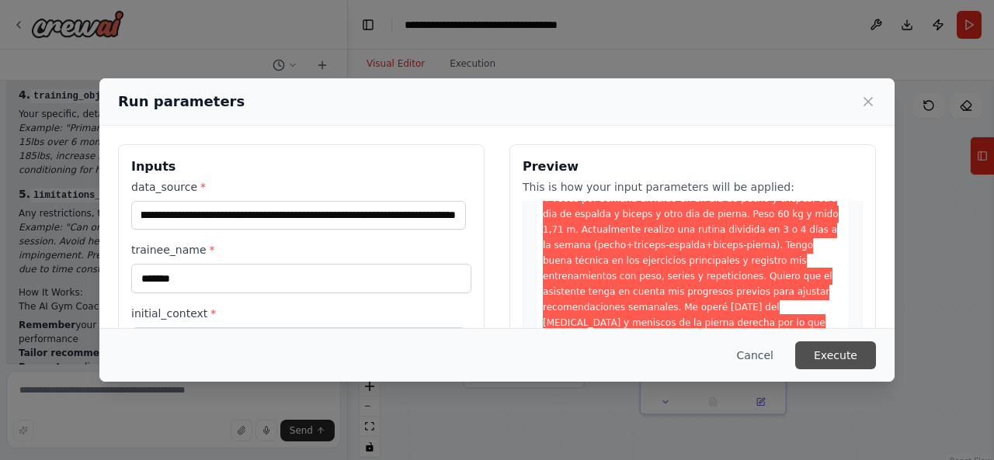
click at [854, 356] on button "Execute" at bounding box center [835, 356] width 81 height 28
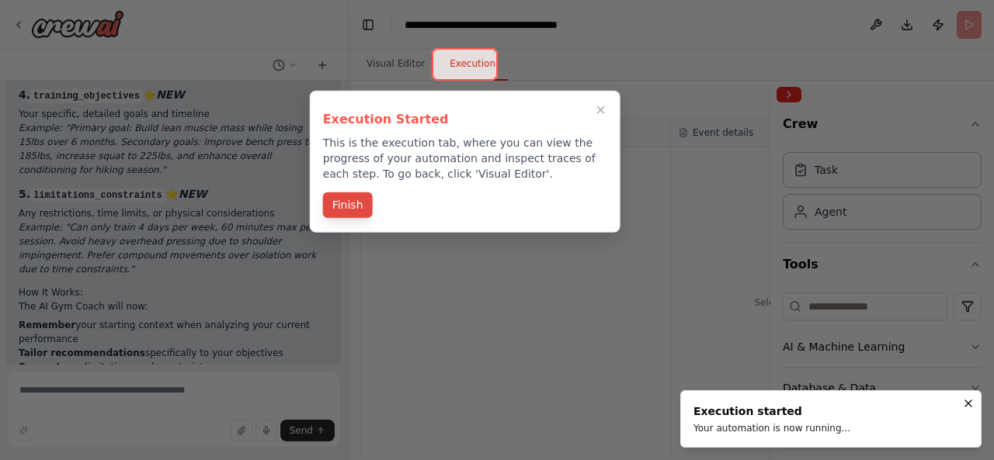
click at [347, 206] on button "Finish" at bounding box center [348, 206] width 50 height 26
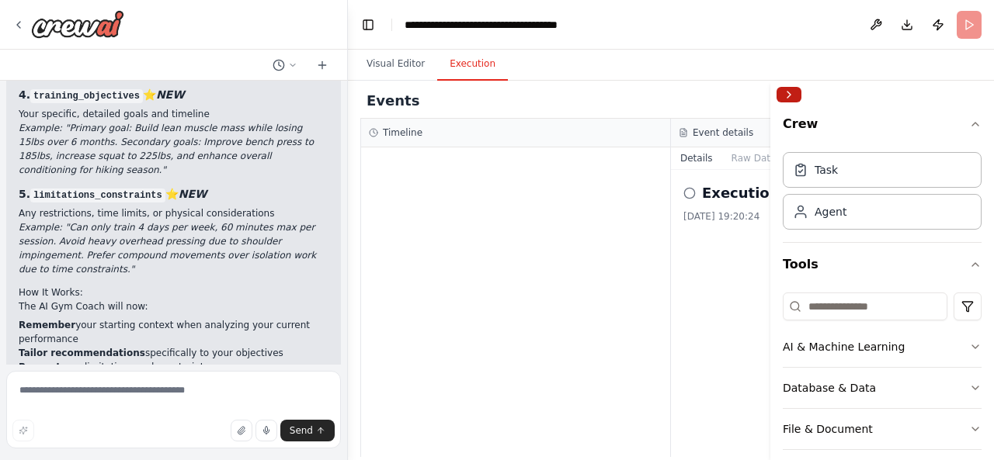
click at [792, 91] on button "Collapse right sidebar" at bounding box center [788, 95] width 25 height 16
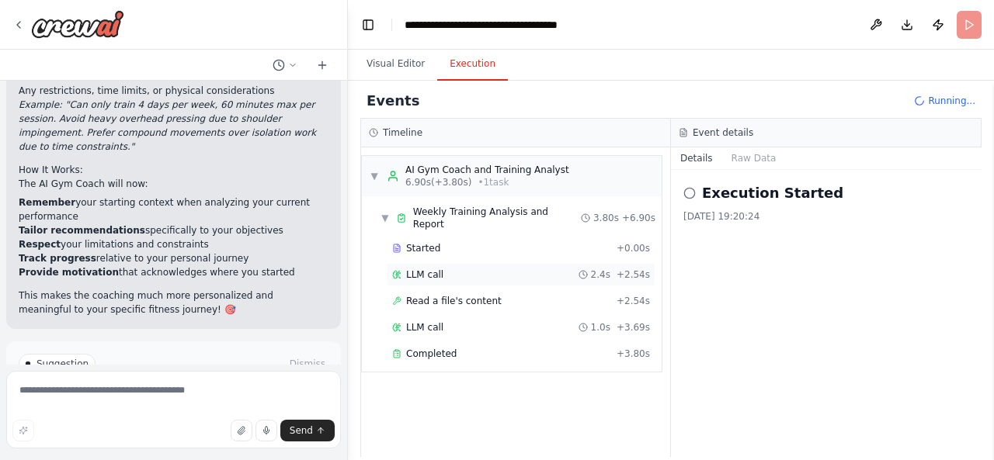
scroll to position [2423, 0]
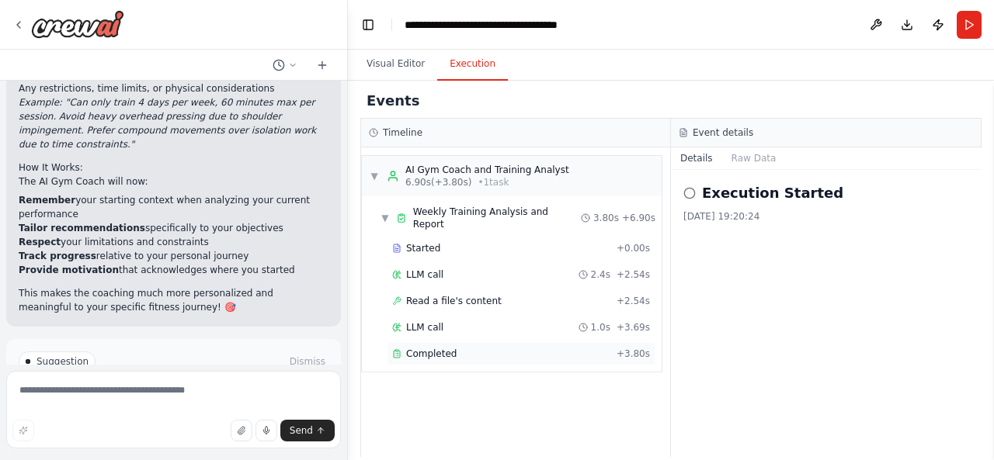
click at [429, 348] on span "Completed" at bounding box center [431, 354] width 50 height 12
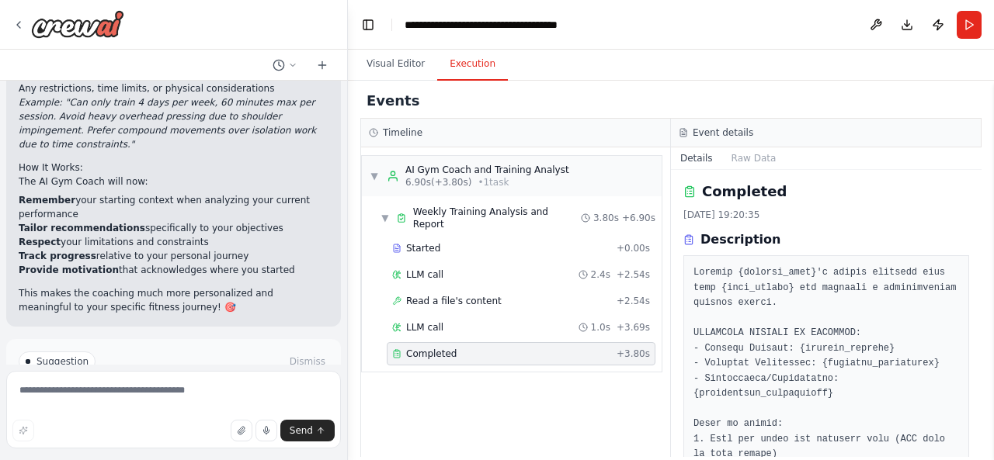
scroll to position [0, 0]
click at [483, 176] on span "• 1 task" at bounding box center [493, 182] width 31 height 12
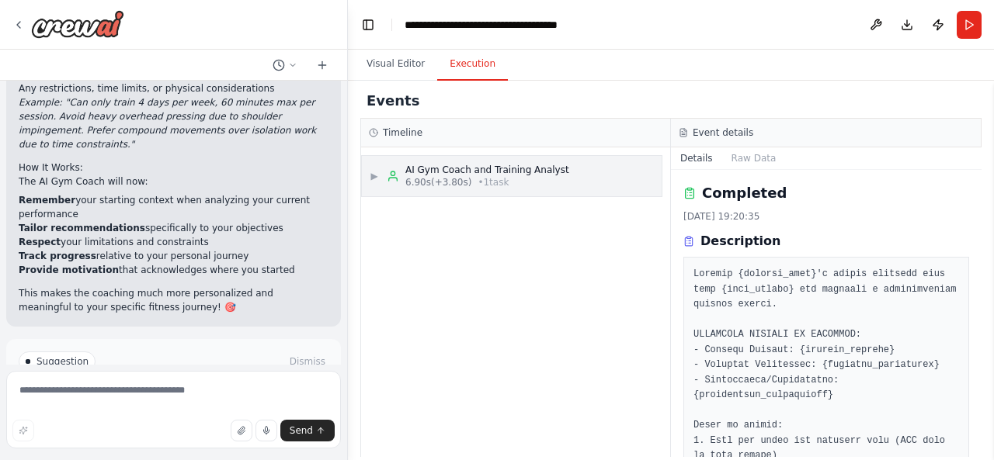
click at [483, 176] on span "• 1 task" at bounding box center [493, 182] width 31 height 12
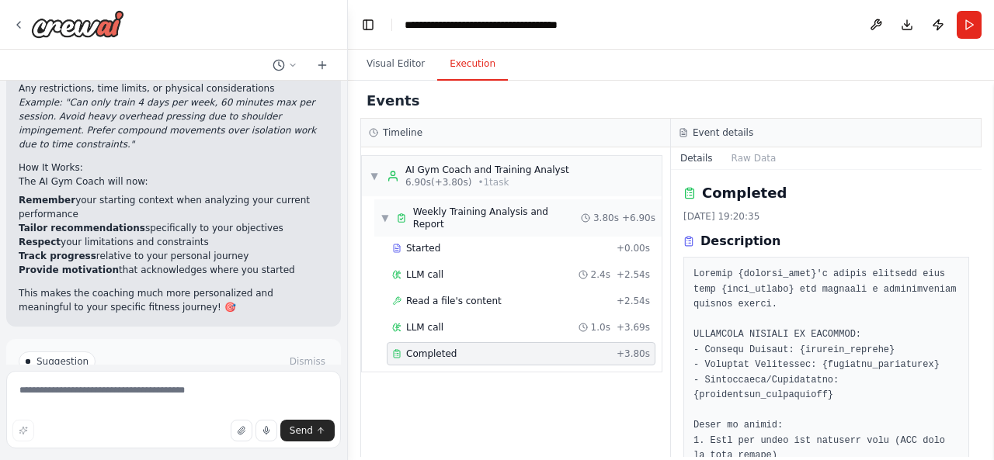
click at [469, 217] on span "Weekly Training Analysis and Report" at bounding box center [497, 218] width 168 height 25
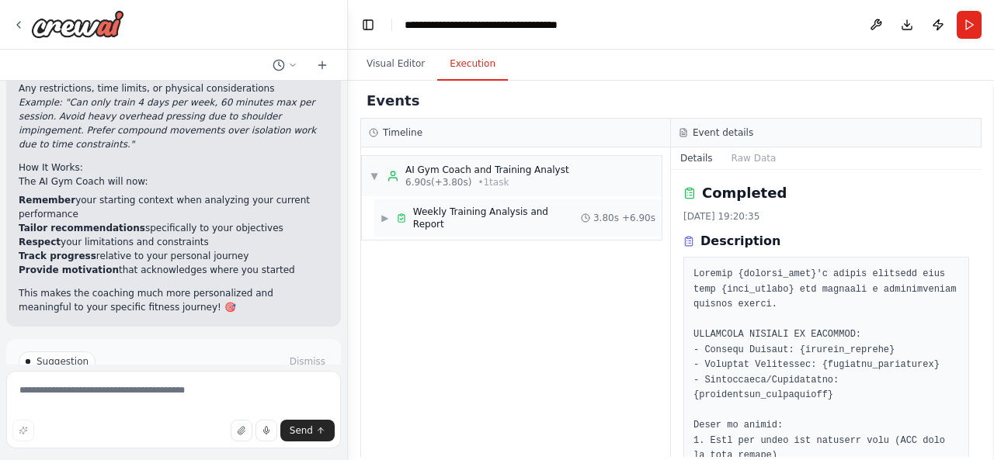
click at [469, 217] on span "Weekly Training Analysis and Report" at bounding box center [497, 218] width 168 height 25
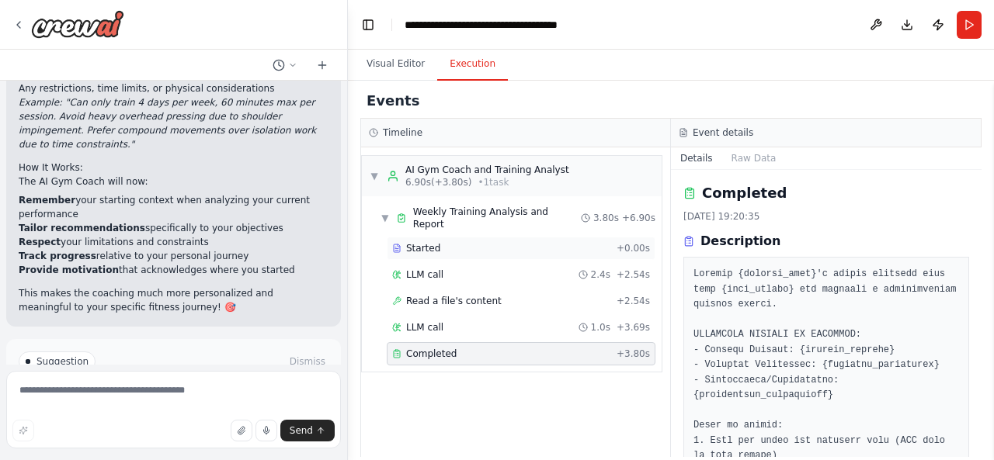
click at [436, 242] on div "Started" at bounding box center [501, 248] width 218 height 12
click at [484, 269] on div "LLM call 2.4s + 2.54s" at bounding box center [521, 275] width 258 height 12
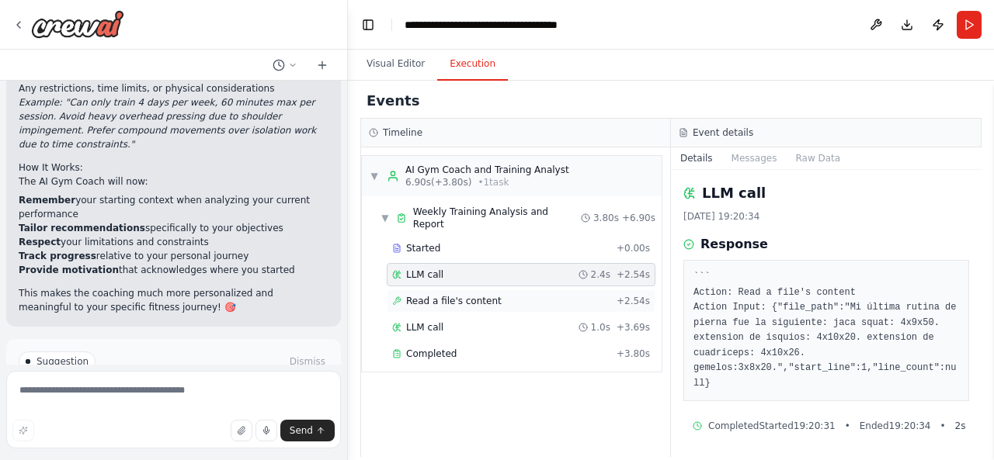
click at [478, 295] on span "Read a file's content" at bounding box center [454, 301] width 96 height 12
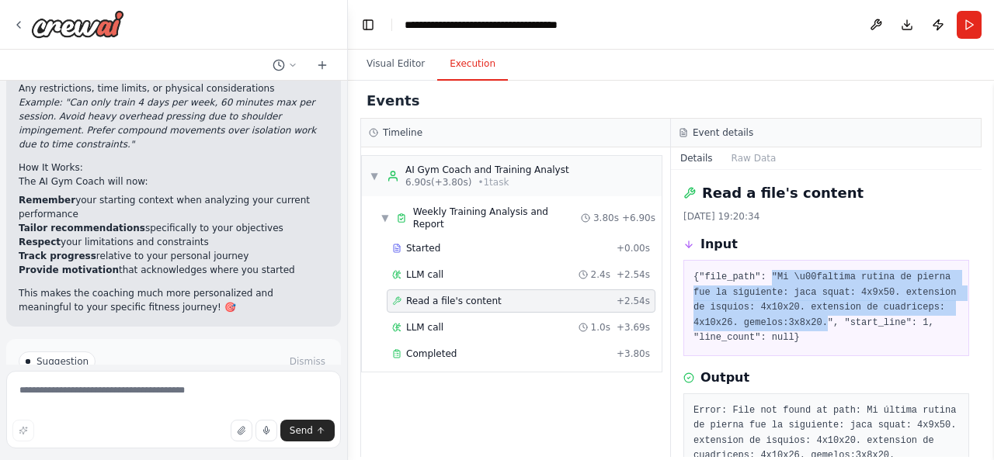
drag, startPoint x: 815, startPoint y: 322, endPoint x: 764, endPoint y: 273, distance: 70.8
click at [764, 273] on pre "{"file_path": "Mi \u00faltima rutina de pierna fue la siguiente: jaca squat: 4x…" at bounding box center [826, 308] width 266 height 76
click at [815, 320] on pre "{"file_path": "Mi \u00faltima rutina de pierna fue la siguiente: jaca squat: 4x…" at bounding box center [826, 308] width 266 height 76
drag, startPoint x: 814, startPoint y: 324, endPoint x: 772, endPoint y: 273, distance: 66.2
click at [772, 273] on pre "{"file_path": "Mi \u00faltima rutina de pierna fue la siguiente: jaca squat: 4x…" at bounding box center [826, 308] width 266 height 76
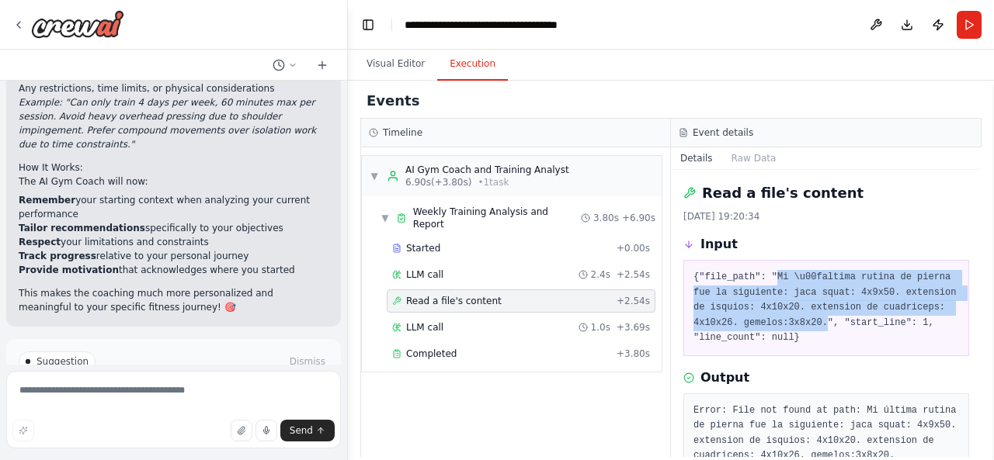
copy pre "Mi \u00faltima rutina de pierna fue la siguiente: jaca squat: 4x9x50. extension…"
click at [776, 328] on pre "{"file_path": "Mi \u00faltima rutina de pierna fue la siguiente: jaca squat: 4x…" at bounding box center [826, 308] width 266 height 76
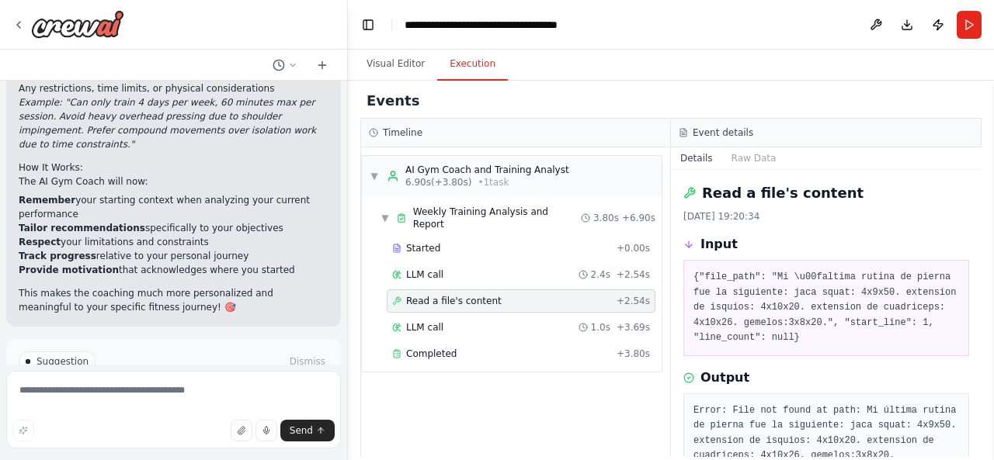
click at [464, 297] on div "Read a file's content + 2.54s" at bounding box center [521, 301] width 269 height 23
click at [467, 316] on div "LLM call 1.0s + 3.69s" at bounding box center [521, 327] width 269 height 23
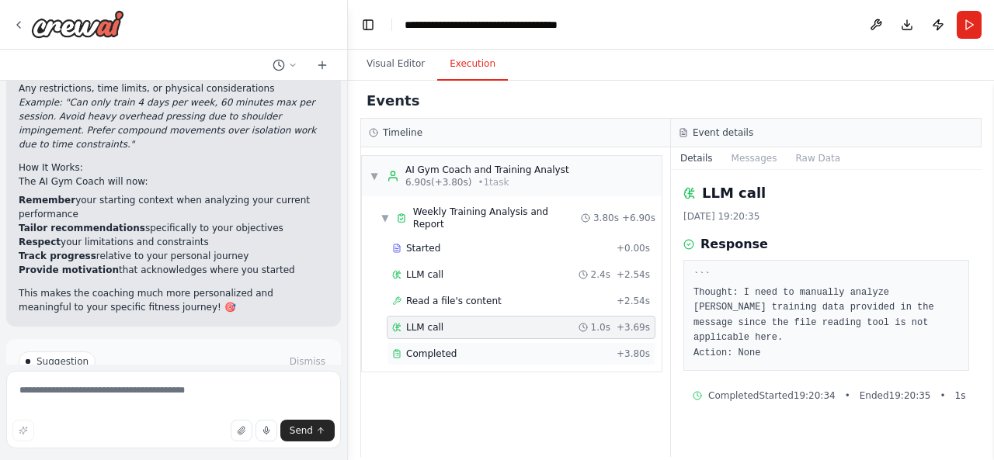
click at [470, 348] on div "Completed" at bounding box center [501, 354] width 218 height 12
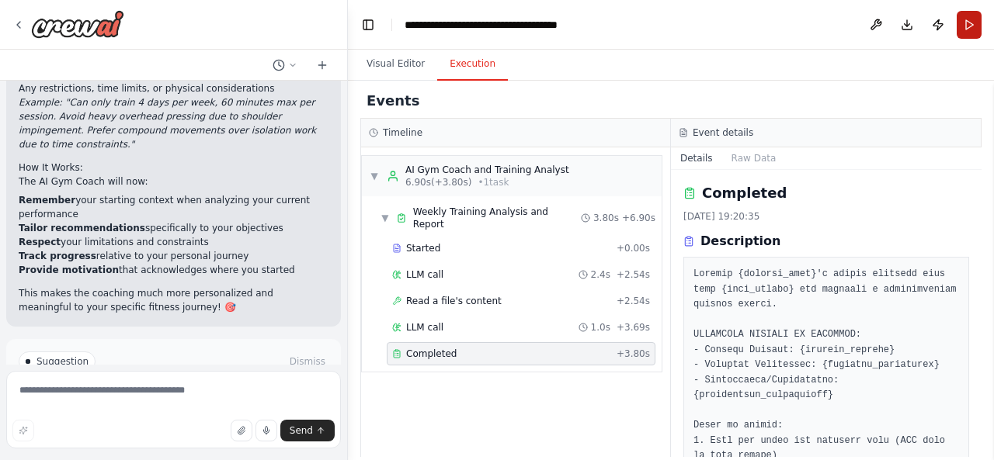
click at [971, 23] on button "Run" at bounding box center [969, 25] width 25 height 28
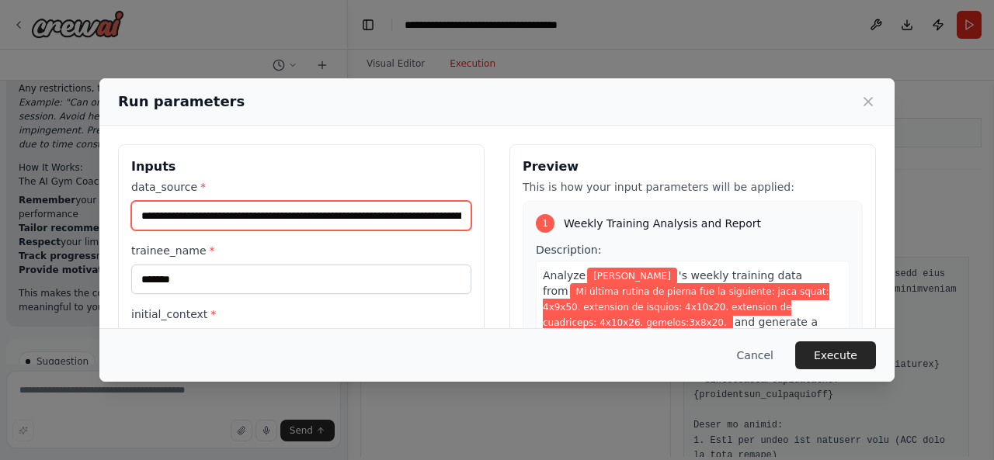
click at [287, 215] on input "**********" at bounding box center [301, 216] width 340 height 30
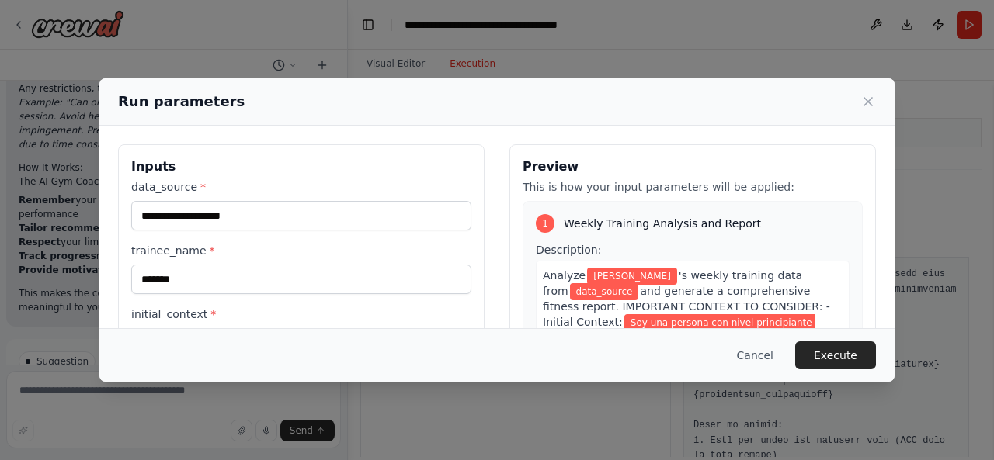
drag, startPoint x: 776, startPoint y: 80, endPoint x: 775, endPoint y: 94, distance: 14.1
click at [775, 94] on div "Run parameters" at bounding box center [496, 101] width 795 height 47
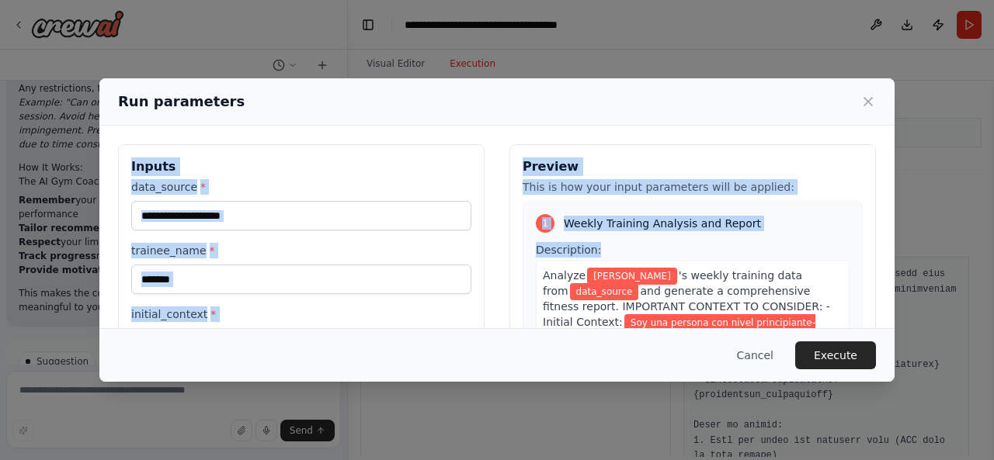
drag, startPoint x: 773, startPoint y: 92, endPoint x: 738, endPoint y: 254, distance: 166.0
click at [735, 255] on div "**********" at bounding box center [496, 230] width 795 height 304
click at [863, 103] on icon at bounding box center [868, 102] width 16 height 16
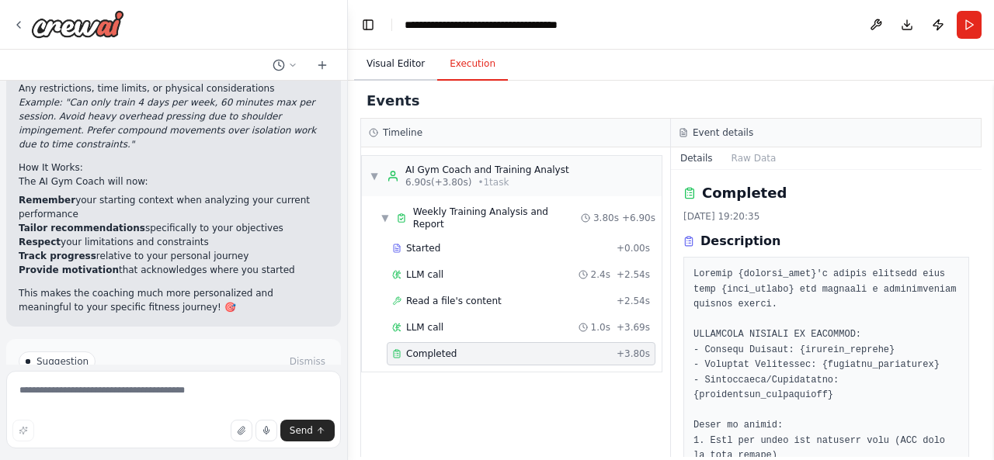
click at [413, 58] on button "Visual Editor" at bounding box center [395, 64] width 83 height 33
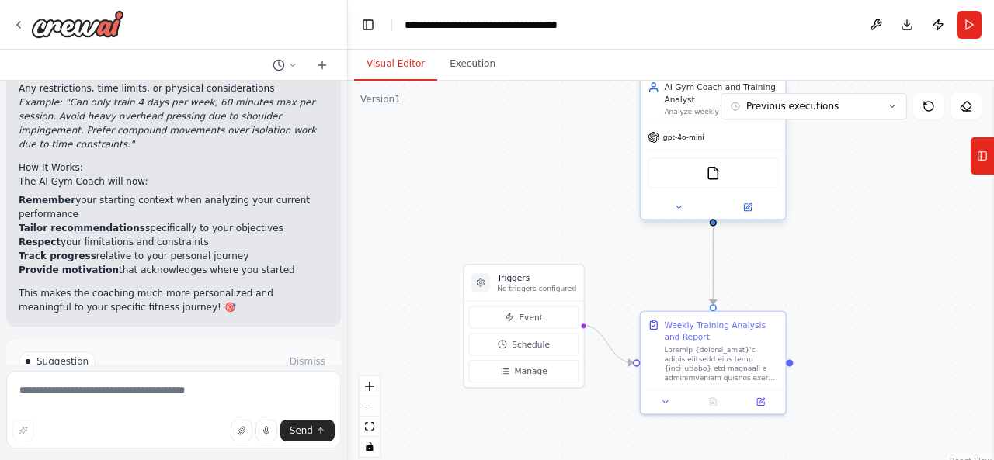
click at [723, 181] on div "FileReadTool" at bounding box center [713, 173] width 130 height 30
click at [716, 173] on img at bounding box center [713, 173] width 14 height 14
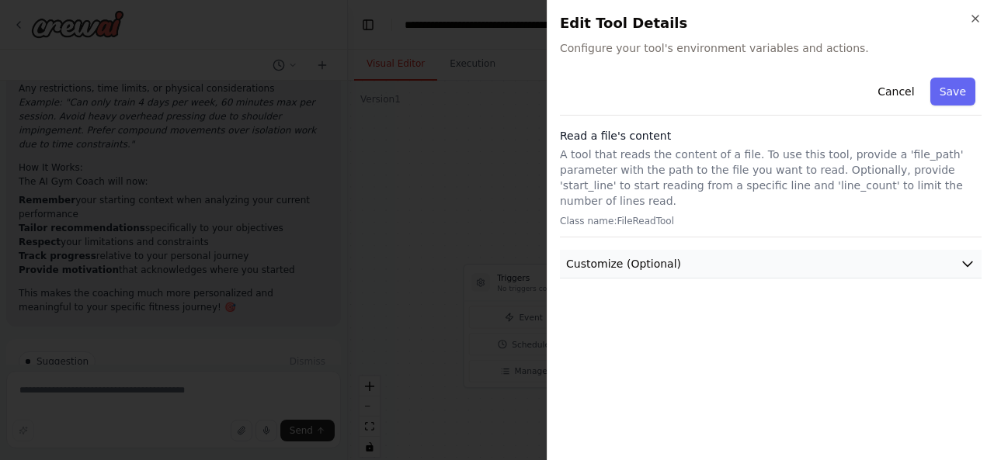
click at [967, 262] on icon "button" at bounding box center [967, 264] width 9 height 5
click at [967, 256] on icon "button" at bounding box center [968, 264] width 16 height 16
click at [963, 256] on icon "button" at bounding box center [968, 264] width 16 height 16
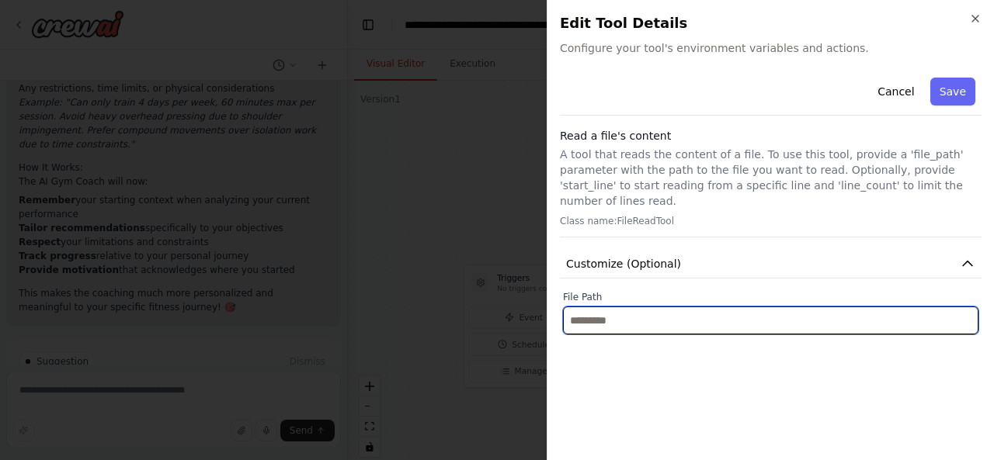
click at [680, 307] on input "text" at bounding box center [770, 321] width 415 height 28
click at [678, 307] on input "text" at bounding box center [770, 321] width 415 height 28
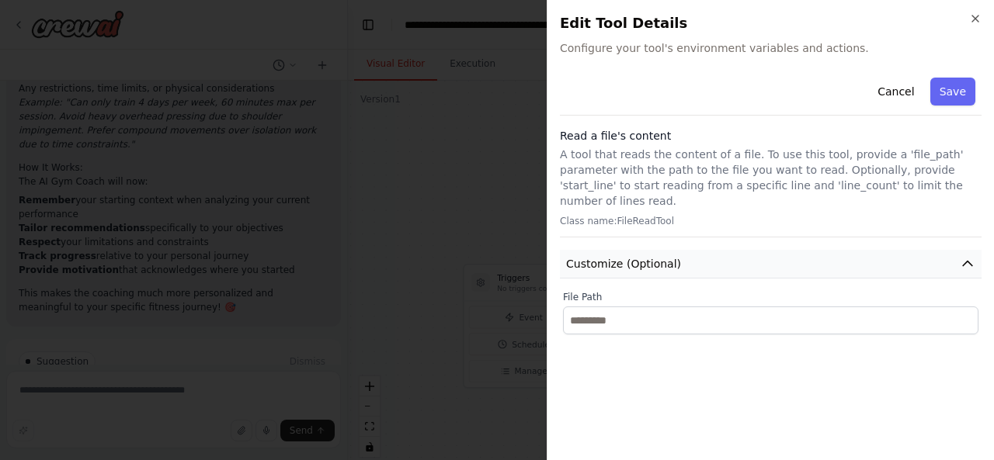
click at [966, 256] on icon "button" at bounding box center [968, 264] width 16 height 16
click at [632, 51] on span "Configure your tool's environment variables and actions." at bounding box center [771, 48] width 422 height 16
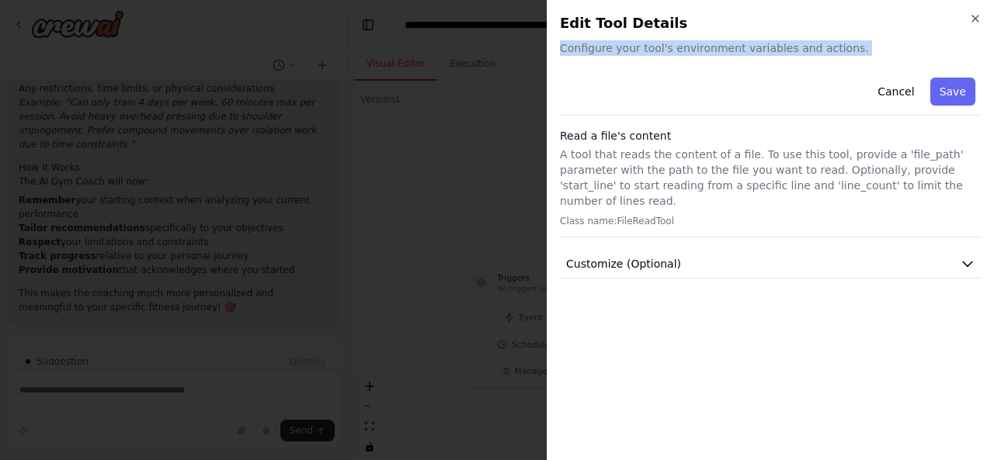
click at [632, 51] on span "Configure your tool's environment variables and actions." at bounding box center [771, 48] width 422 height 16
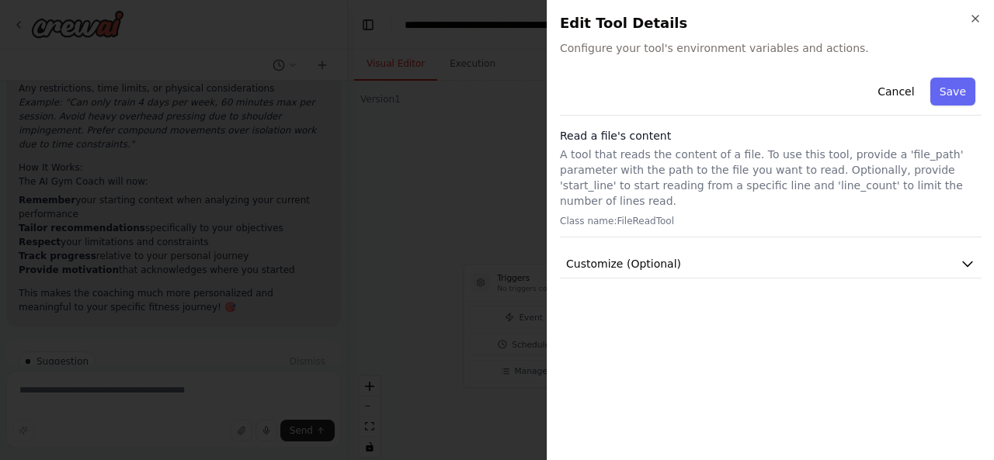
click at [685, 134] on h3 "Read a file's content" at bounding box center [771, 136] width 422 height 16
click at [725, 170] on p "A tool that reads the content of a file. To use this tool, provide a 'file_path…" at bounding box center [771, 178] width 422 height 62
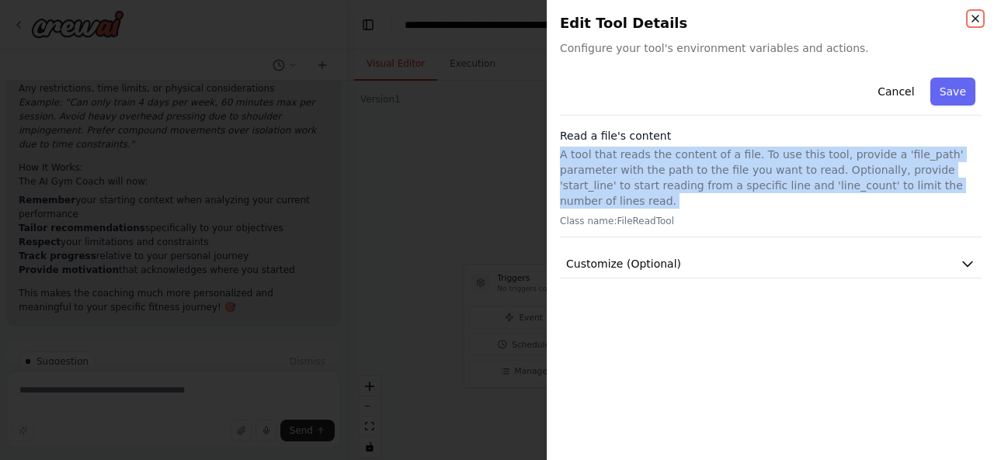
click at [970, 17] on icon "button" at bounding box center [975, 18] width 12 height 12
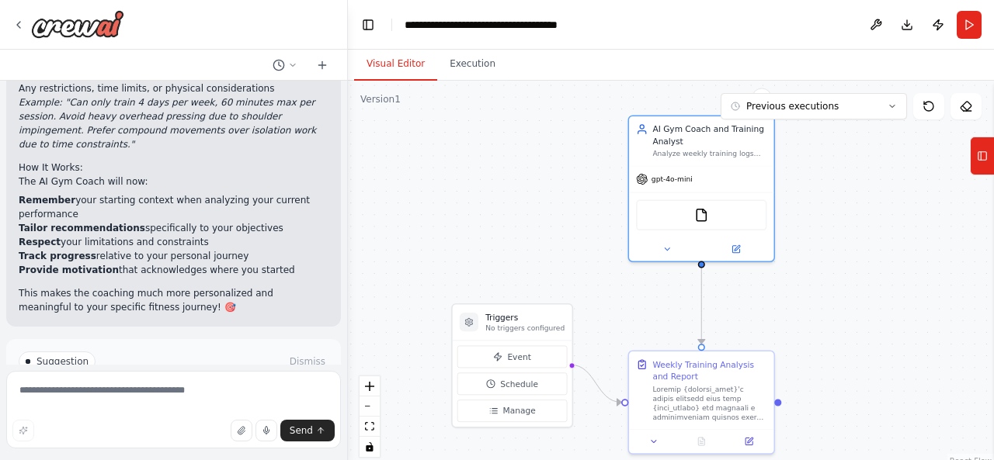
drag, startPoint x: 819, startPoint y: 200, endPoint x: 804, endPoint y: 238, distance: 40.1
click at [806, 240] on div ".deletable-edge-delete-btn { width: 20px; height: 20px; border: 0px solid #ffff…" at bounding box center [671, 275] width 646 height 388
click at [967, 23] on button "Run" at bounding box center [969, 25] width 25 height 28
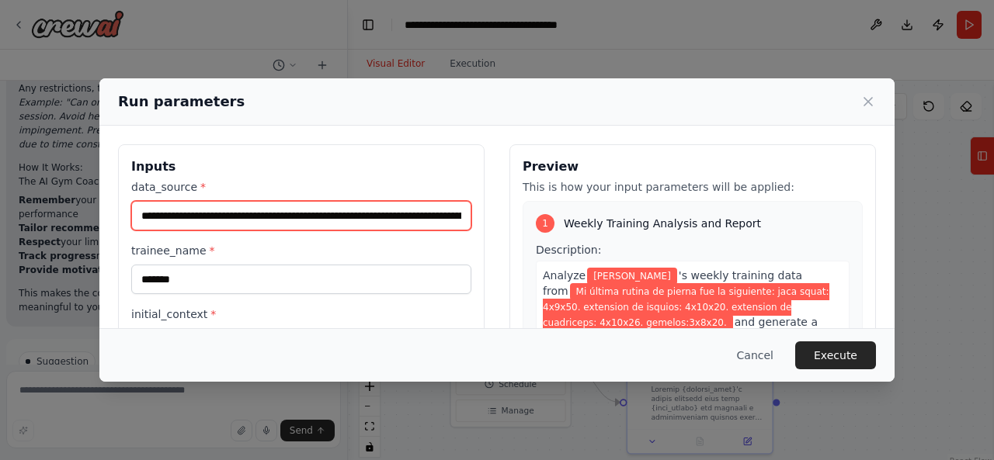
click at [224, 224] on input "**********" at bounding box center [301, 216] width 340 height 30
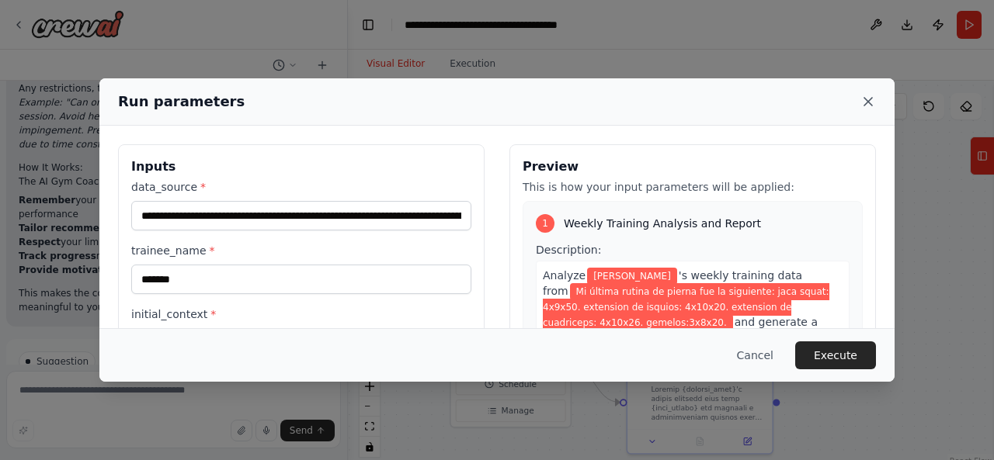
click at [870, 103] on icon at bounding box center [868, 102] width 8 height 8
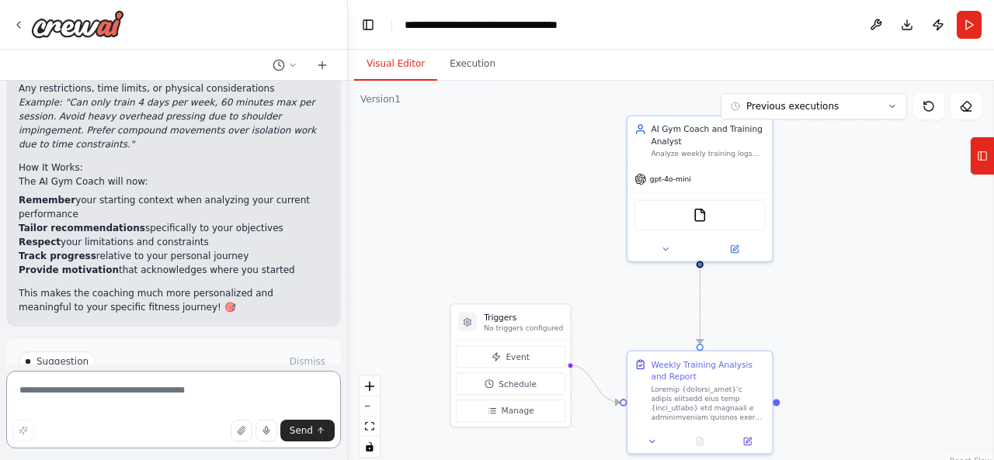
click at [236, 391] on textarea at bounding box center [173, 410] width 335 height 78
type textarea "**********"
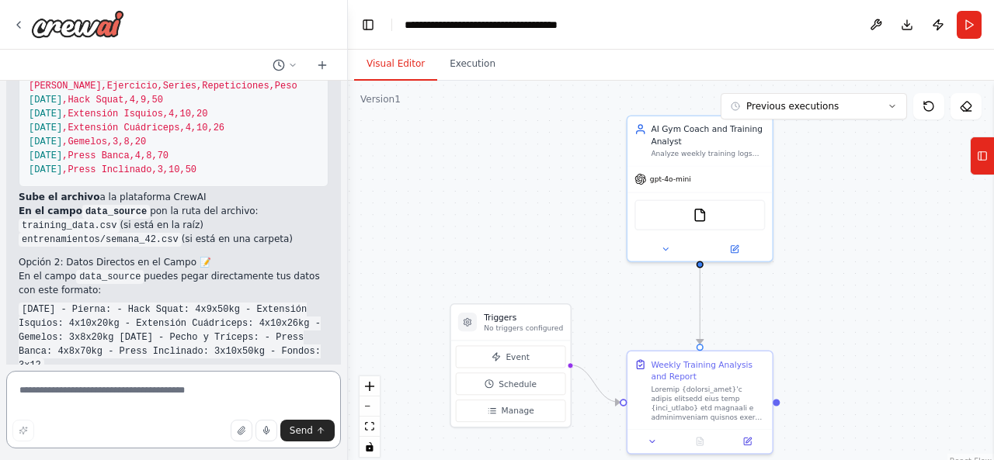
scroll to position [2867, 0]
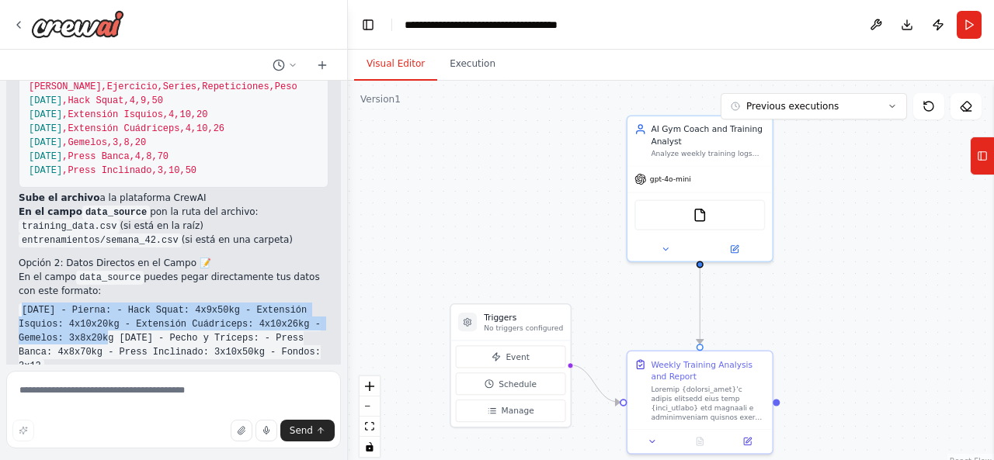
drag, startPoint x: 104, startPoint y: 238, endPoint x: 14, endPoint y: 217, distance: 92.5
click at [14, 217] on div "▶ Thought process ¡Excelente pregunta! Te explico las dos formas de proporciona…" at bounding box center [173, 297] width 335 height 651
copy code "[DATE] - Pierna: - Hack Squat: 4x9x50kg - Extensión Isquios: 4x10x20kg - Extens…"
click at [960, 23] on button "Run" at bounding box center [969, 25] width 25 height 28
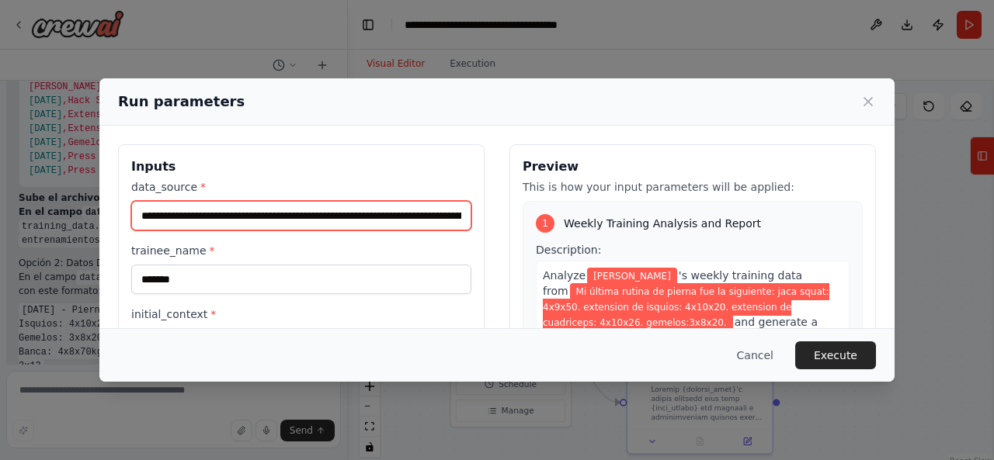
click at [318, 213] on input "**********" at bounding box center [301, 216] width 340 height 30
click at [318, 214] on input "**********" at bounding box center [301, 216] width 340 height 30
paste input "text"
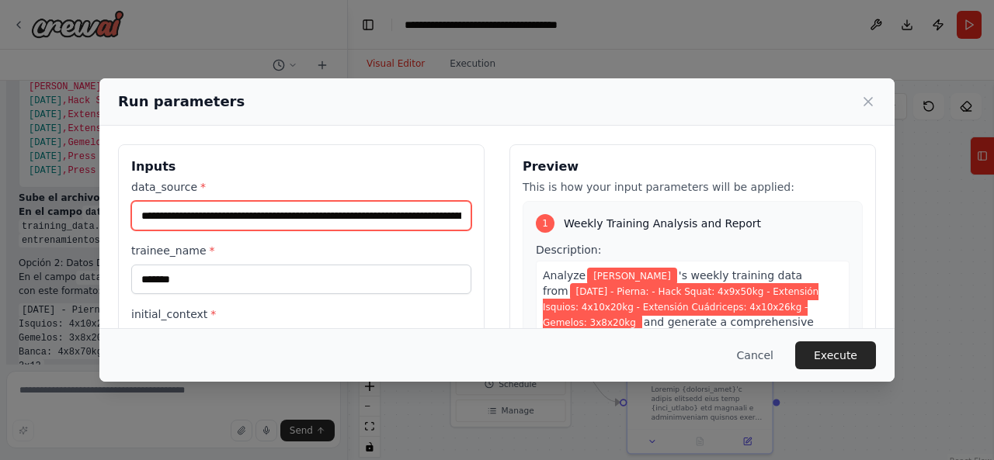
scroll to position [0, 290]
type input "**********"
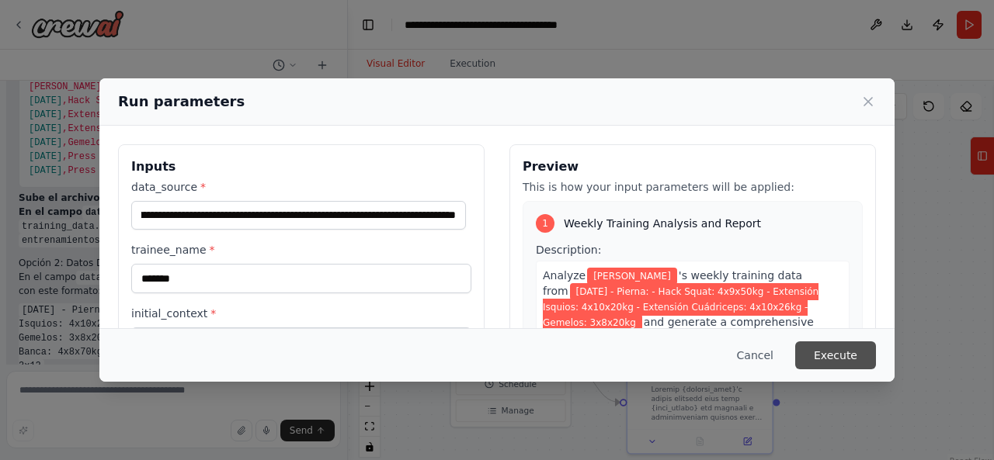
click at [832, 352] on button "Execute" at bounding box center [835, 356] width 81 height 28
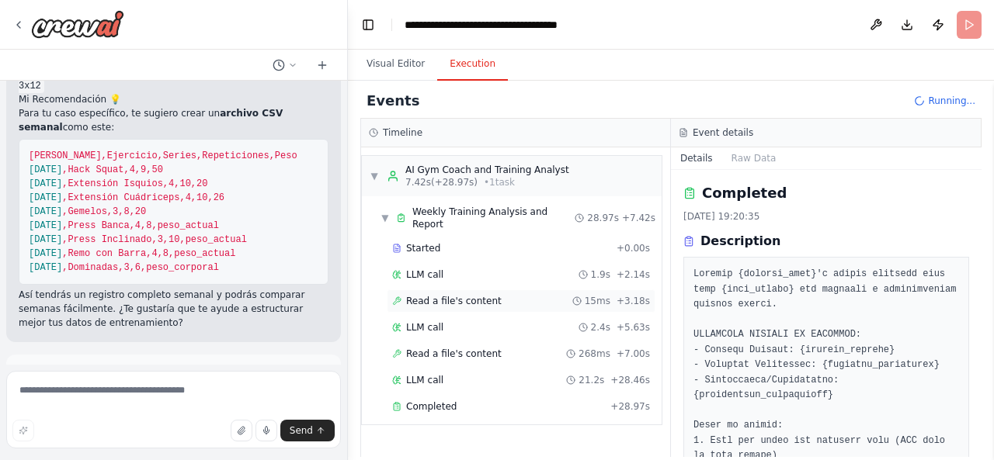
scroll to position [3148, 0]
click at [427, 401] on span "Completed" at bounding box center [431, 407] width 50 height 12
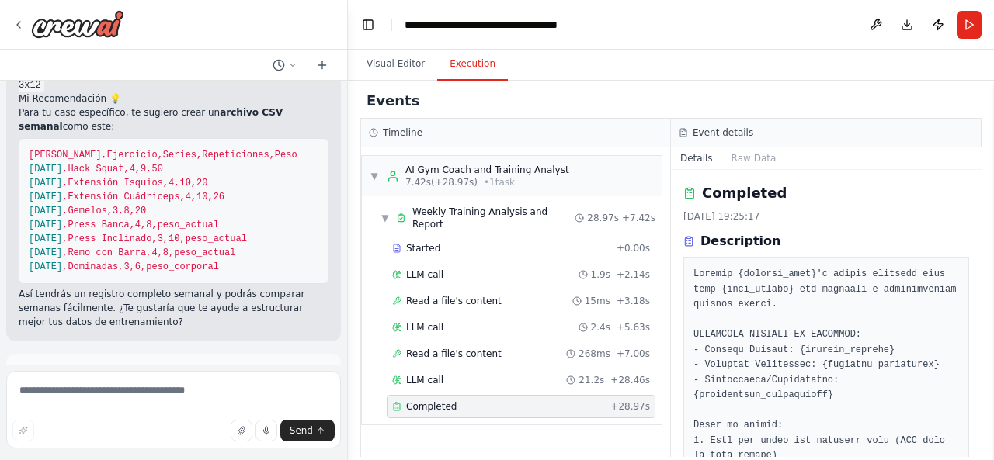
click at [422, 398] on div "Completed + 28.97s" at bounding box center [521, 406] width 269 height 23
click at [465, 401] on div "Completed" at bounding box center [498, 407] width 212 height 12
click at [492, 440] on div "▼ AI Gym Coach and Training Analyst 7.42s (+28.97s) • 1 task ▼ Weekly Training …" at bounding box center [515, 303] width 309 height 310
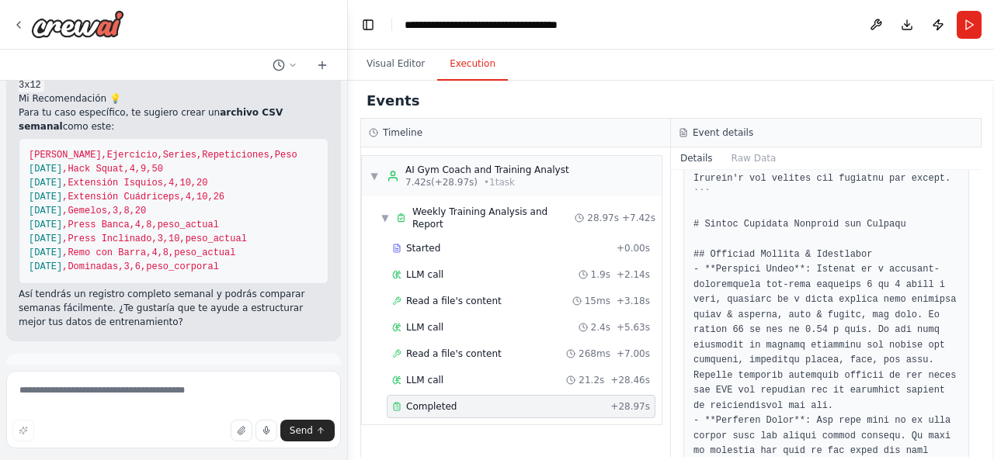
scroll to position [843, 0]
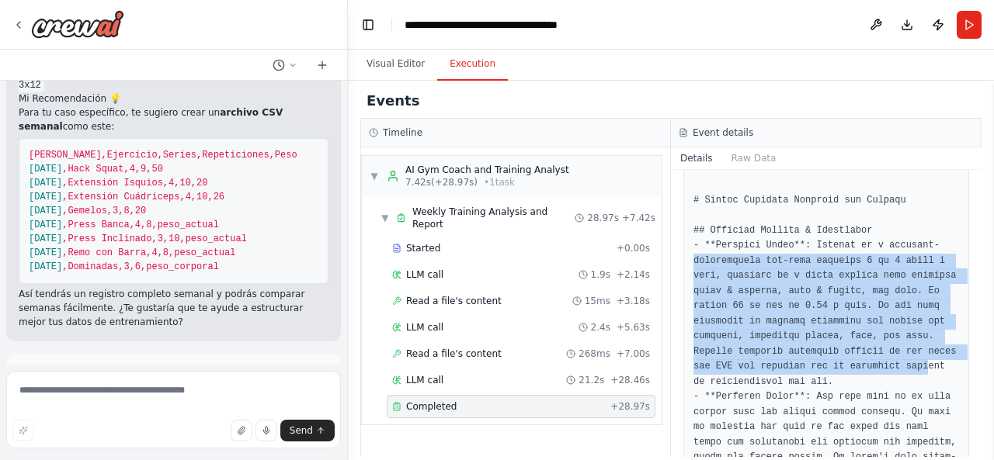
drag, startPoint x: 690, startPoint y: 227, endPoint x: 905, endPoint y: 342, distance: 244.5
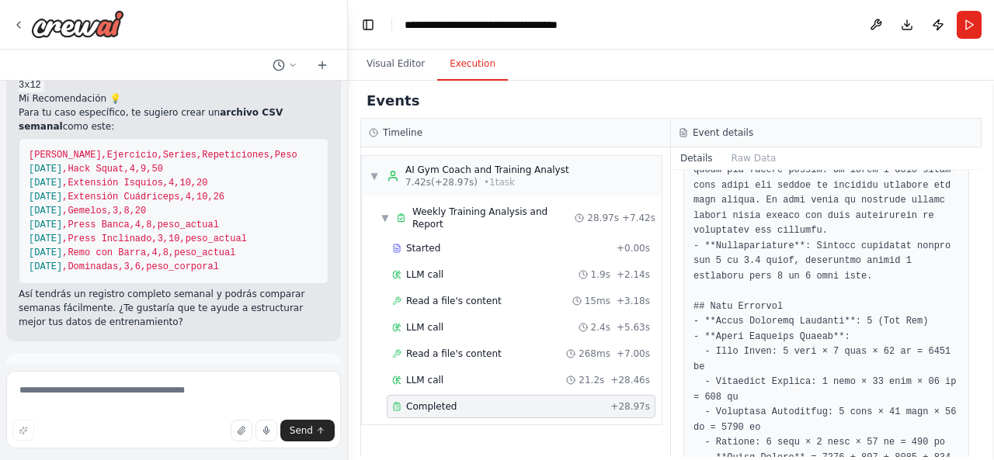
scroll to position [1154, 0]
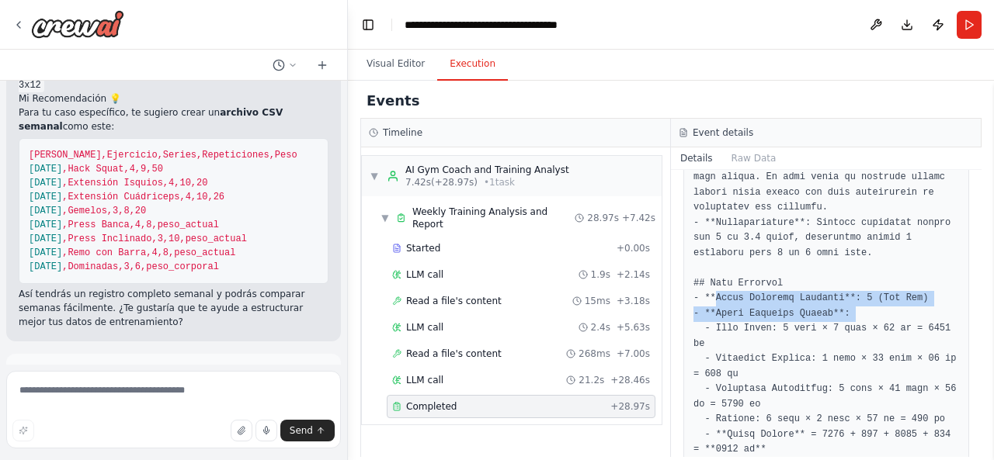
drag, startPoint x: 713, startPoint y: 272, endPoint x: 845, endPoint y: 280, distance: 132.2
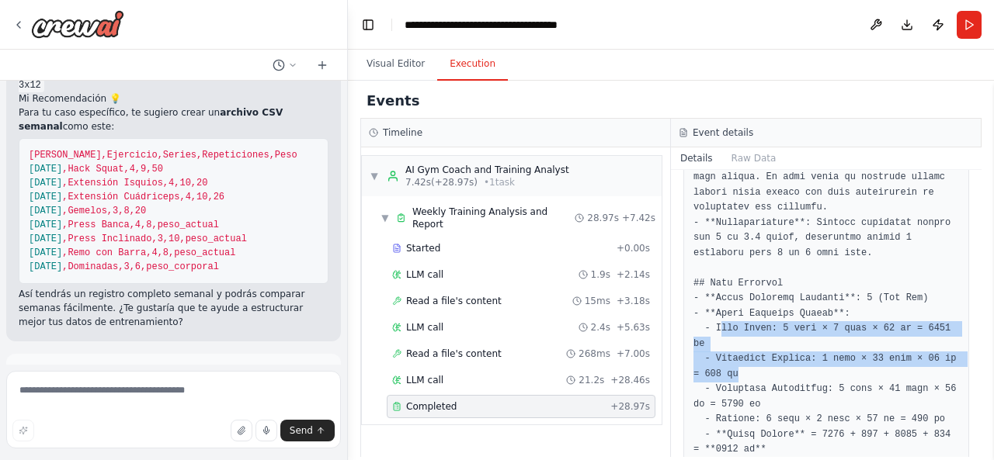
drag, startPoint x: 717, startPoint y: 293, endPoint x: 822, endPoint y: 328, distance: 110.0
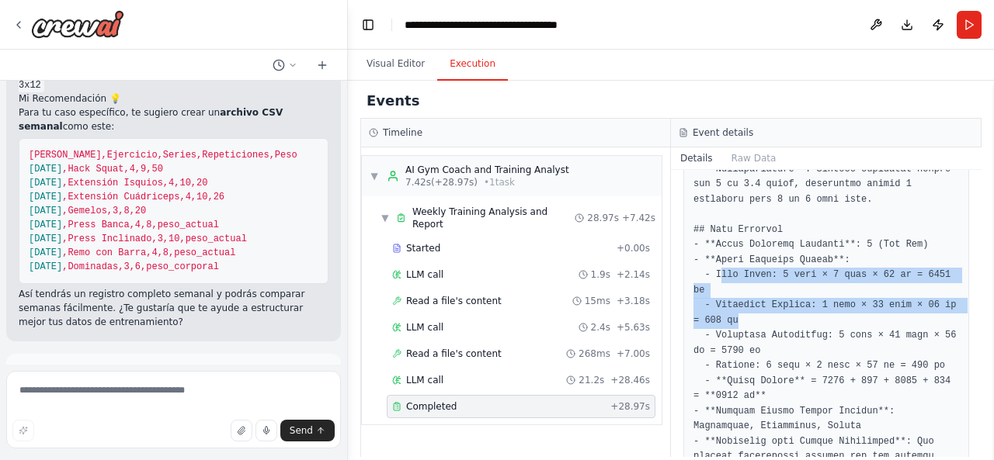
scroll to position [1231, 0]
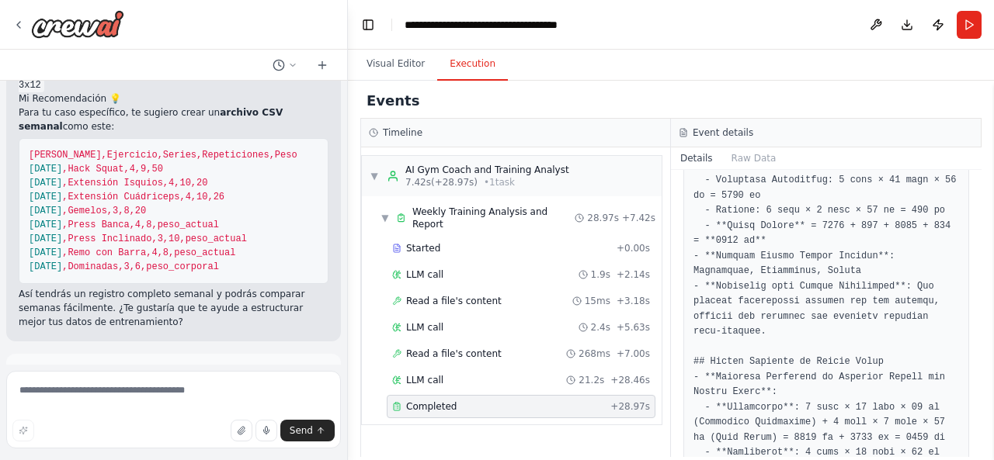
scroll to position [1387, 0]
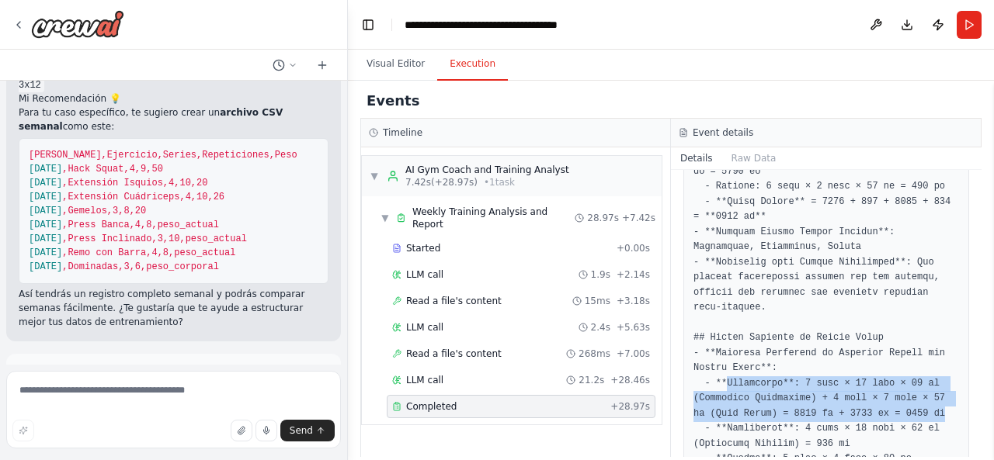
drag, startPoint x: 721, startPoint y: 336, endPoint x: 915, endPoint y: 367, distance: 195.8
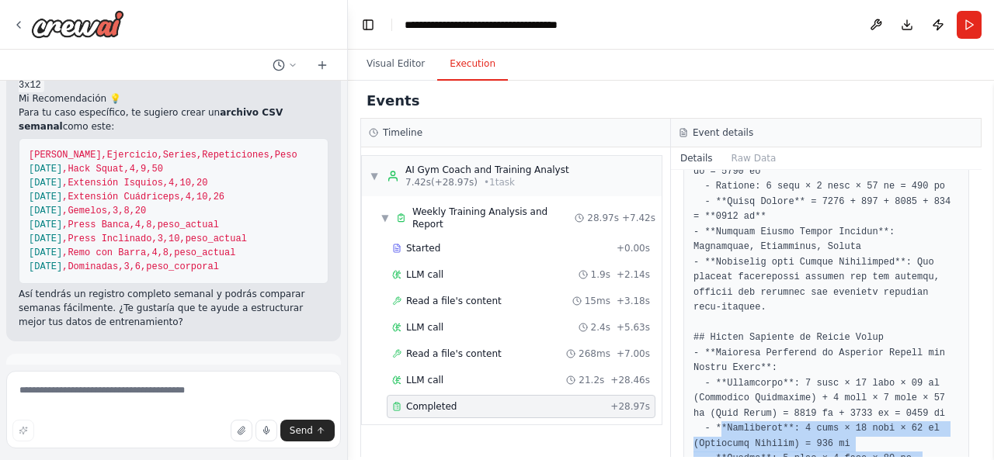
drag, startPoint x: 721, startPoint y: 379, endPoint x: 818, endPoint y: 422, distance: 106.0
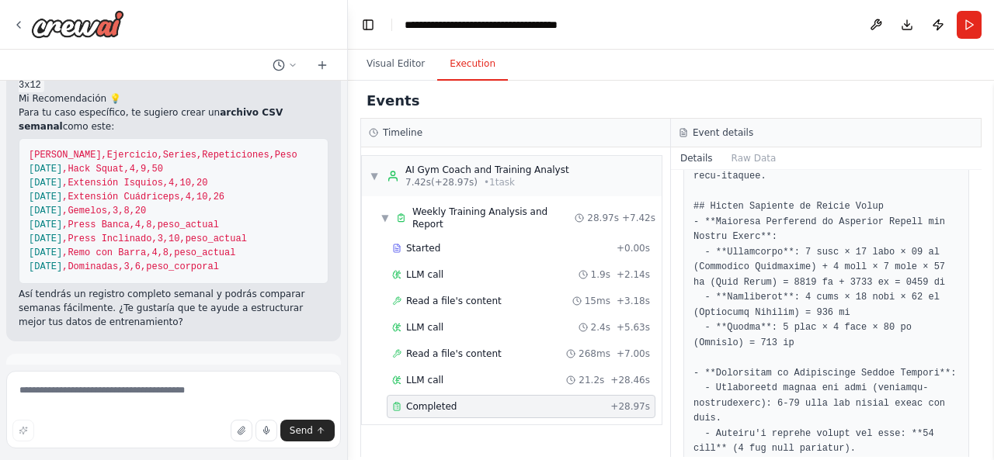
scroll to position [1542, 0]
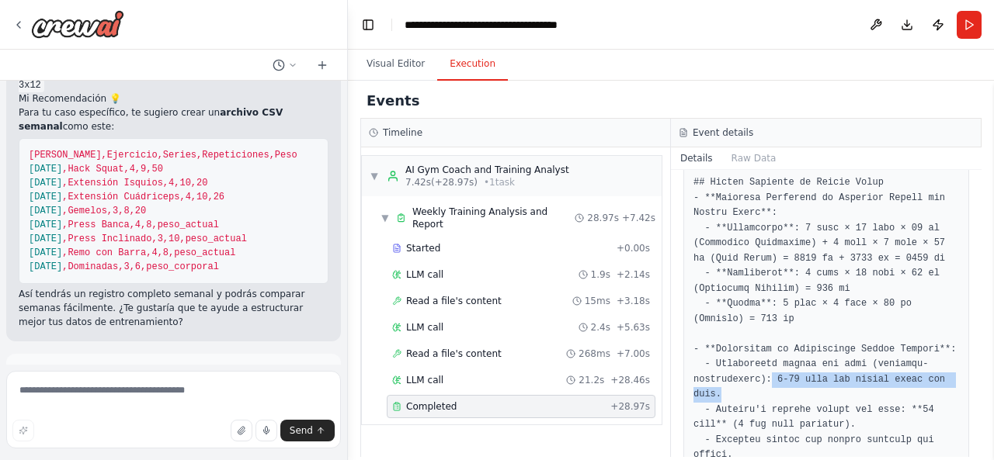
drag, startPoint x: 766, startPoint y: 332, endPoint x: 769, endPoint y: 346, distance: 15.1
click at [769, 346] on pre at bounding box center [826, 410] width 266 height 2044
click at [775, 348] on pre at bounding box center [826, 410] width 266 height 2044
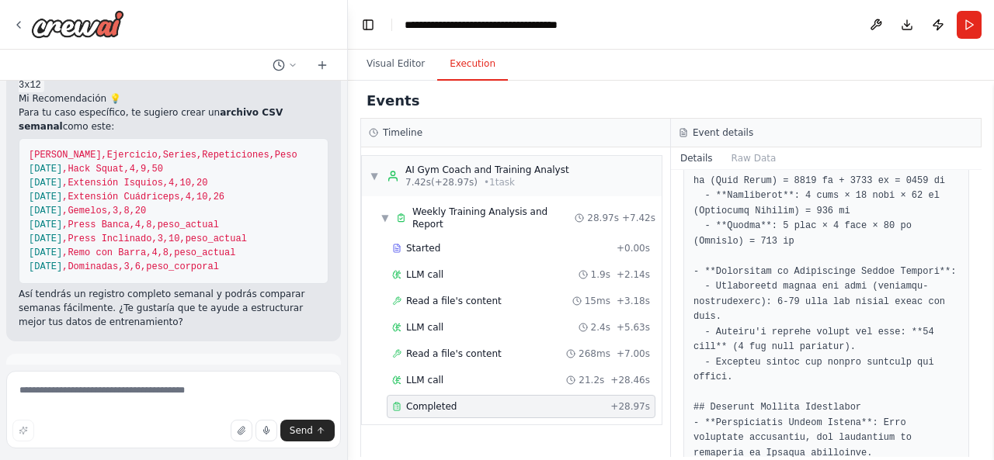
scroll to position [1697, 0]
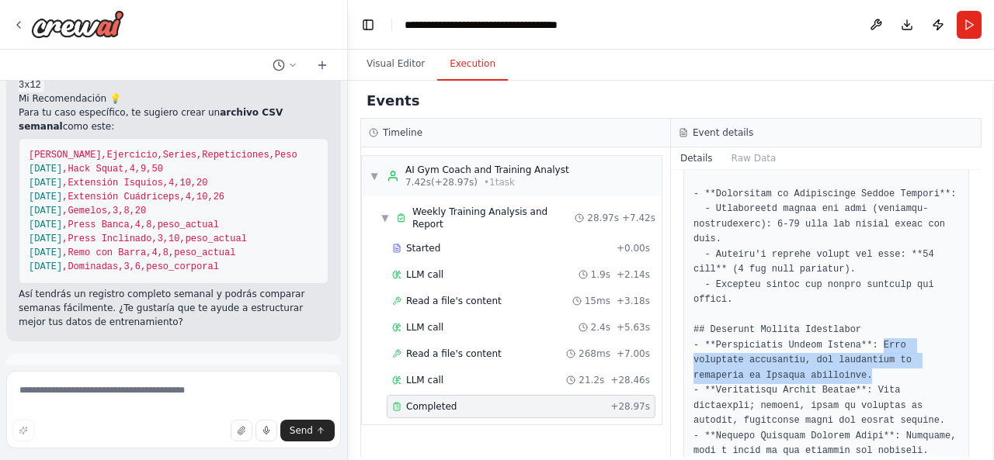
drag, startPoint x: 868, startPoint y: 299, endPoint x: 868, endPoint y: 322, distance: 23.3
click at [868, 322] on pre at bounding box center [826, 255] width 266 height 2044
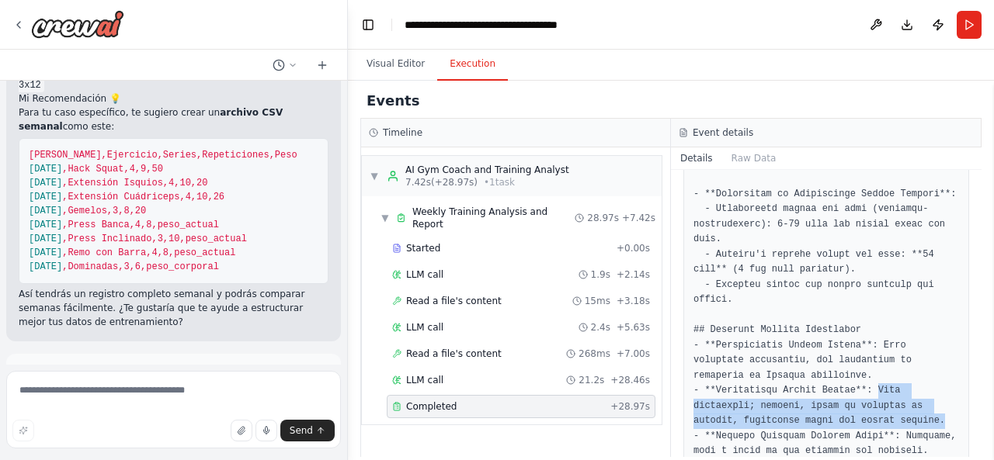
drag, startPoint x: 860, startPoint y: 341, endPoint x: 865, endPoint y: 370, distance: 29.9
click at [865, 370] on pre at bounding box center [826, 255] width 266 height 2044
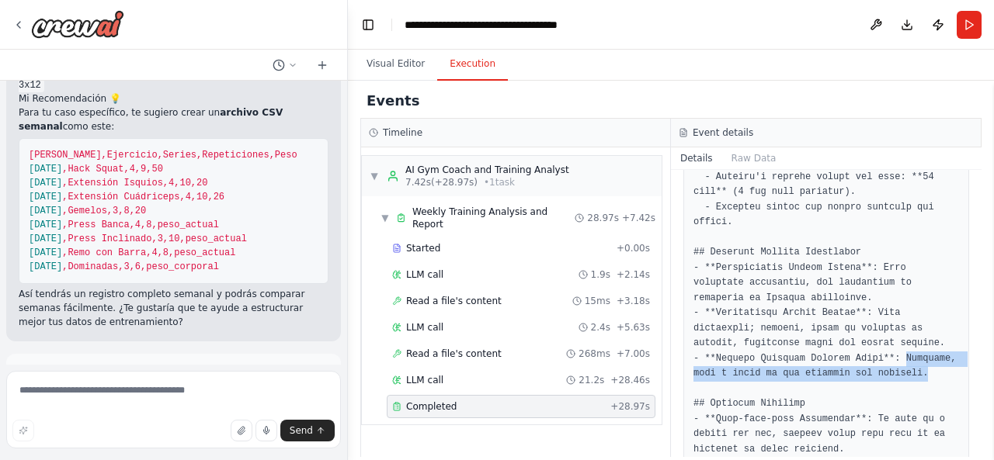
drag, startPoint x: 888, startPoint y: 311, endPoint x: 909, endPoint y: 330, distance: 28.0
click at [909, 330] on pre at bounding box center [826, 177] width 266 height 2044
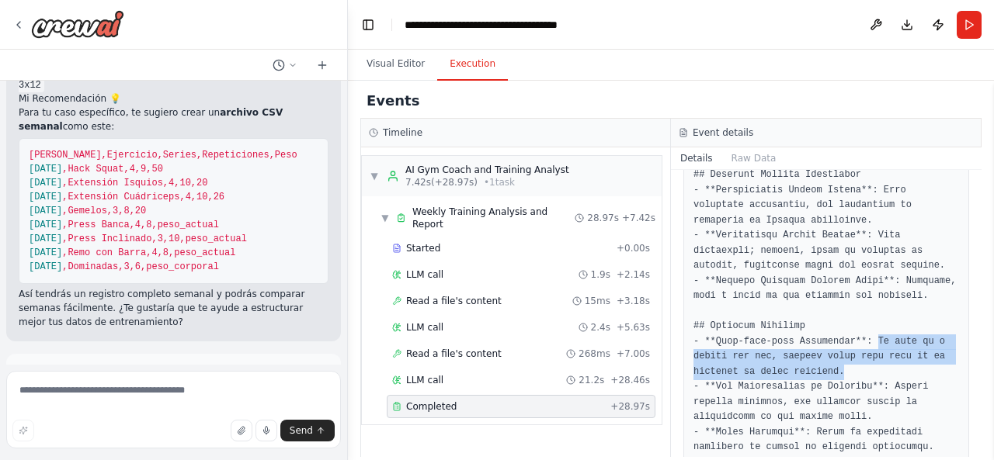
drag, startPoint x: 862, startPoint y: 294, endPoint x: 879, endPoint y: 323, distance: 34.1
click at [879, 323] on pre at bounding box center [826, 100] width 266 height 2044
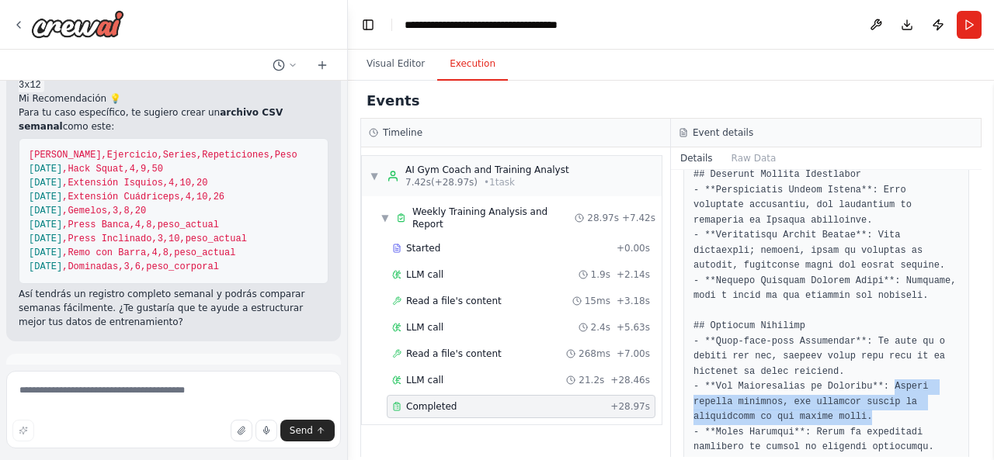
drag, startPoint x: 877, startPoint y: 336, endPoint x: 892, endPoint y: 367, distance: 34.4
click at [892, 367] on pre at bounding box center [826, 100] width 266 height 2044
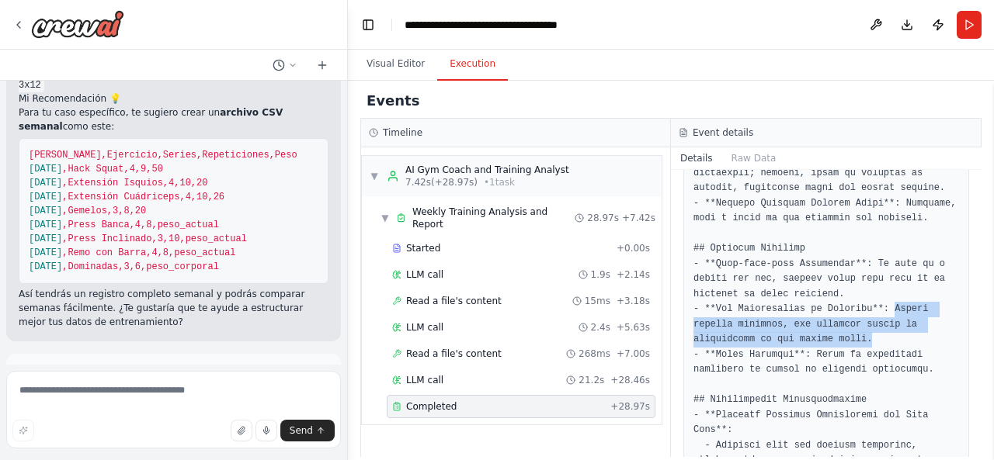
scroll to position [2008, 0]
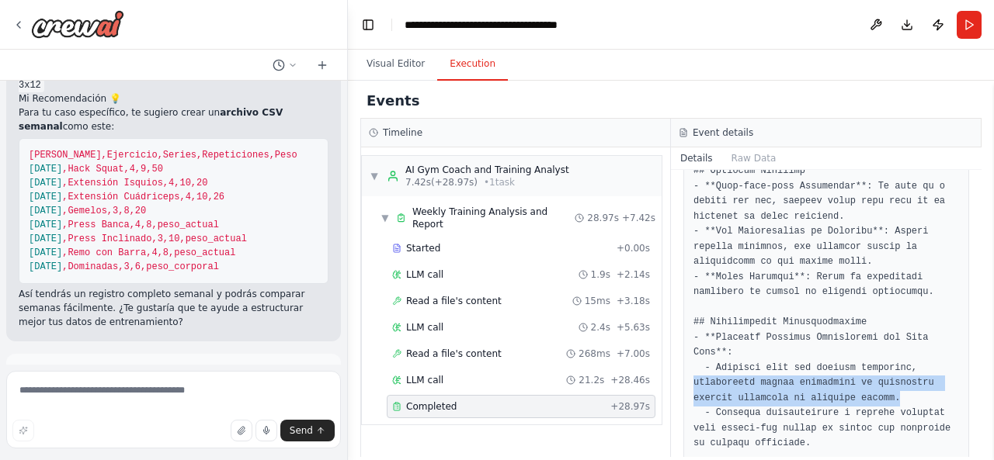
drag, startPoint x: 693, startPoint y: 337, endPoint x: 919, endPoint y: 352, distance: 227.2
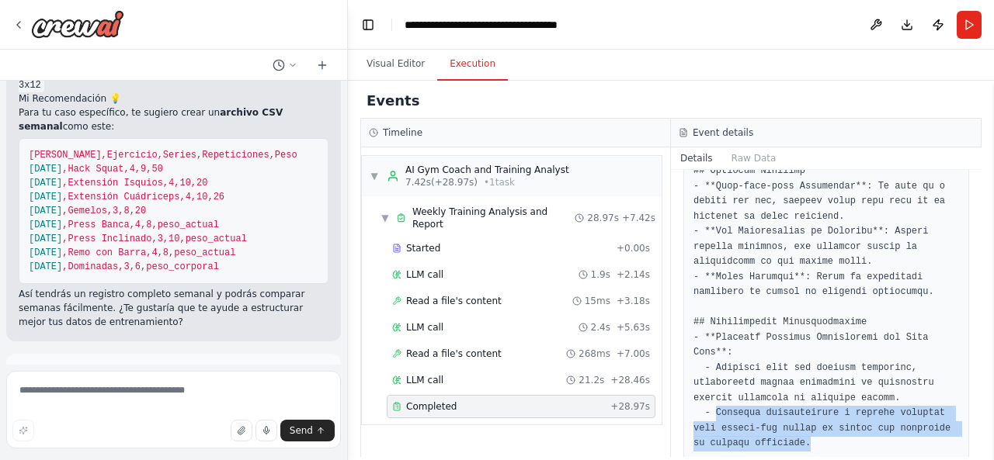
drag, startPoint x: 727, startPoint y: 369, endPoint x: 828, endPoint y: 394, distance: 104.1
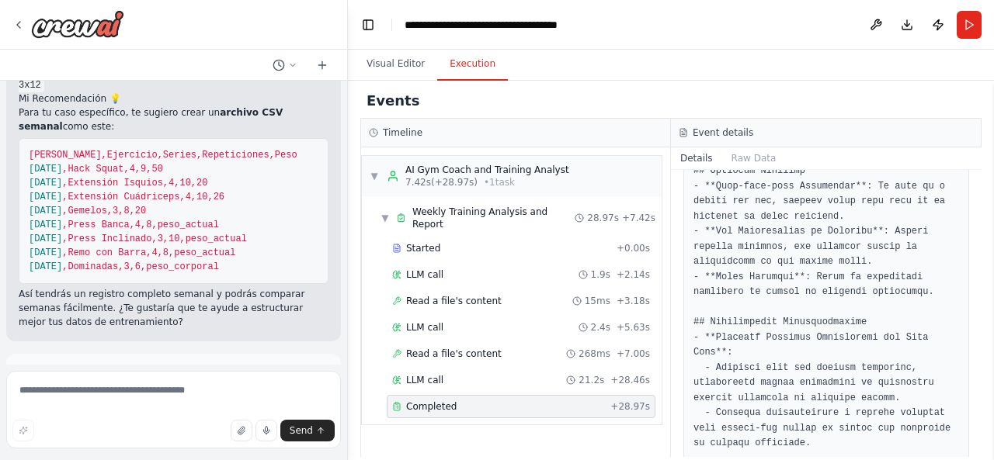
scroll to position [2086, 0]
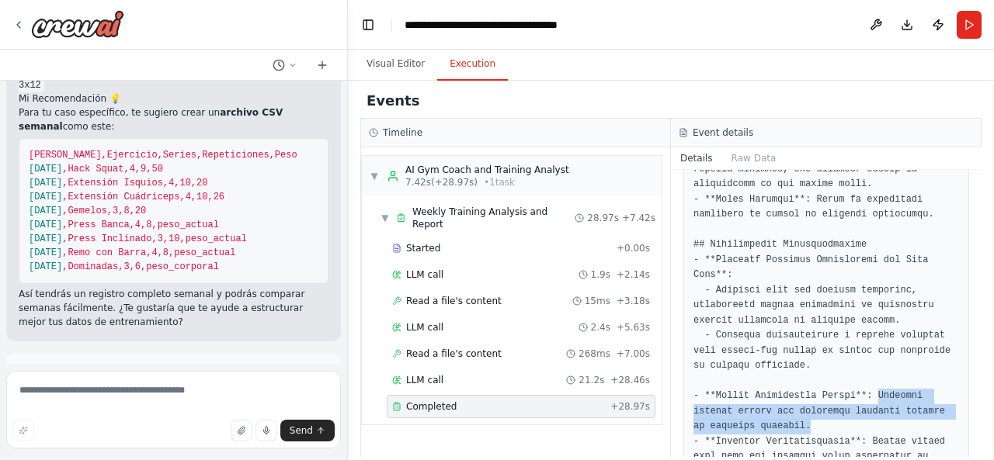
drag, startPoint x: 863, startPoint y: 349, endPoint x: 889, endPoint y: 375, distance: 36.2
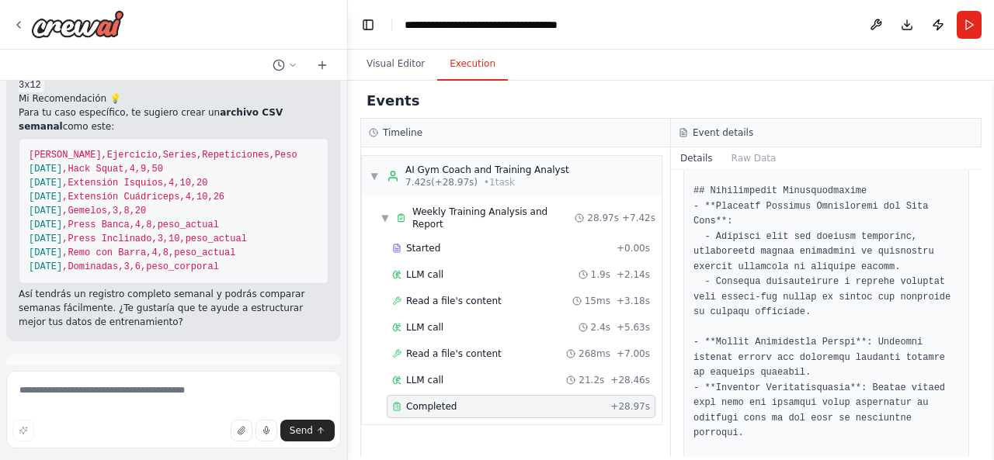
scroll to position [2163, 0]
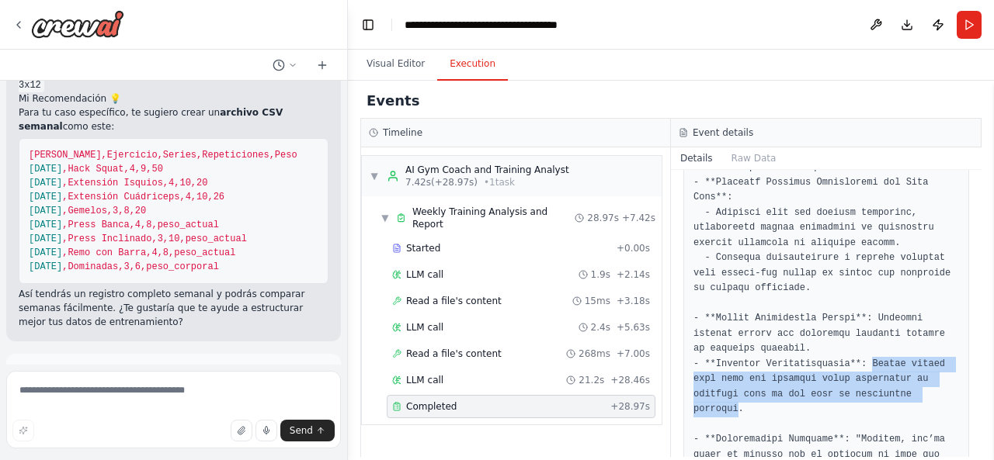
drag, startPoint x: 856, startPoint y: 315, endPoint x: 940, endPoint y: 348, distance: 90.0
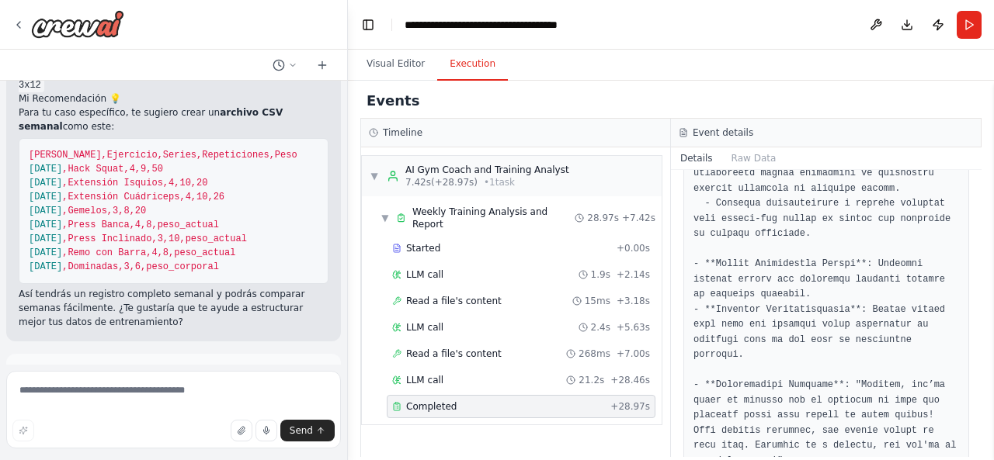
scroll to position [2241, 0]
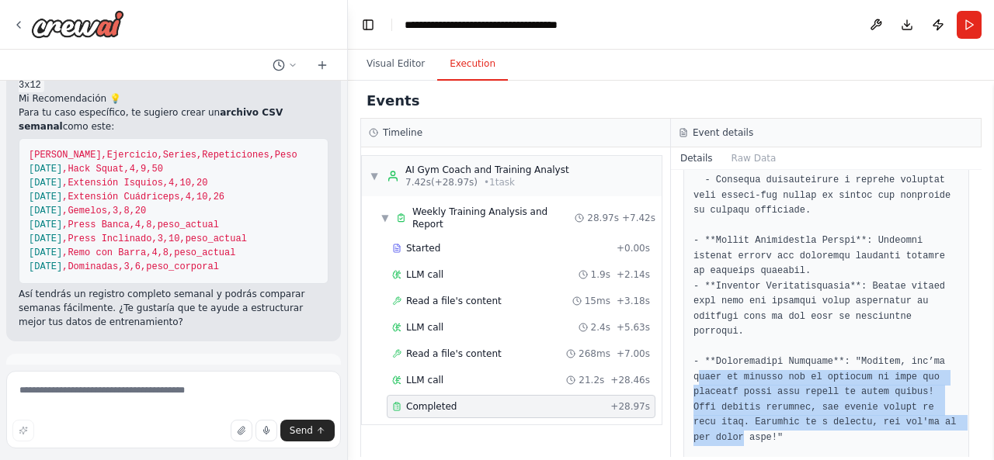
drag, startPoint x: 697, startPoint y: 314, endPoint x: 930, endPoint y: 353, distance: 236.2
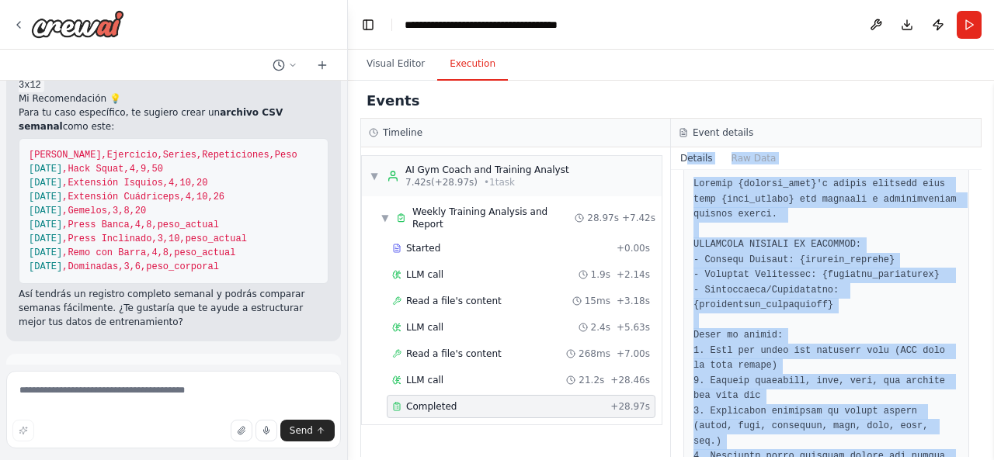
scroll to position [0, 0]
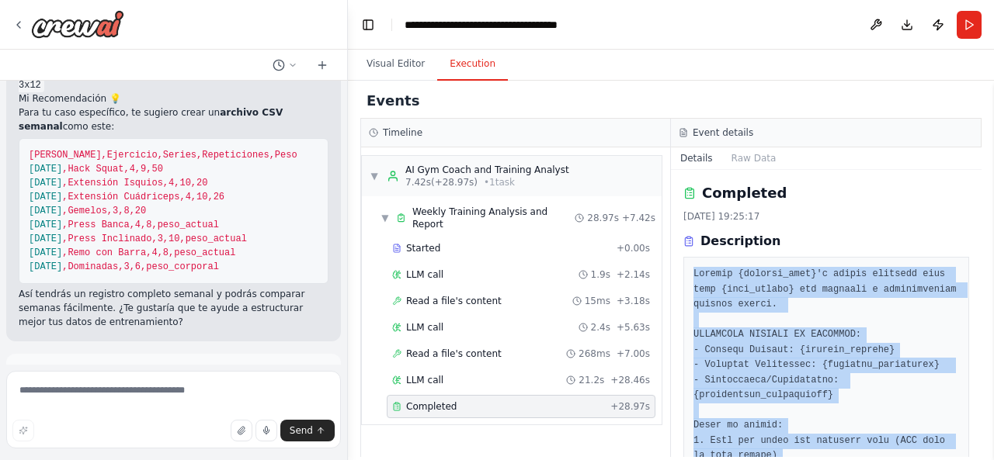
drag, startPoint x: 926, startPoint y: 417, endPoint x: 691, endPoint y: 271, distance: 276.2
click at [691, 271] on div "Completed [DATE] 19:25:17 Description Output" at bounding box center [826, 313] width 311 height 287
copy div "Loremip {dolorsi_amet}'c adipis elitsedd eius temp {inci_utlabo} etd magnaali e…"
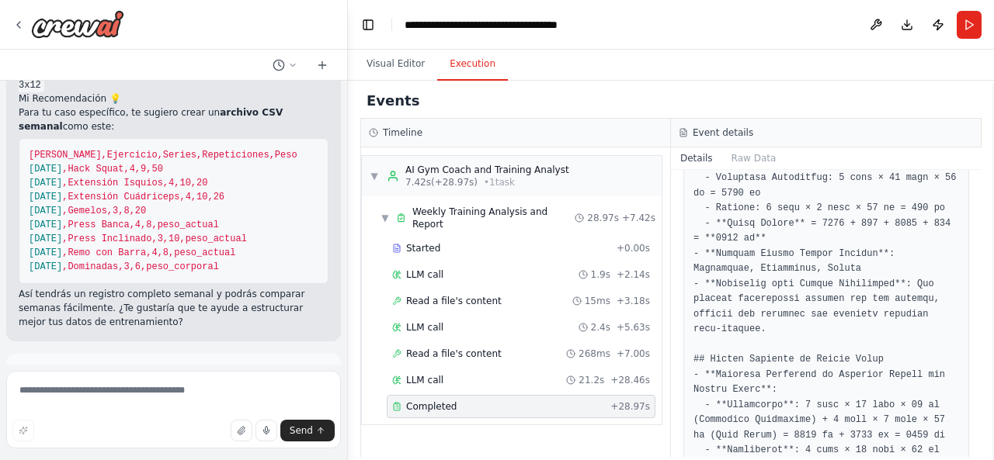
scroll to position [1398, 0]
